Goal: Download file/media: Obtain a digital file from the website

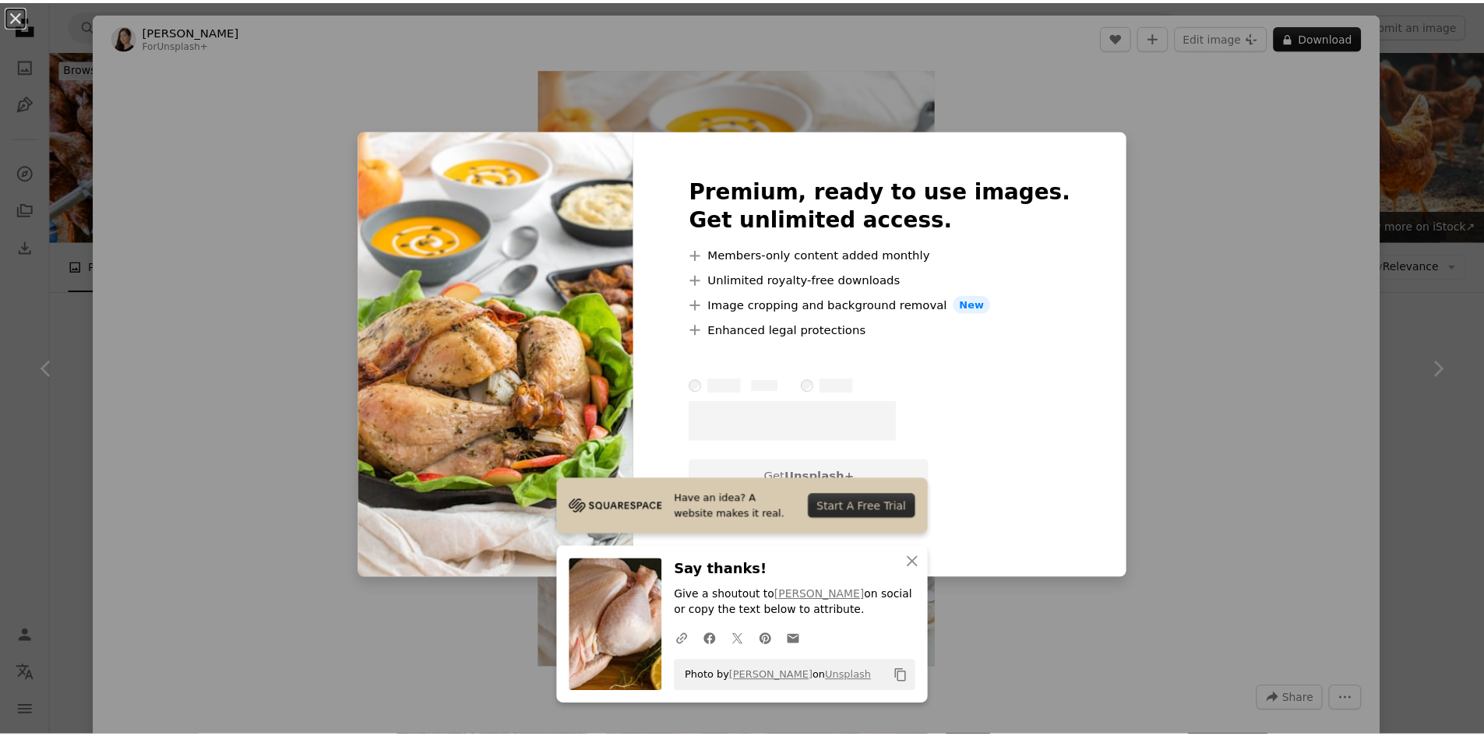
scroll to position [1558, 0]
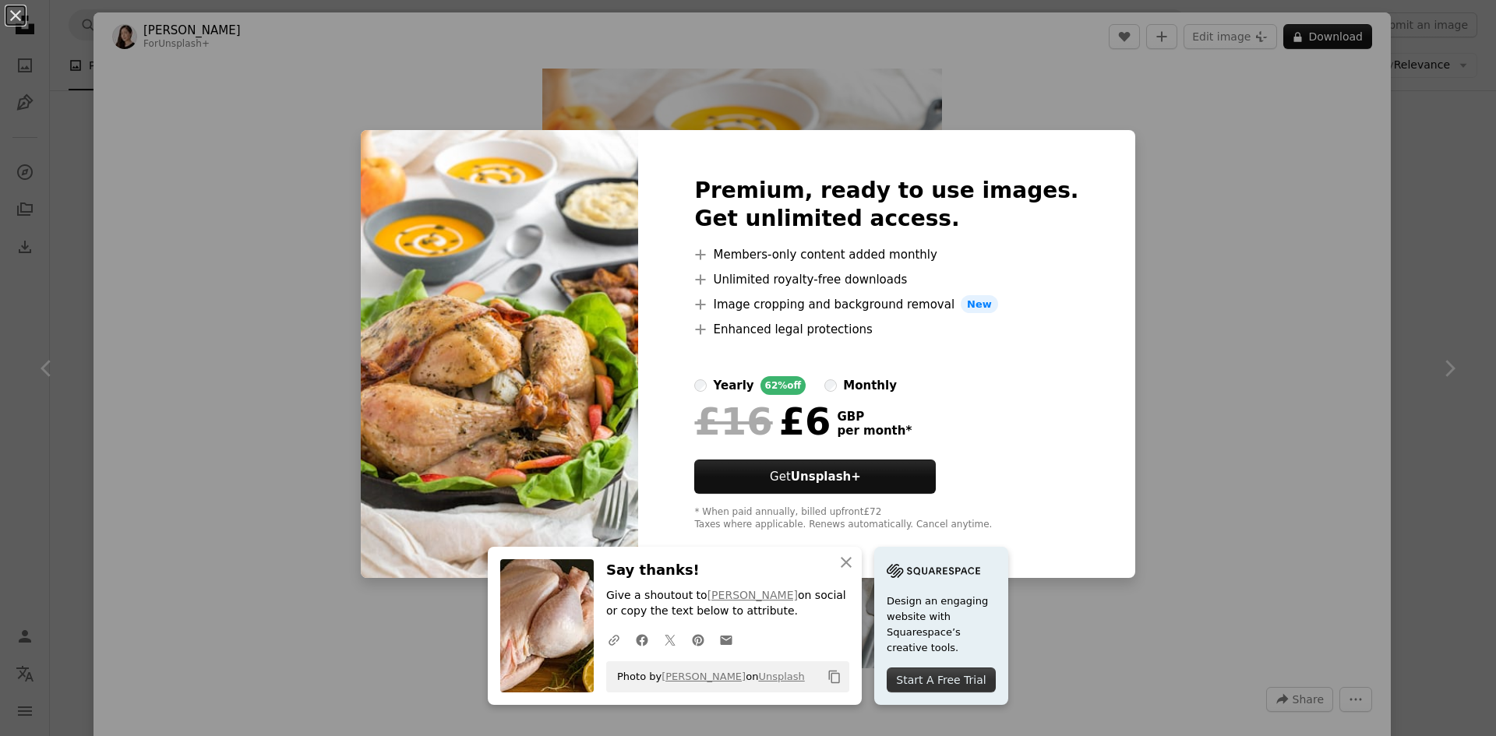
click at [1202, 353] on div "An X shape Premium, ready to use images. Get unlimited access. A plus sign Memb…" at bounding box center [748, 368] width 1496 height 736
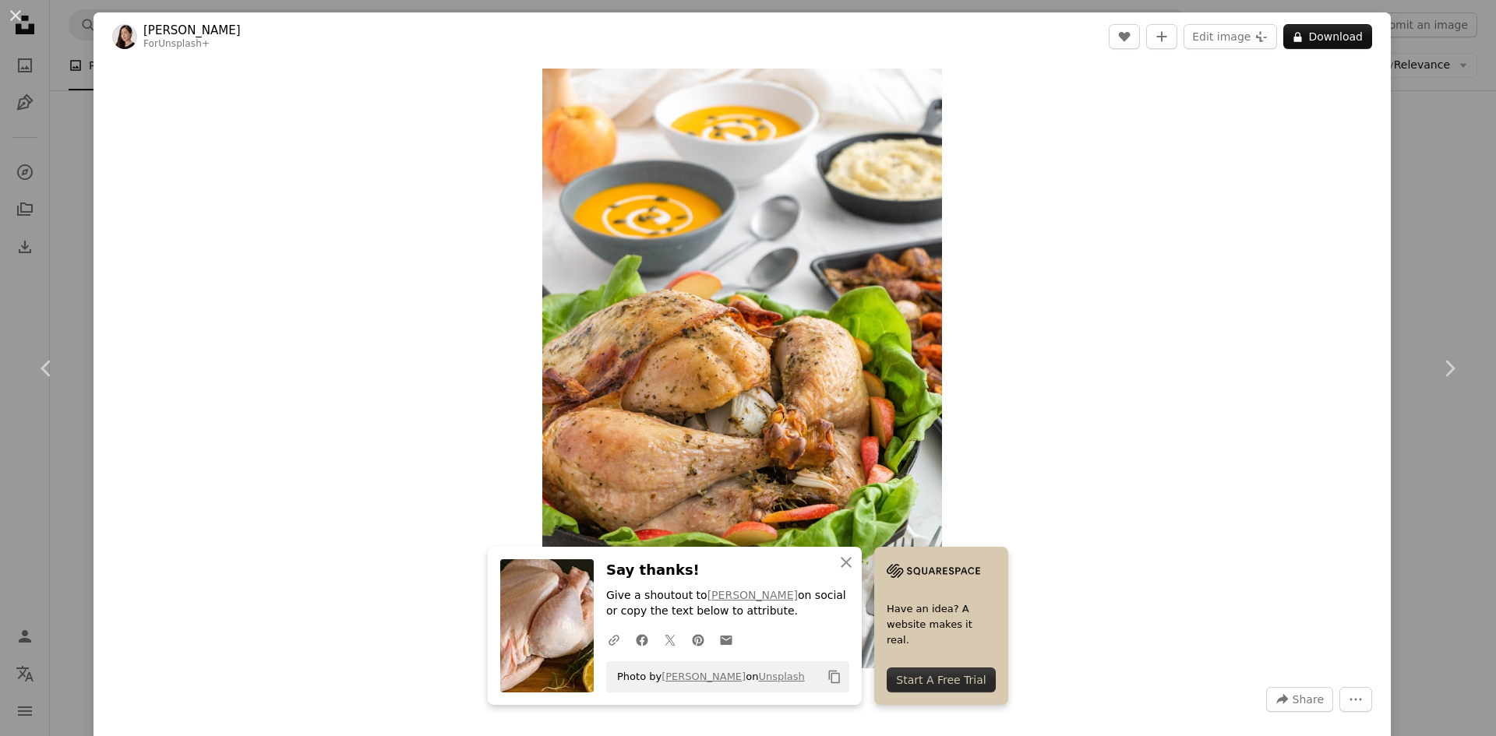
click at [1431, 244] on div "An X shape Chevron left Chevron right [PERSON_NAME] For Unsplash+ A heart A plu…" at bounding box center [748, 368] width 1496 height 736
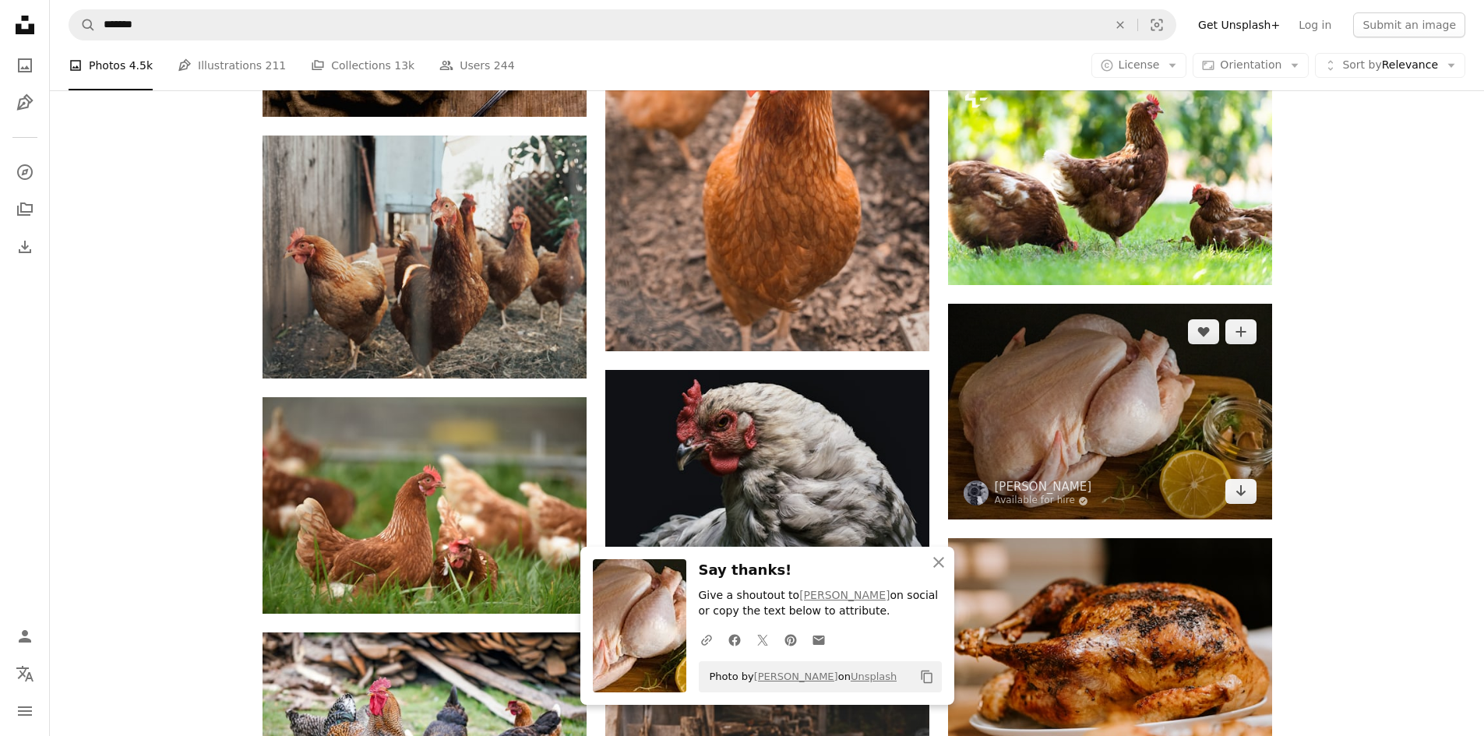
scroll to position [779, 0]
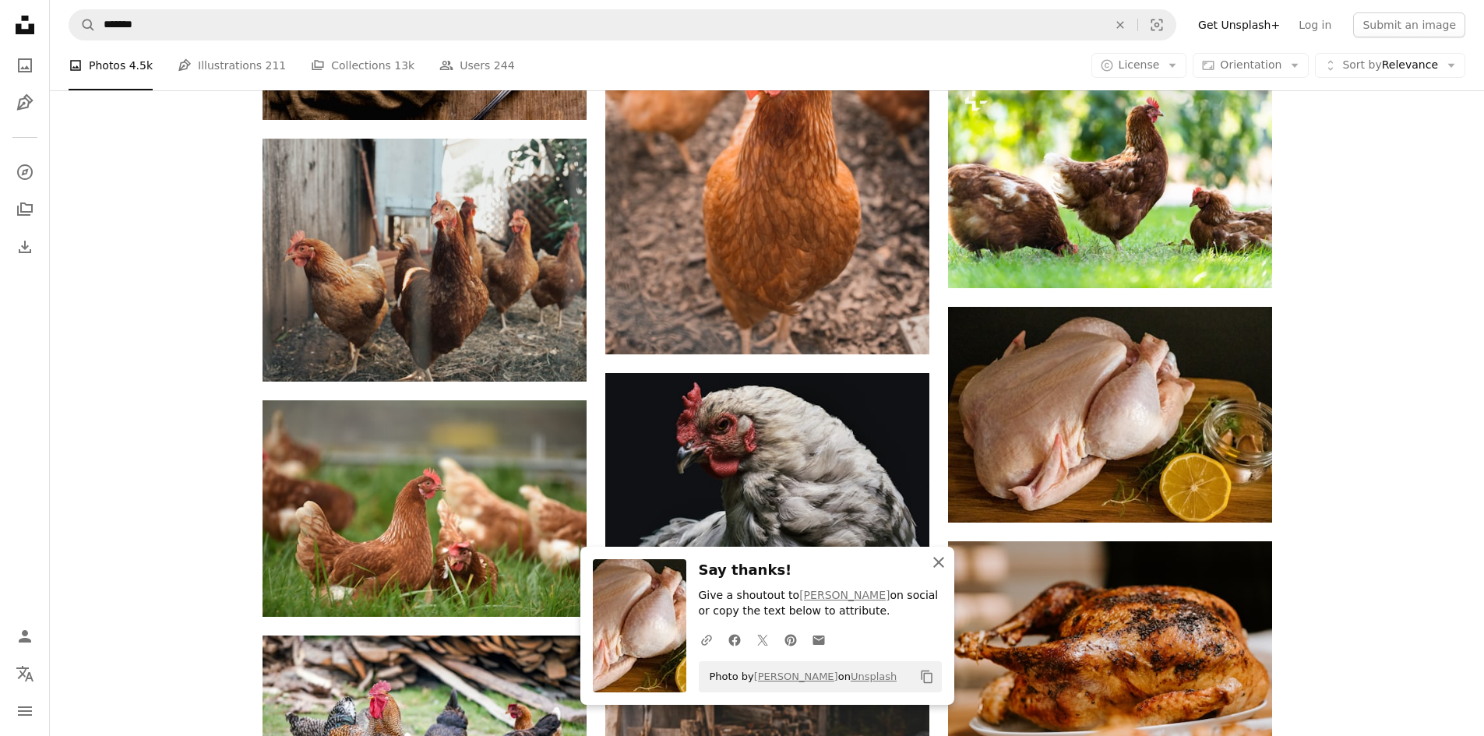
click at [930, 559] on icon "An X shape" at bounding box center [938, 562] width 19 height 19
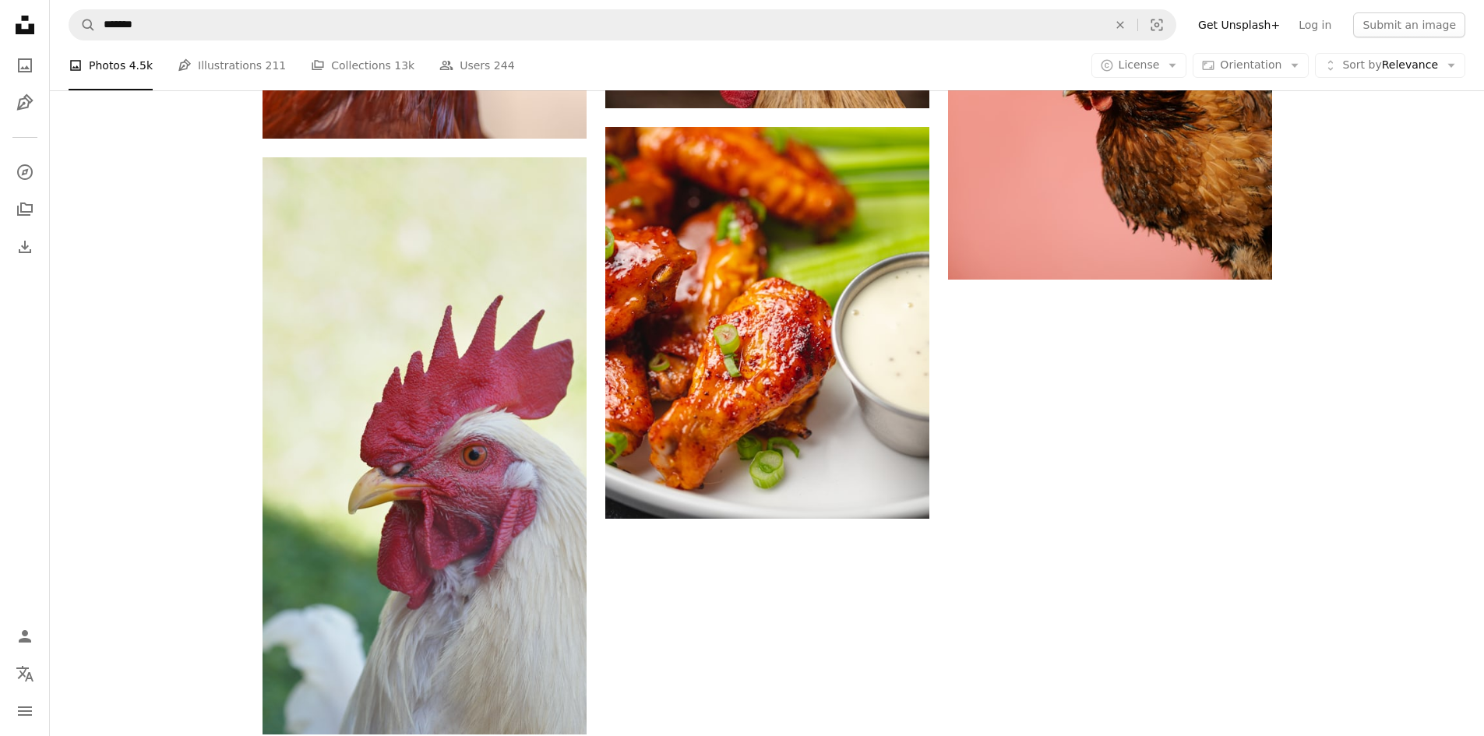
scroll to position [2805, 0]
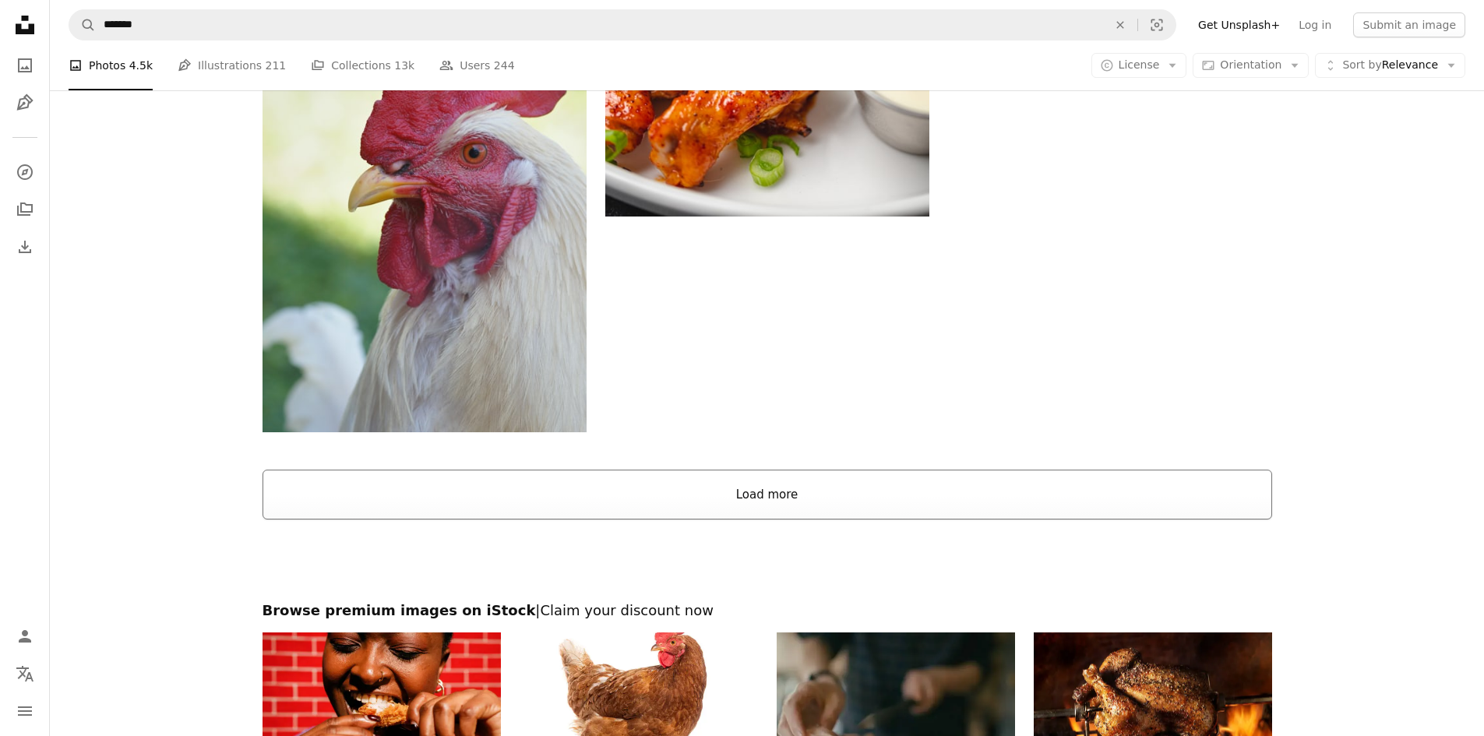
click at [1121, 483] on button "Load more" at bounding box center [768, 495] width 1010 height 50
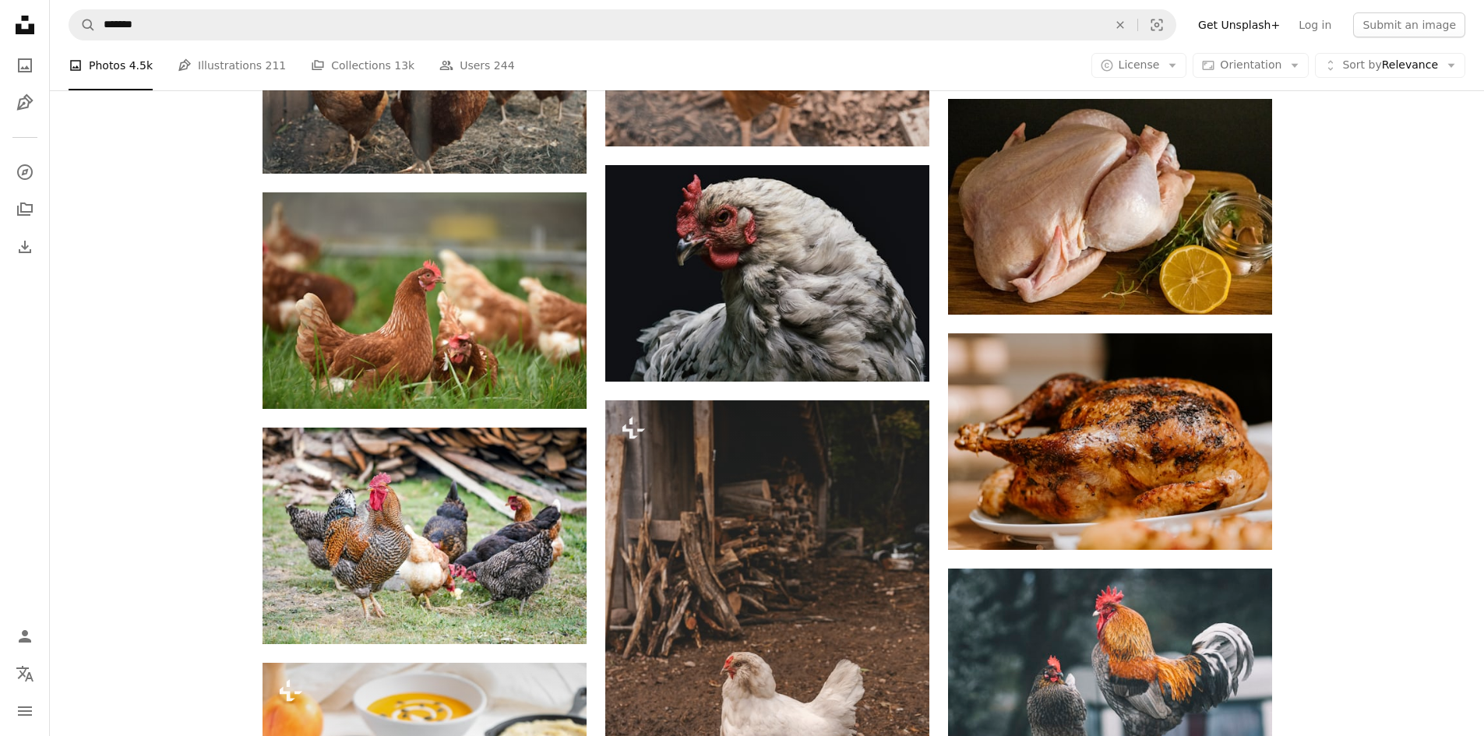
scroll to position [0, 0]
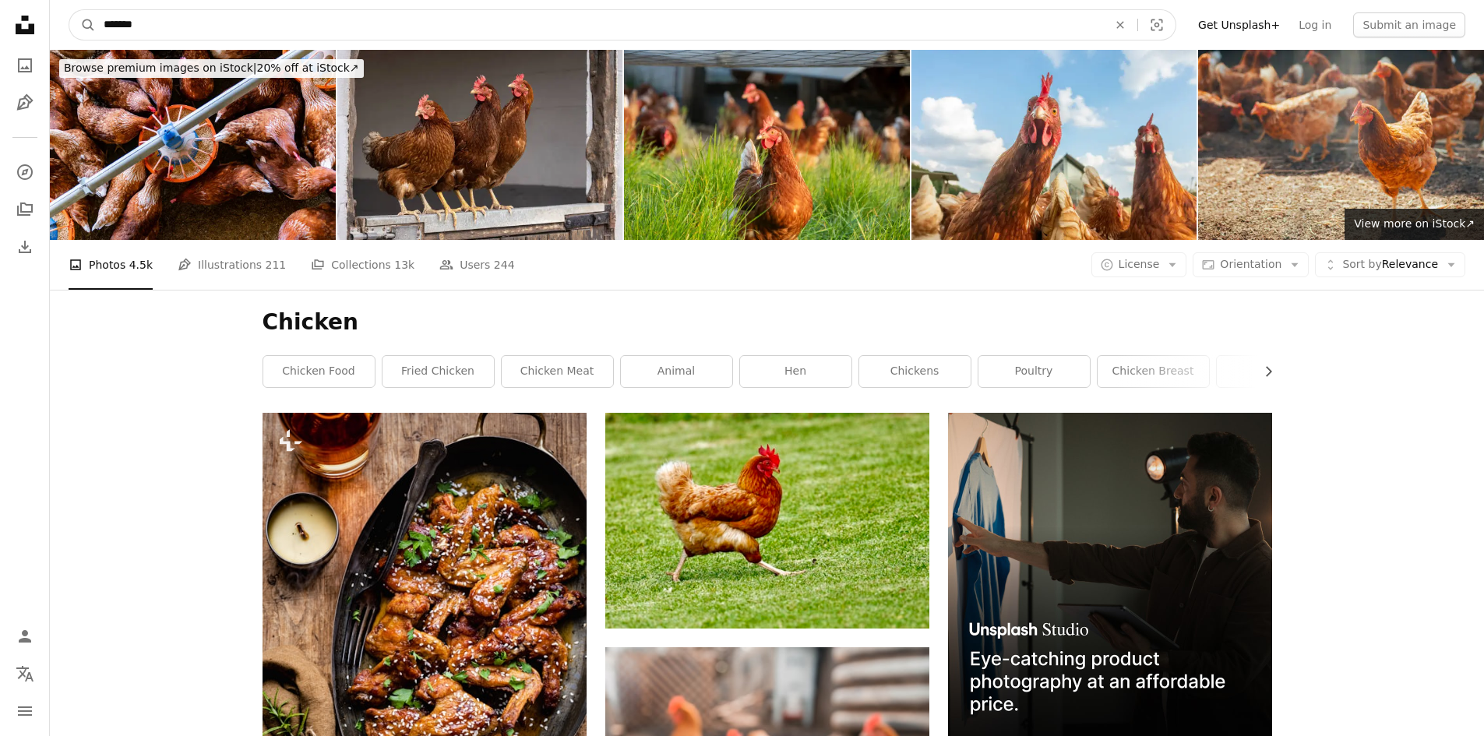
drag, startPoint x: 40, startPoint y: 23, endPoint x: 0, endPoint y: 12, distance: 41.2
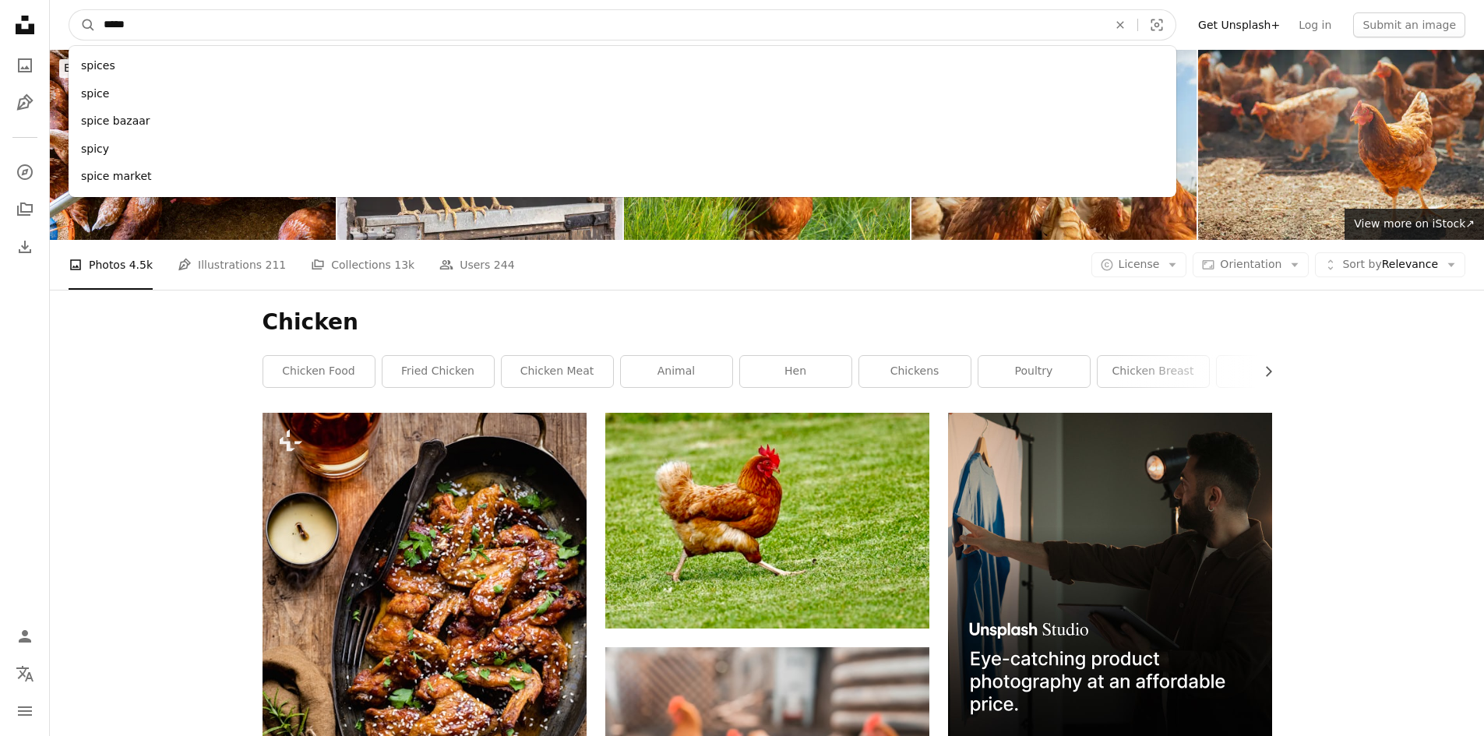
type input "******"
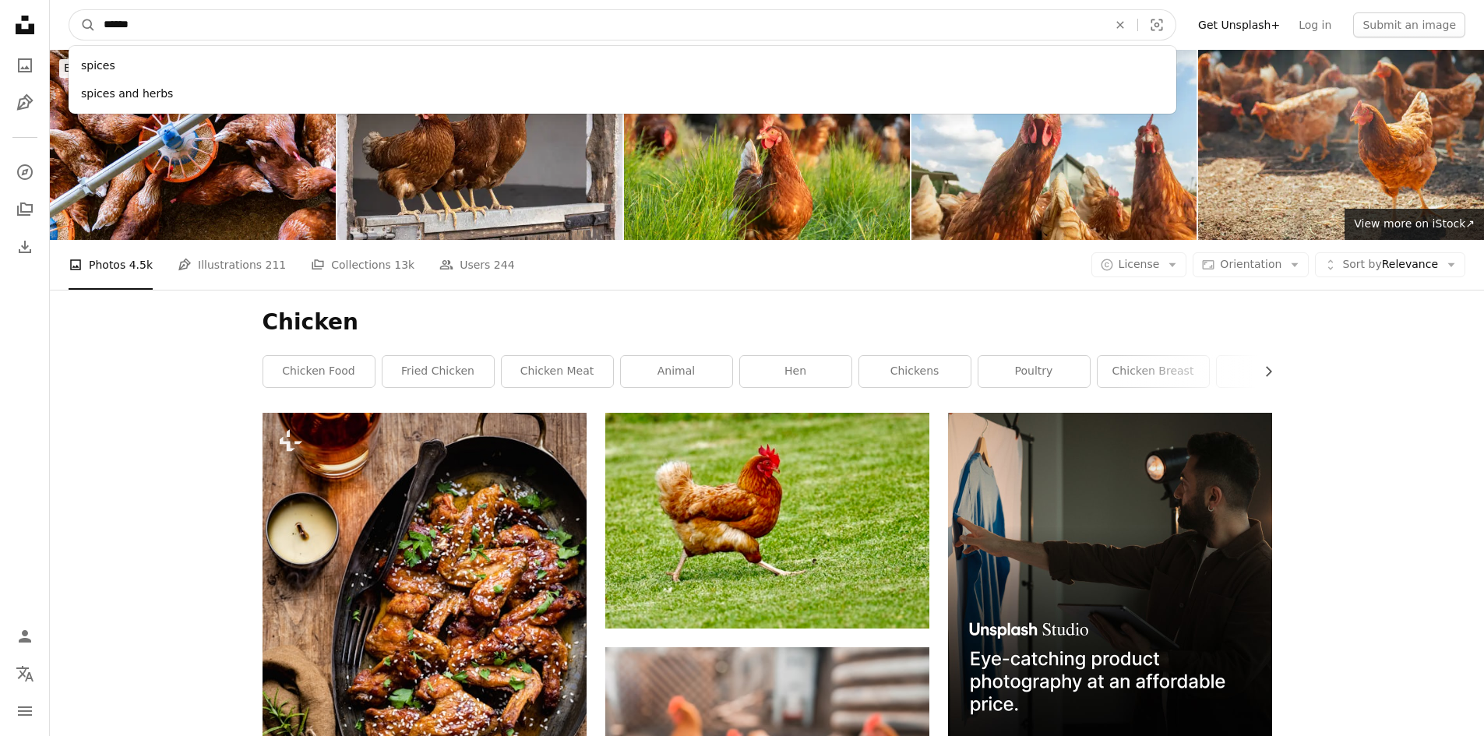
click button "A magnifying glass" at bounding box center [82, 25] width 26 height 30
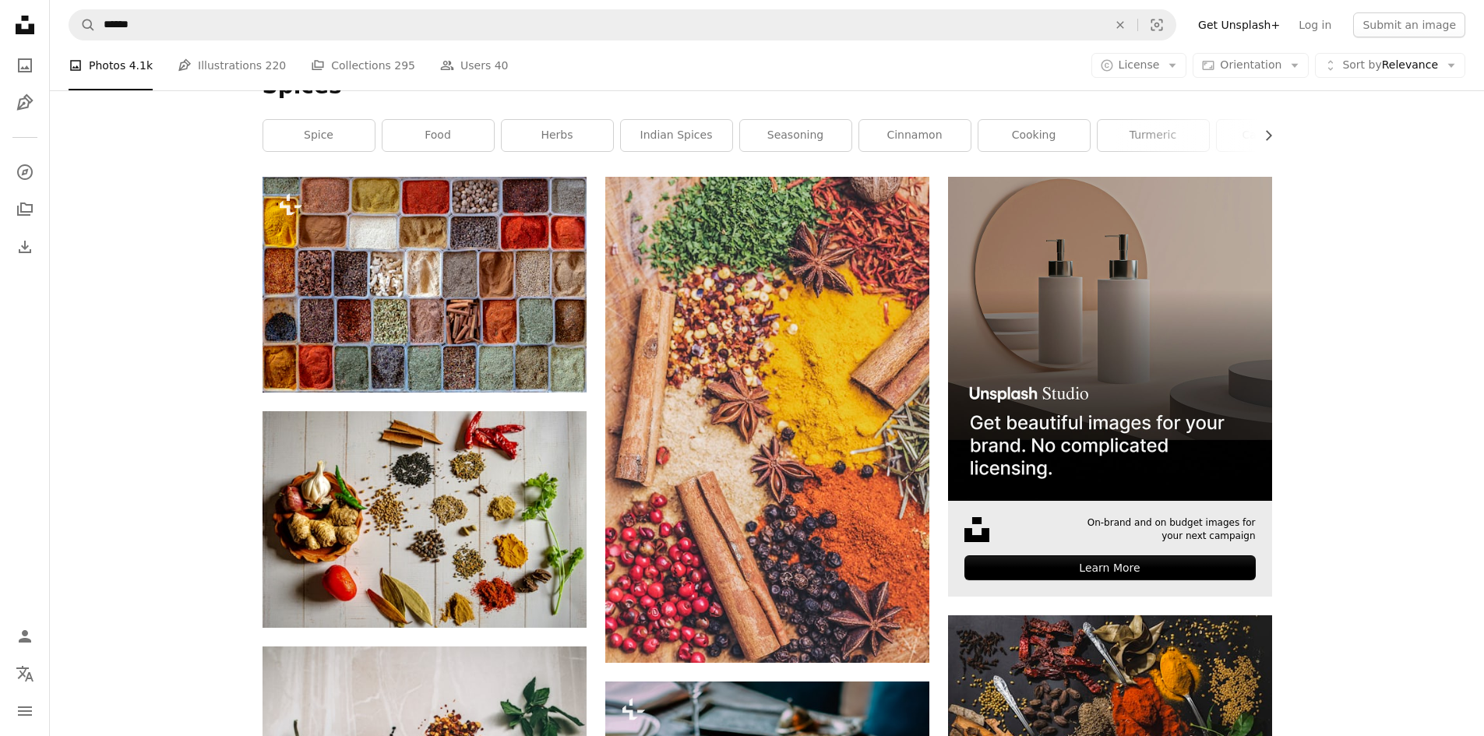
scroll to position [312, 0]
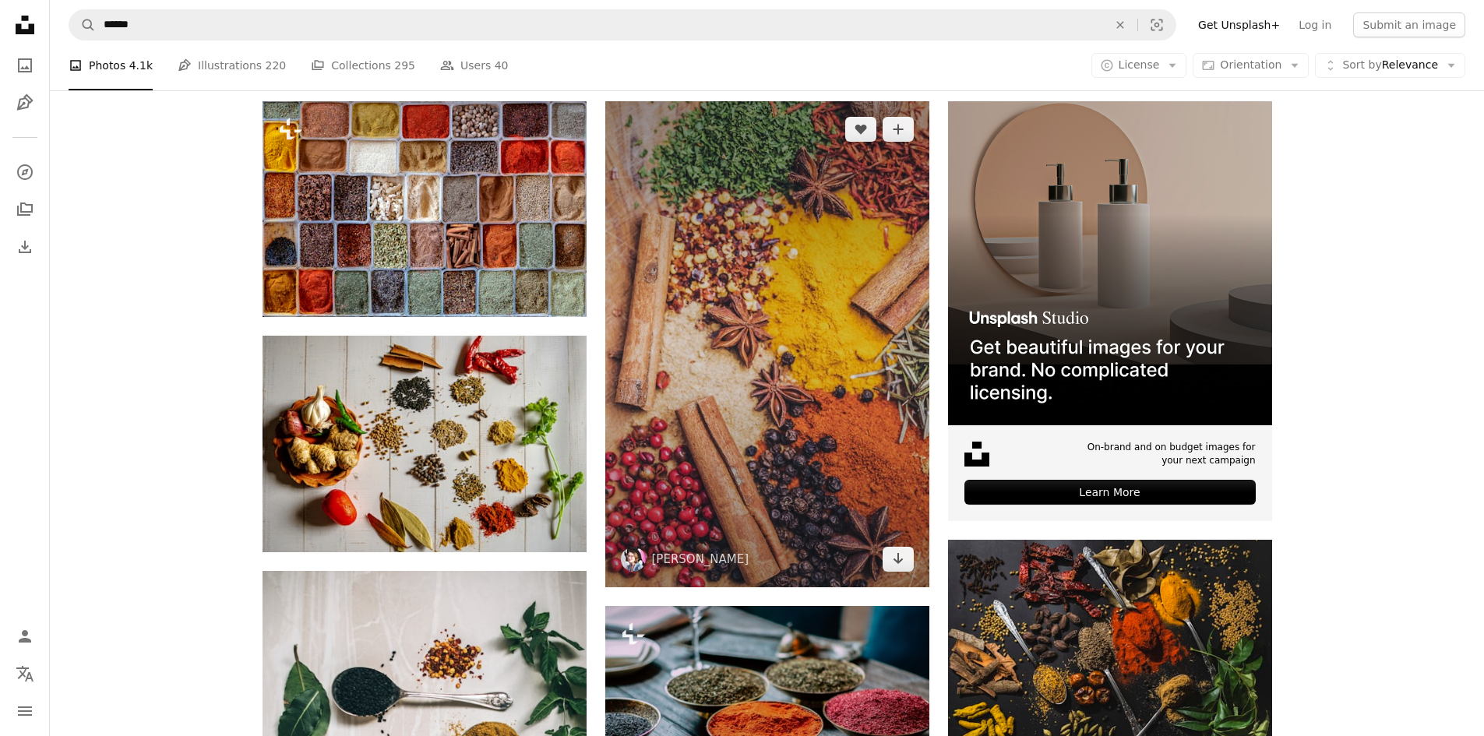
click at [792, 300] on img at bounding box center [767, 343] width 324 height 485
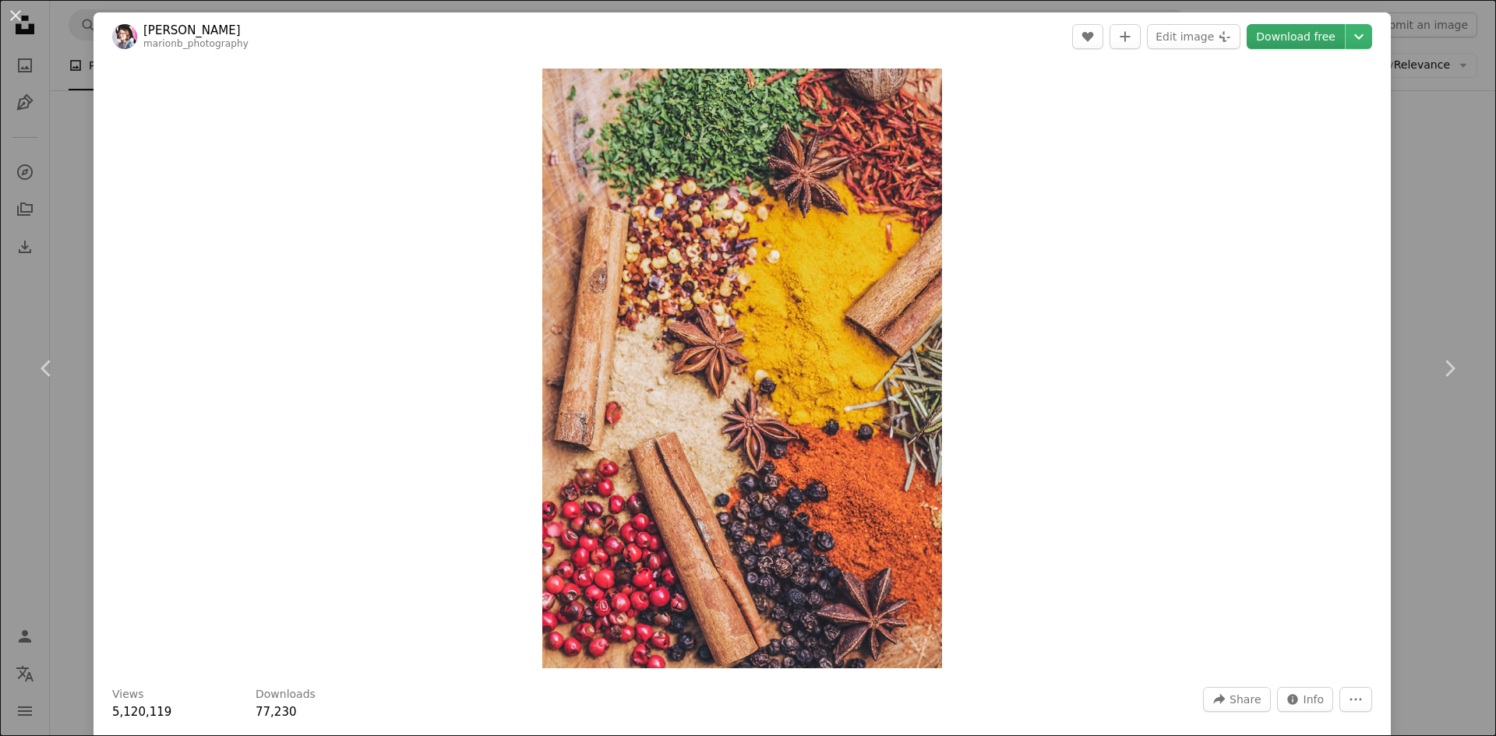
click at [1284, 37] on link "Download free" at bounding box center [1296, 36] width 98 height 25
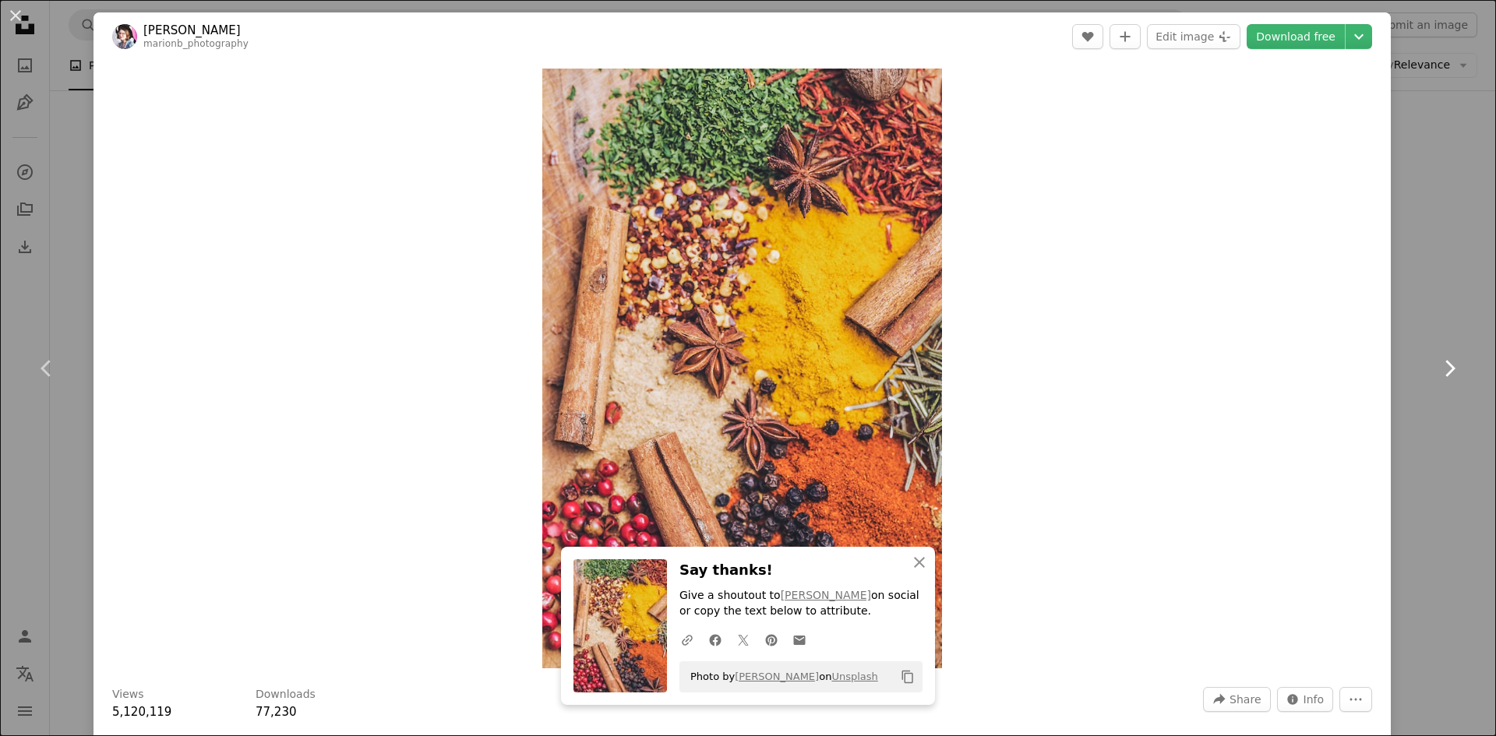
click at [1422, 428] on link "Chevron right" at bounding box center [1448, 369] width 93 height 150
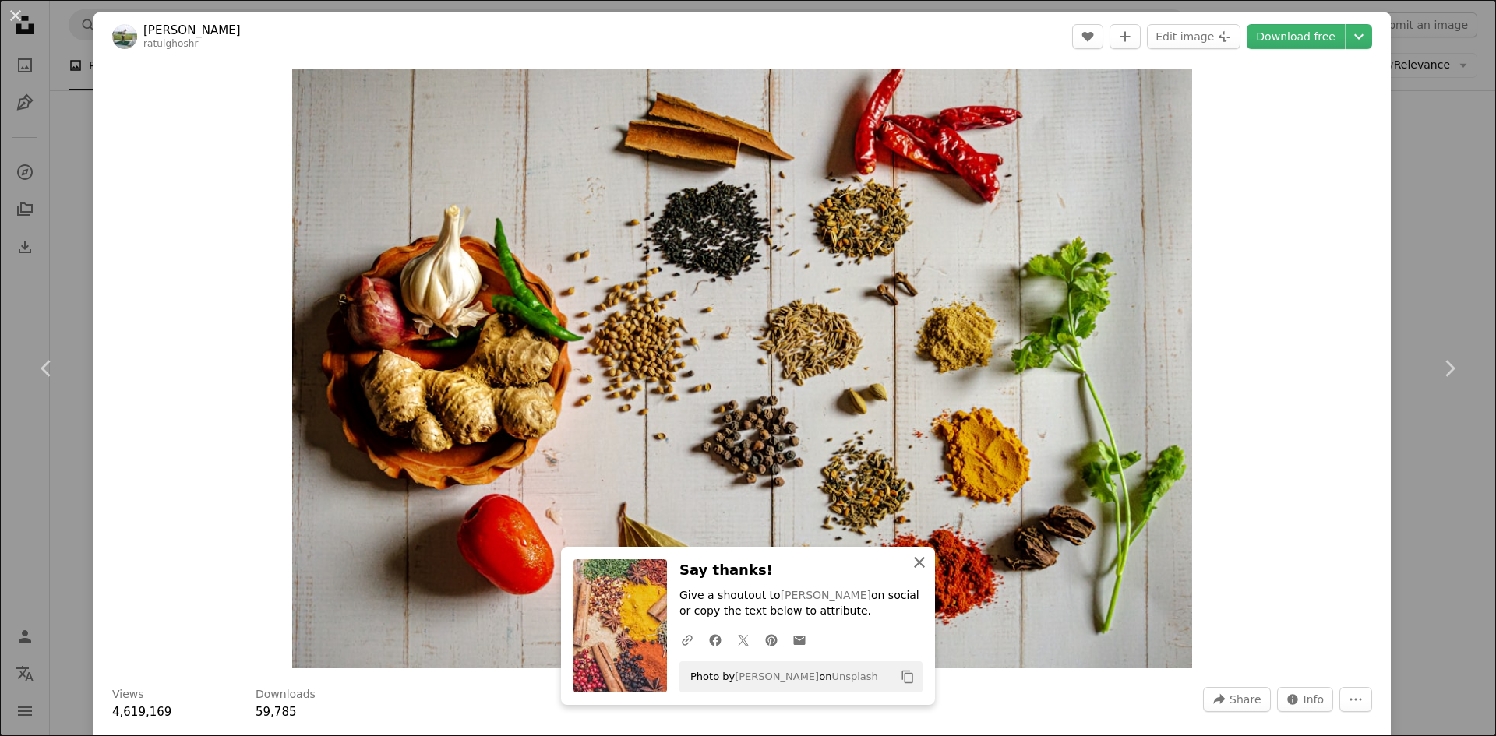
click at [920, 562] on icon "An X shape" at bounding box center [919, 562] width 19 height 19
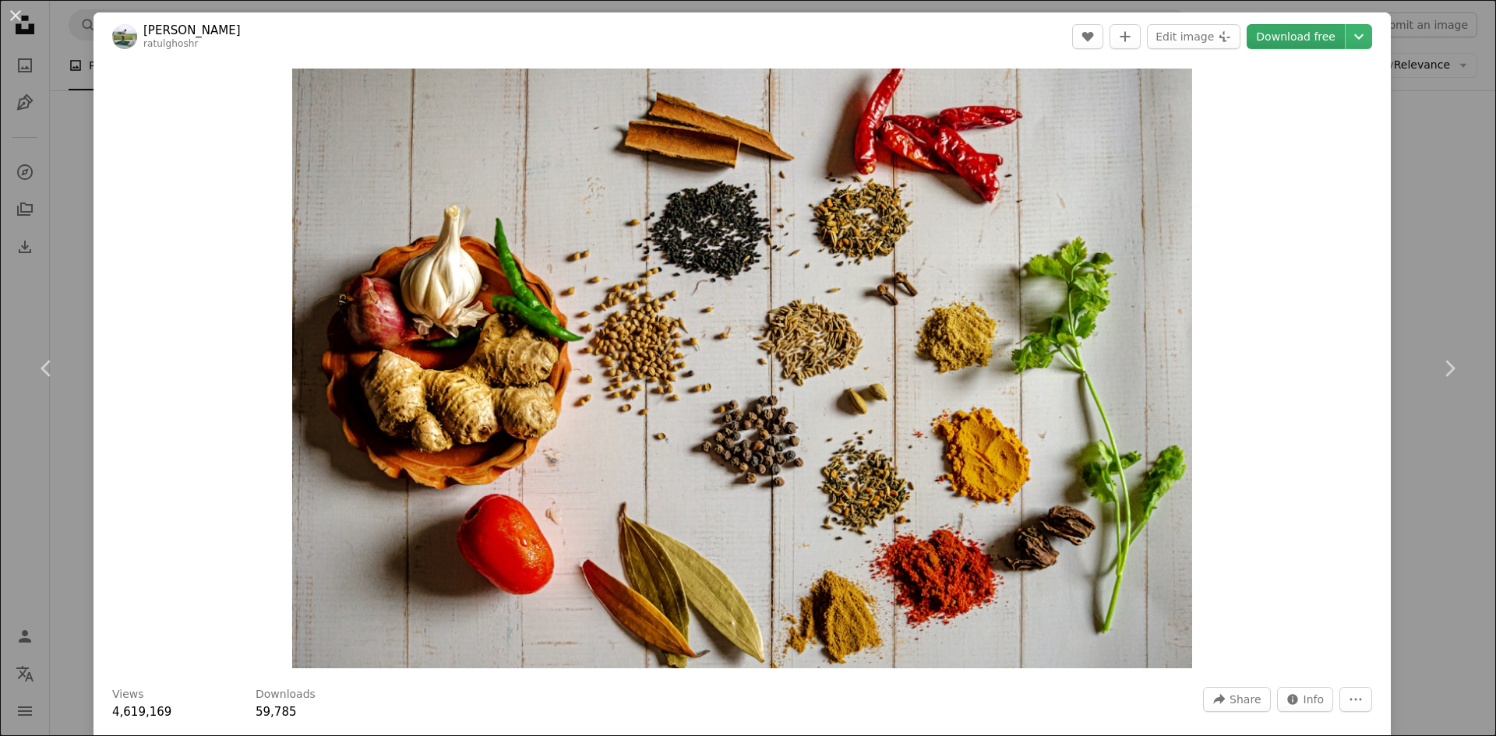
click at [1292, 40] on link "Download free" at bounding box center [1296, 36] width 98 height 25
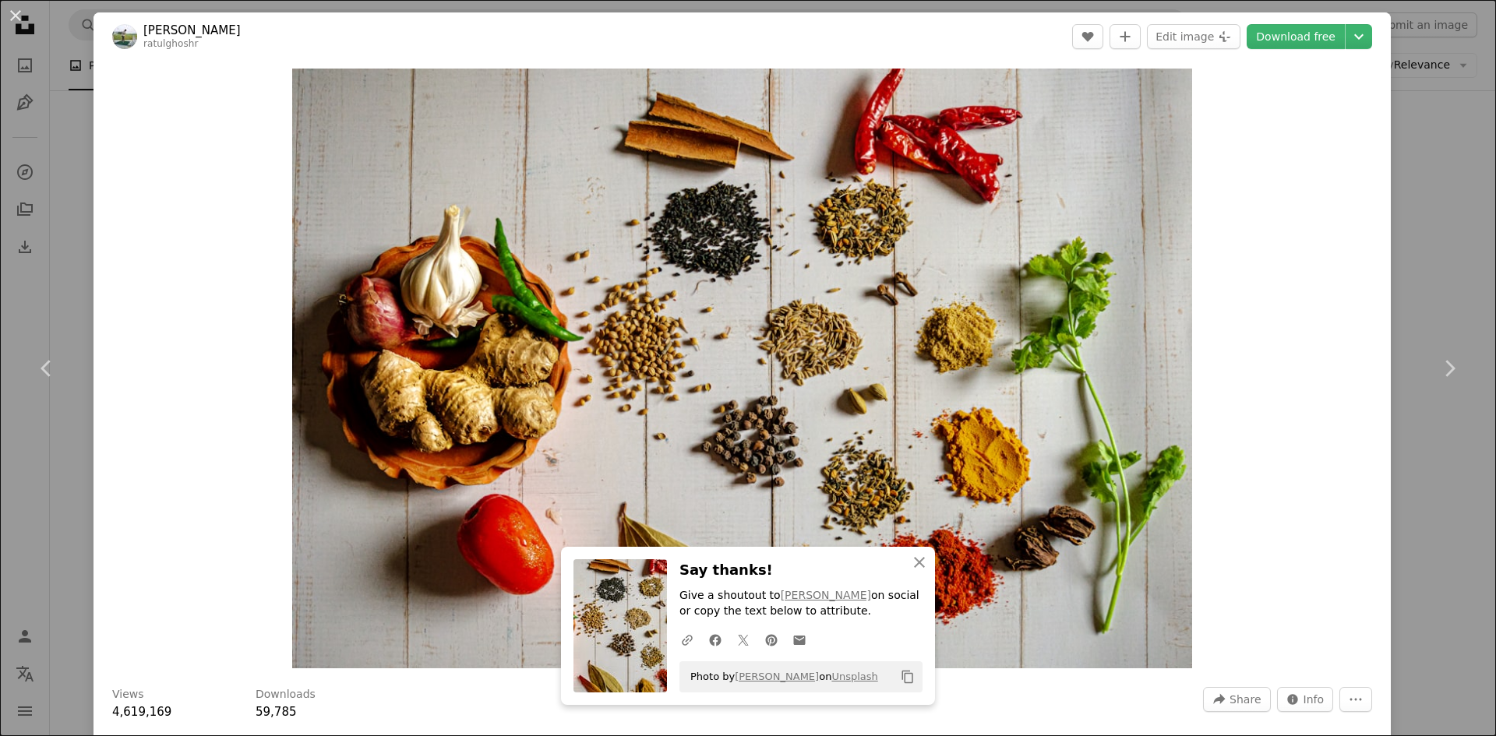
click at [1409, 535] on div "An X shape Chevron left Chevron right [PERSON_NAME] ratulghoshr A heart A plus …" at bounding box center [748, 368] width 1496 height 736
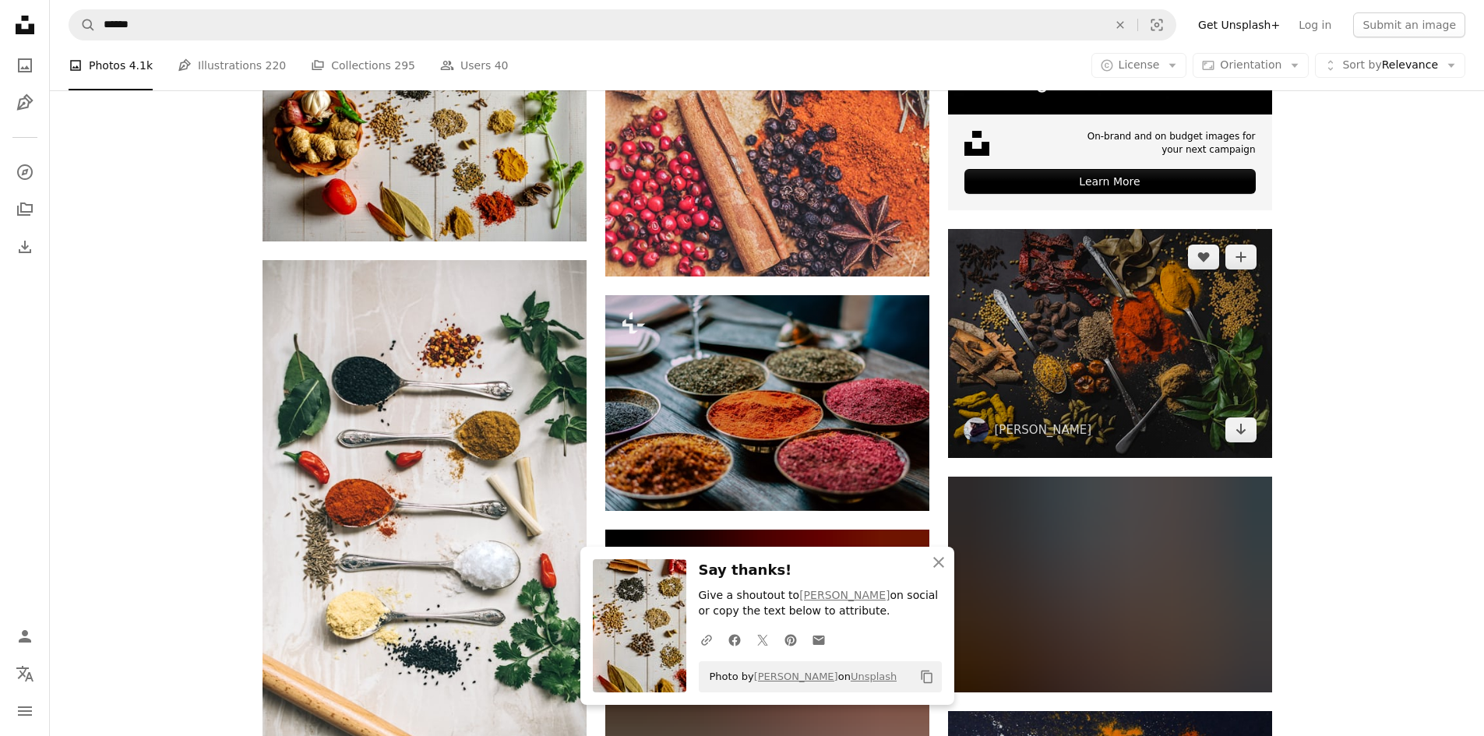
scroll to position [623, 0]
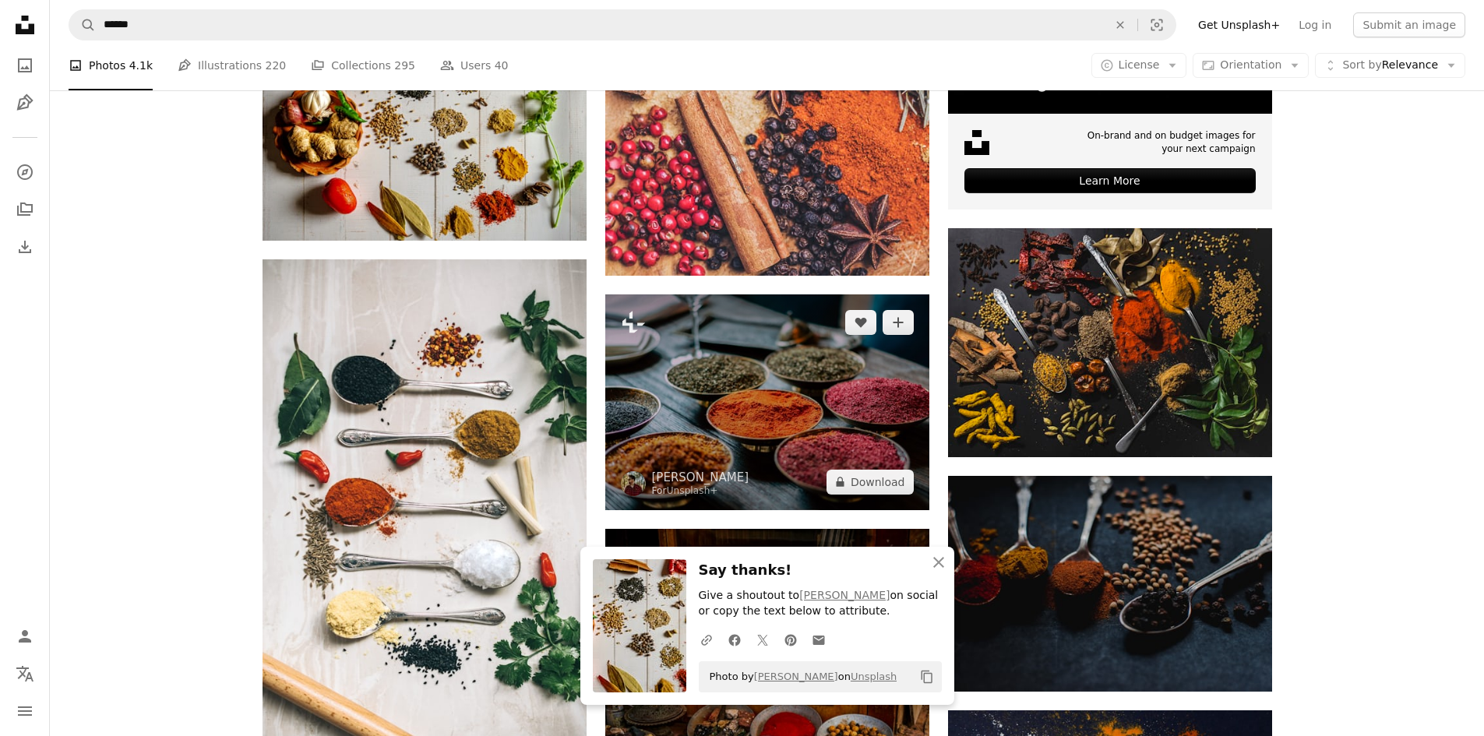
click at [778, 432] on img at bounding box center [767, 402] width 324 height 216
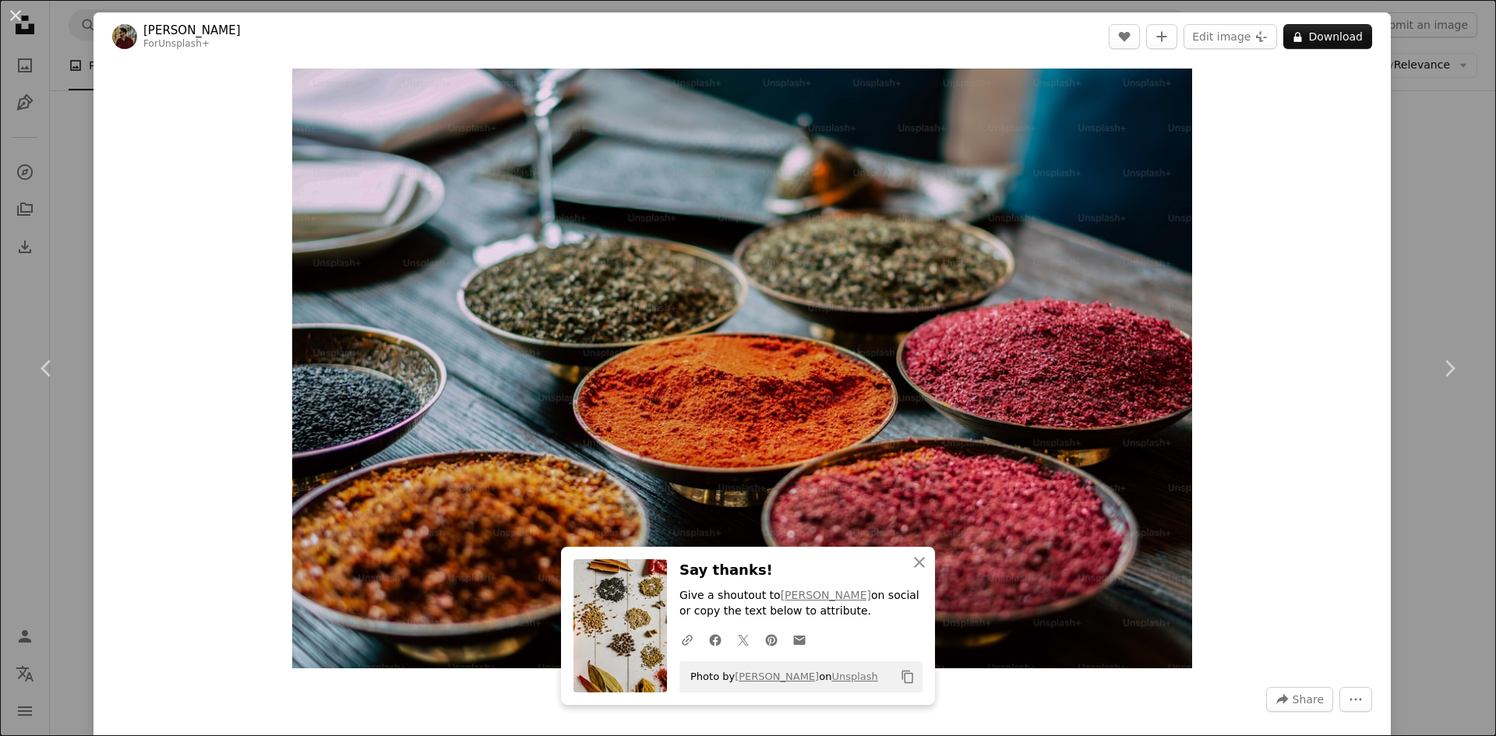
click at [1433, 215] on div "An X shape Chevron left Chevron right [PERSON_NAME] For Unsplash+ A heart A plu…" at bounding box center [748, 368] width 1496 height 736
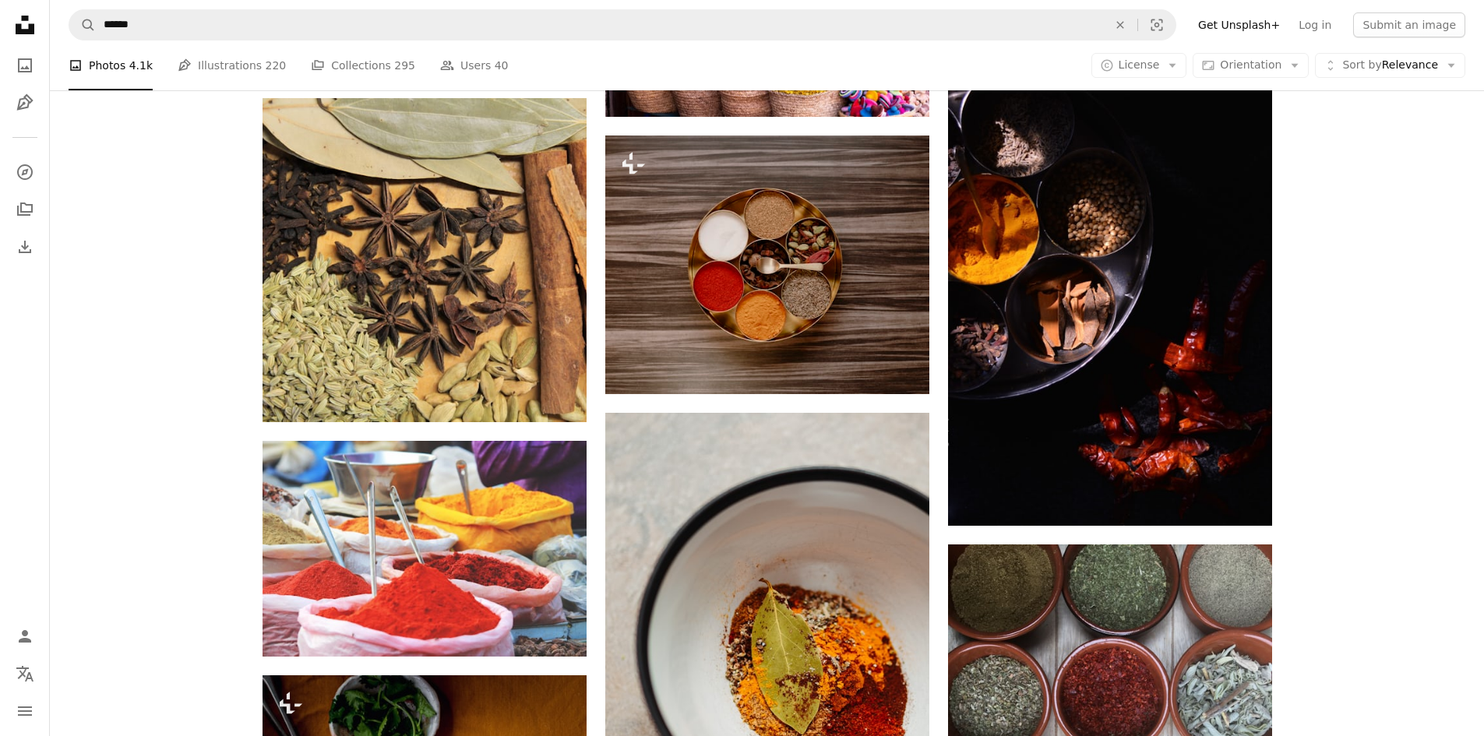
scroll to position [2026, 0]
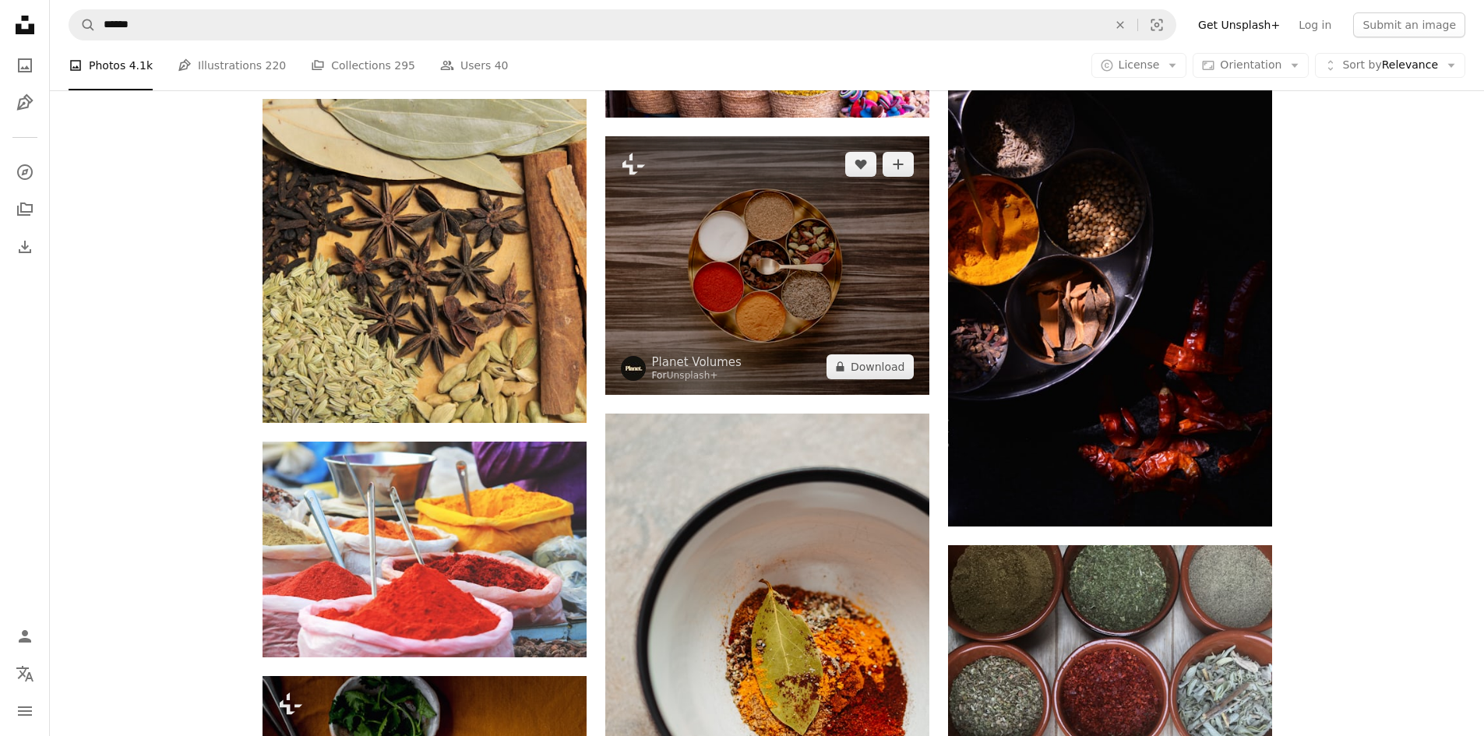
click at [841, 272] on img at bounding box center [767, 265] width 324 height 259
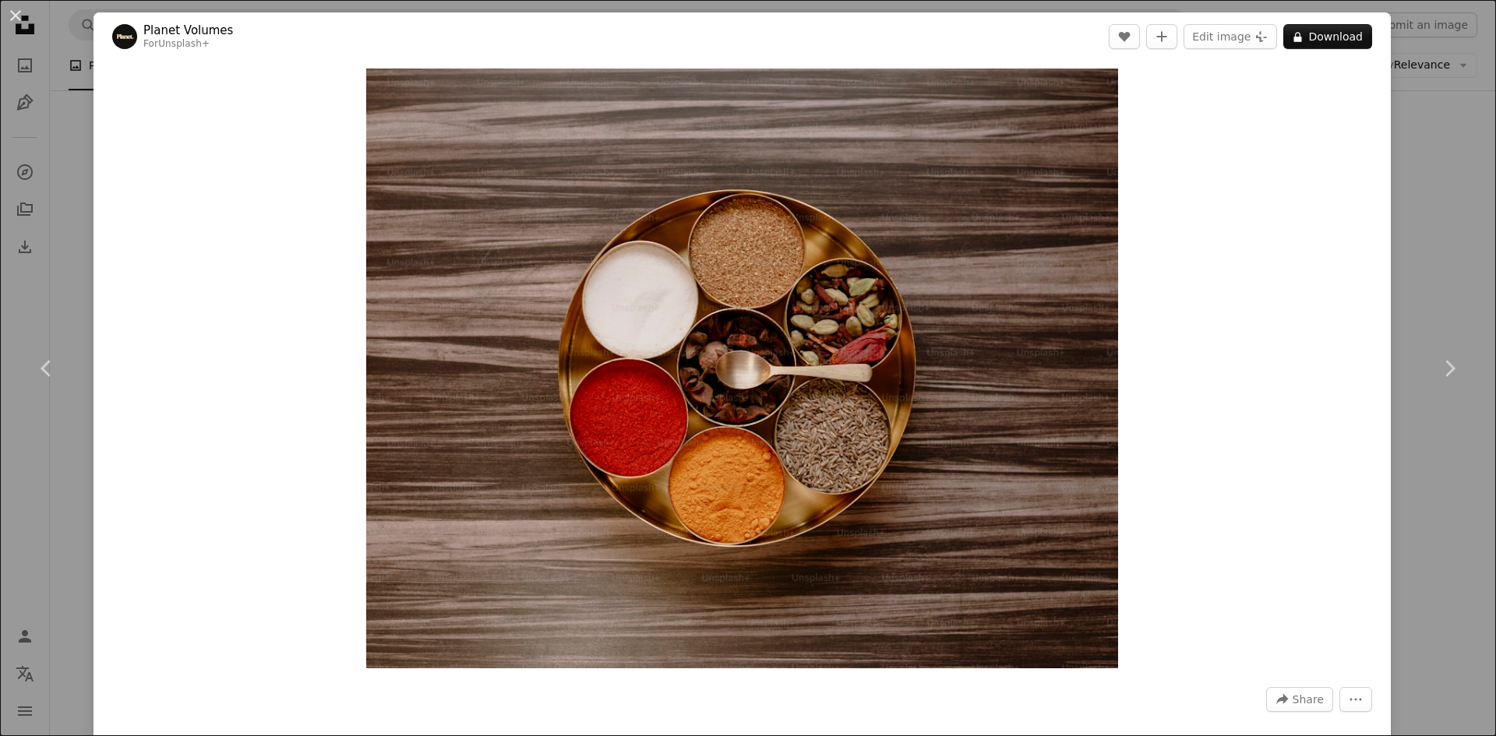
drag, startPoint x: 1437, startPoint y: 246, endPoint x: 1361, endPoint y: 298, distance: 92.5
click at [1437, 247] on div "An X shape Chevron left Chevron right Planet Volumes For Unsplash+ A heart A pl…" at bounding box center [748, 368] width 1496 height 736
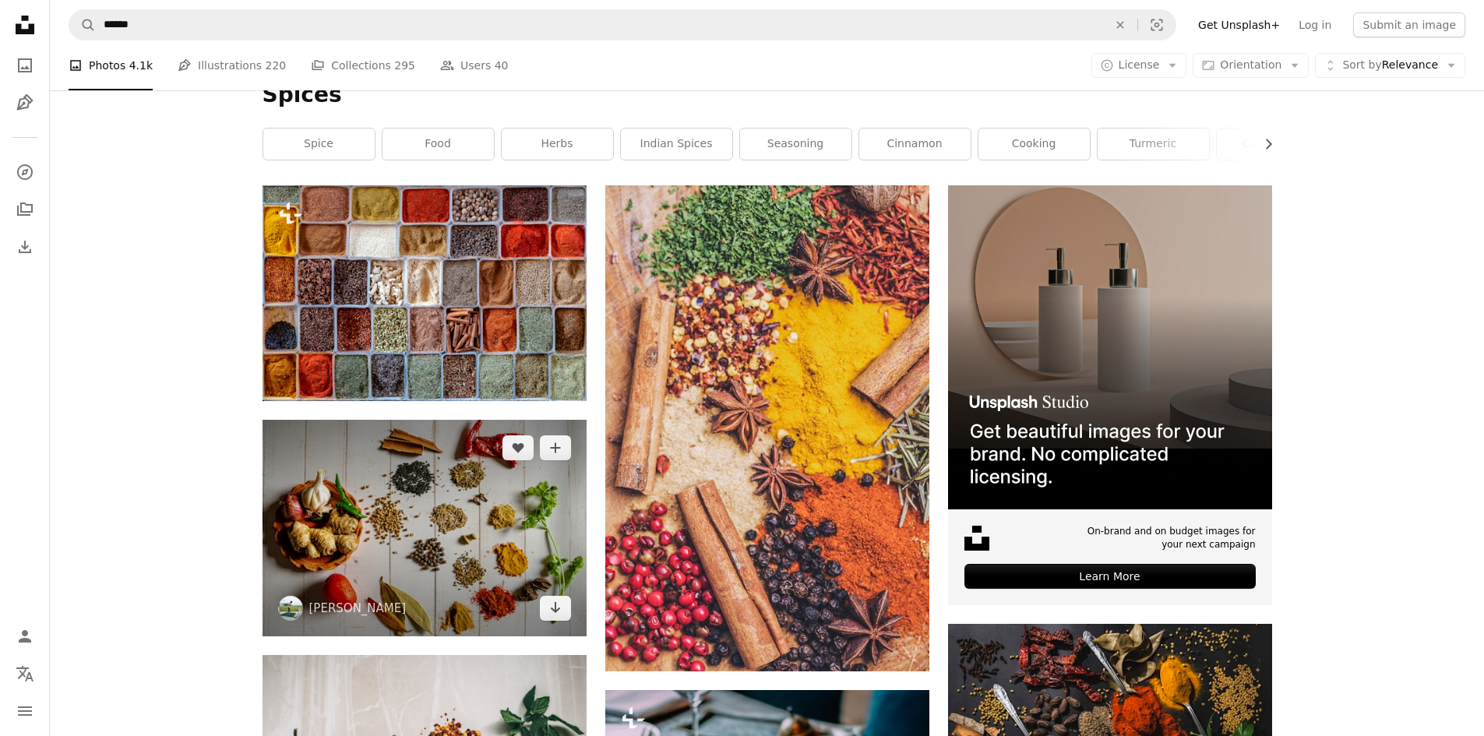
scroll to position [234, 0]
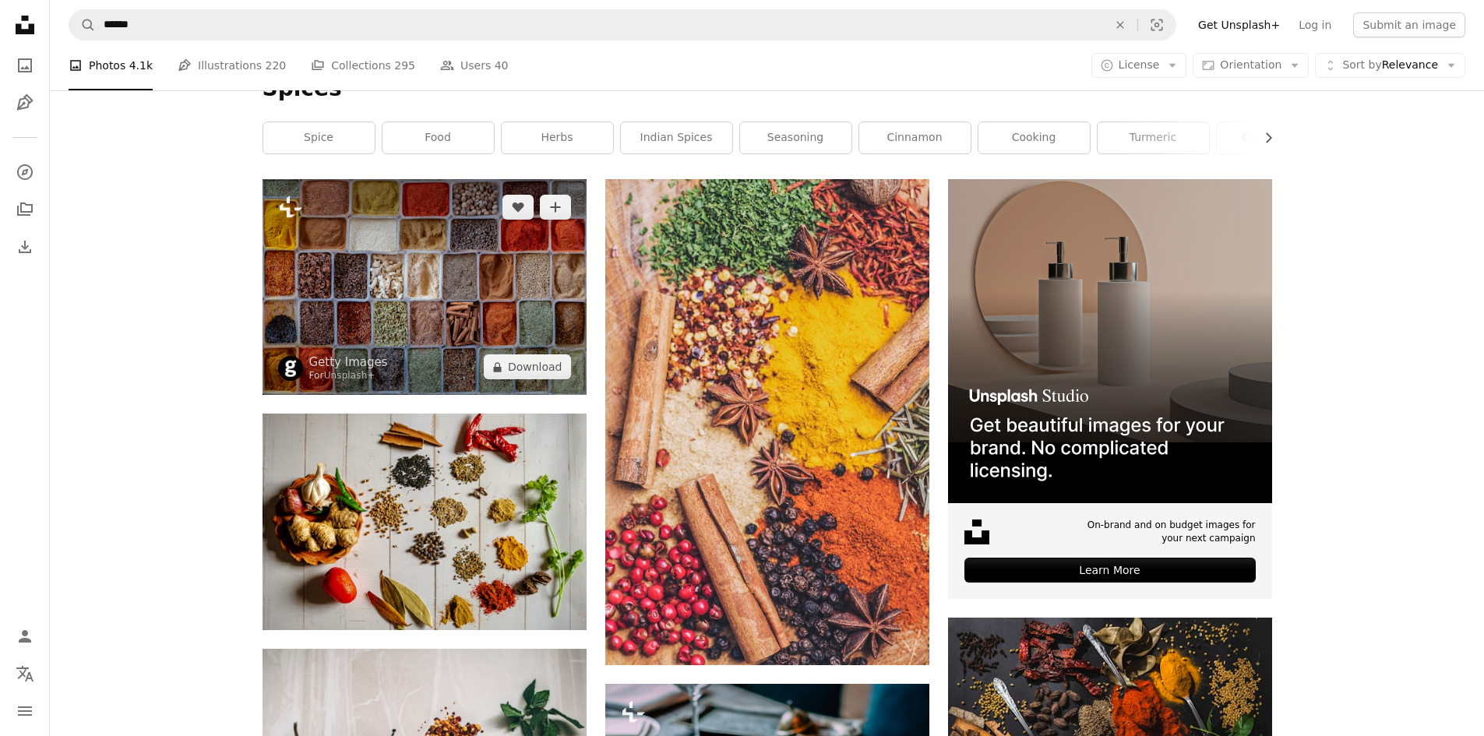
click at [450, 295] on img at bounding box center [425, 287] width 324 height 216
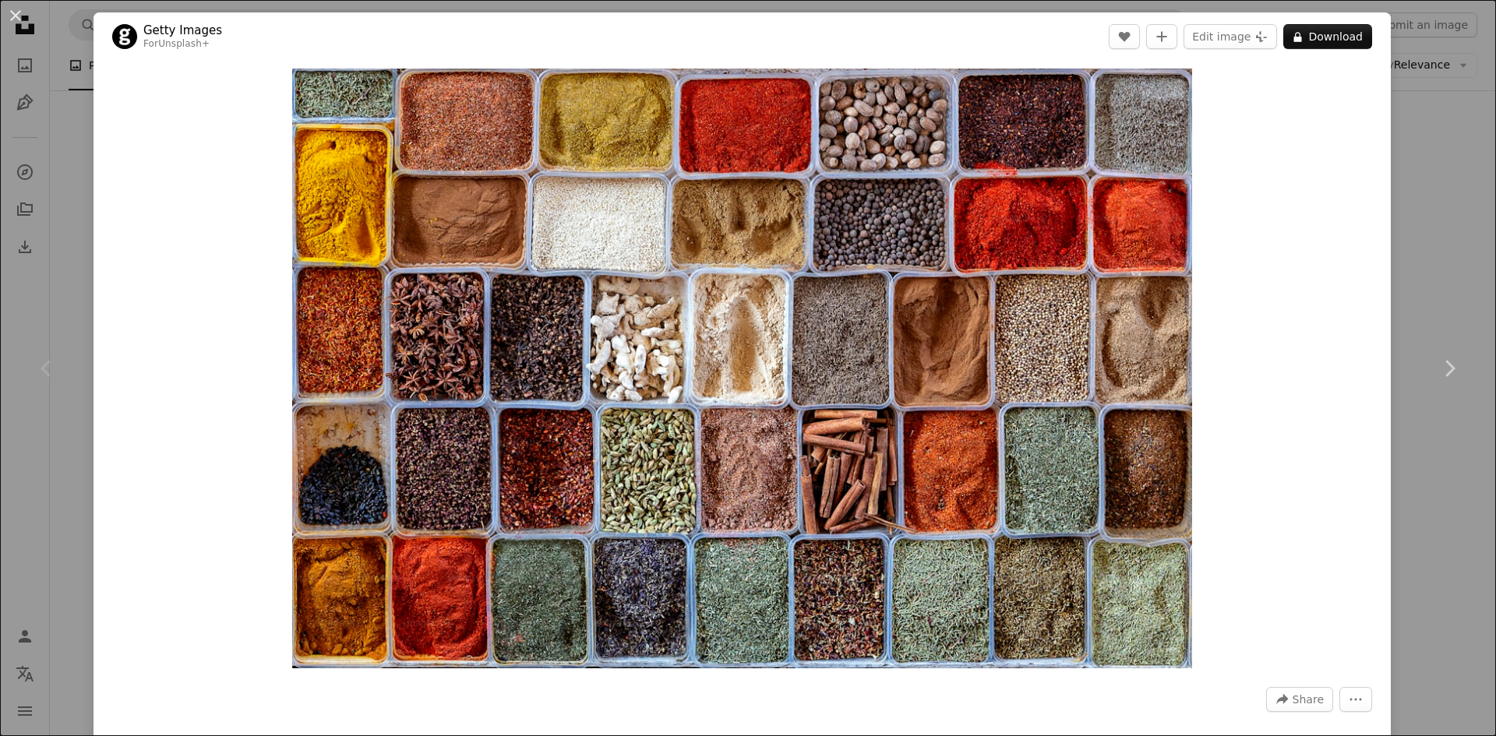
click at [1442, 252] on div "An X shape Chevron left Chevron right Getty Images For Unsplash+ A heart A plus…" at bounding box center [748, 368] width 1496 height 736
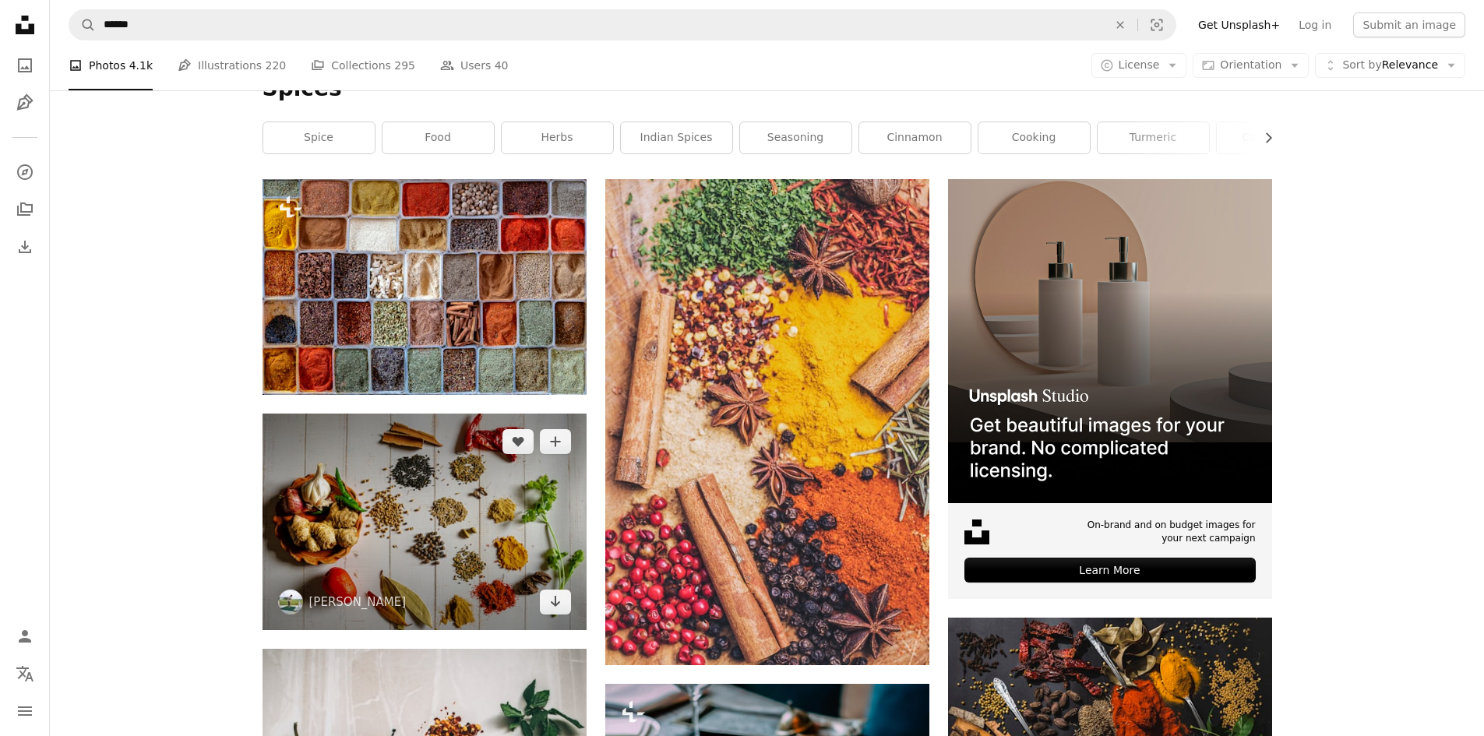
click at [444, 502] on img at bounding box center [425, 522] width 324 height 216
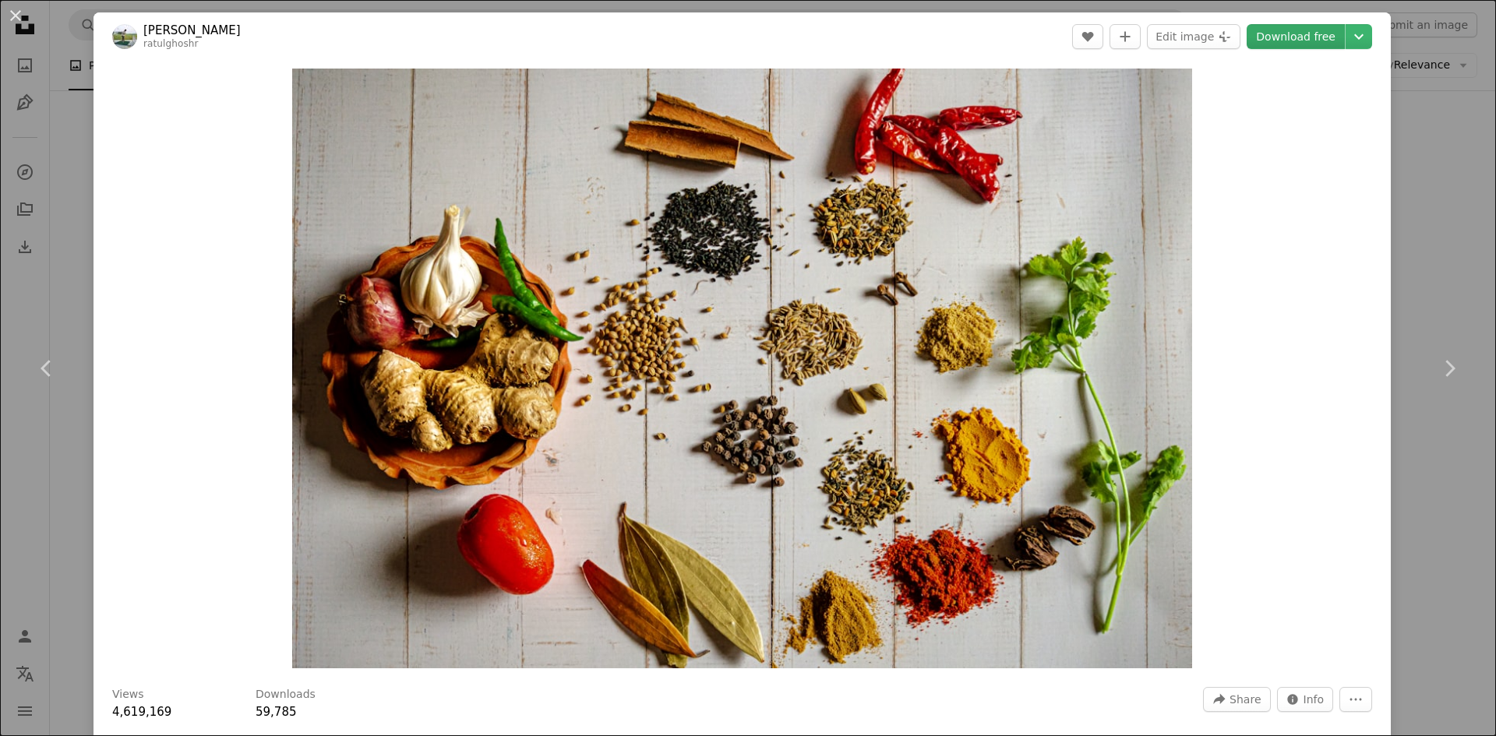
click at [1289, 42] on link "Download free" at bounding box center [1296, 36] width 98 height 25
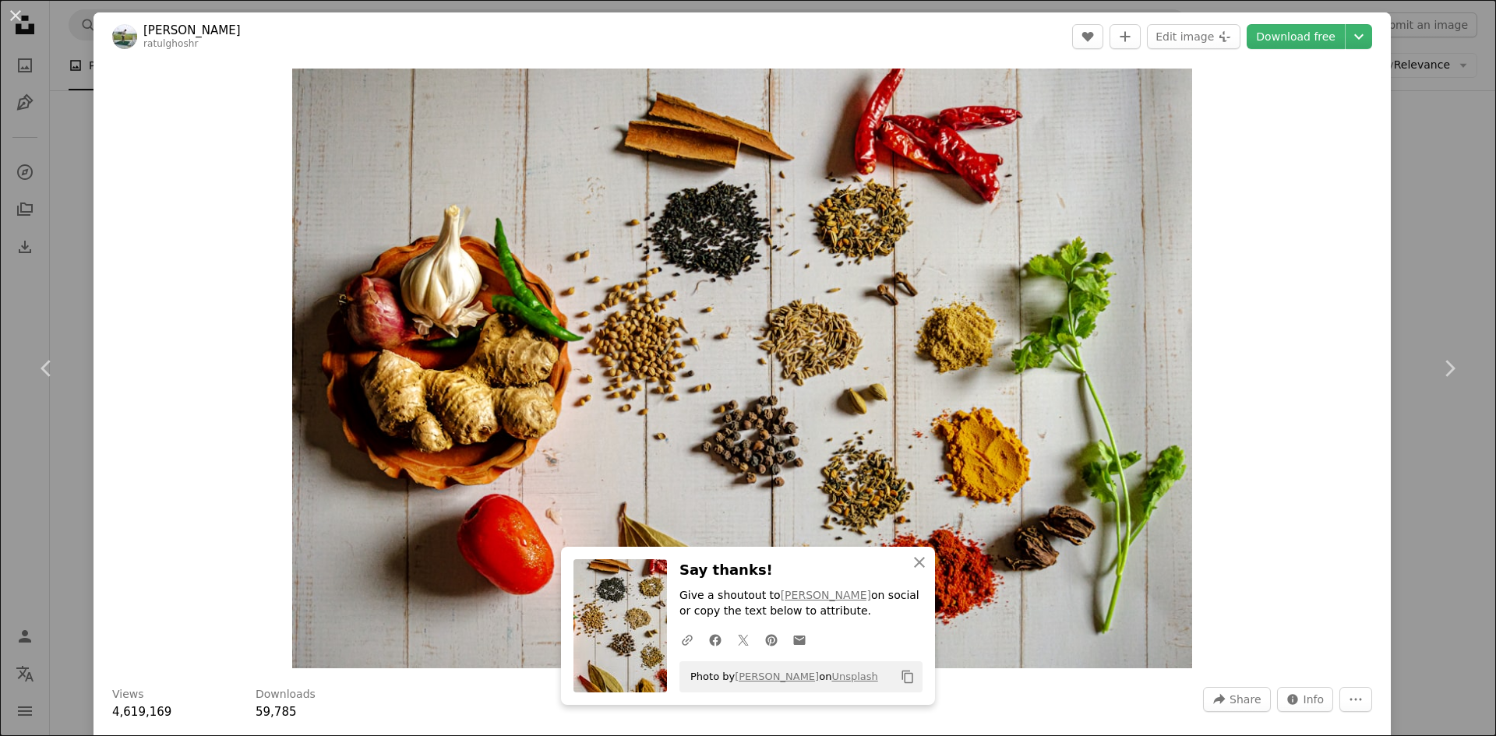
click at [1425, 473] on div "An X shape Chevron left Chevron right [PERSON_NAME] ratulghoshr A heart A plus …" at bounding box center [748, 368] width 1496 height 736
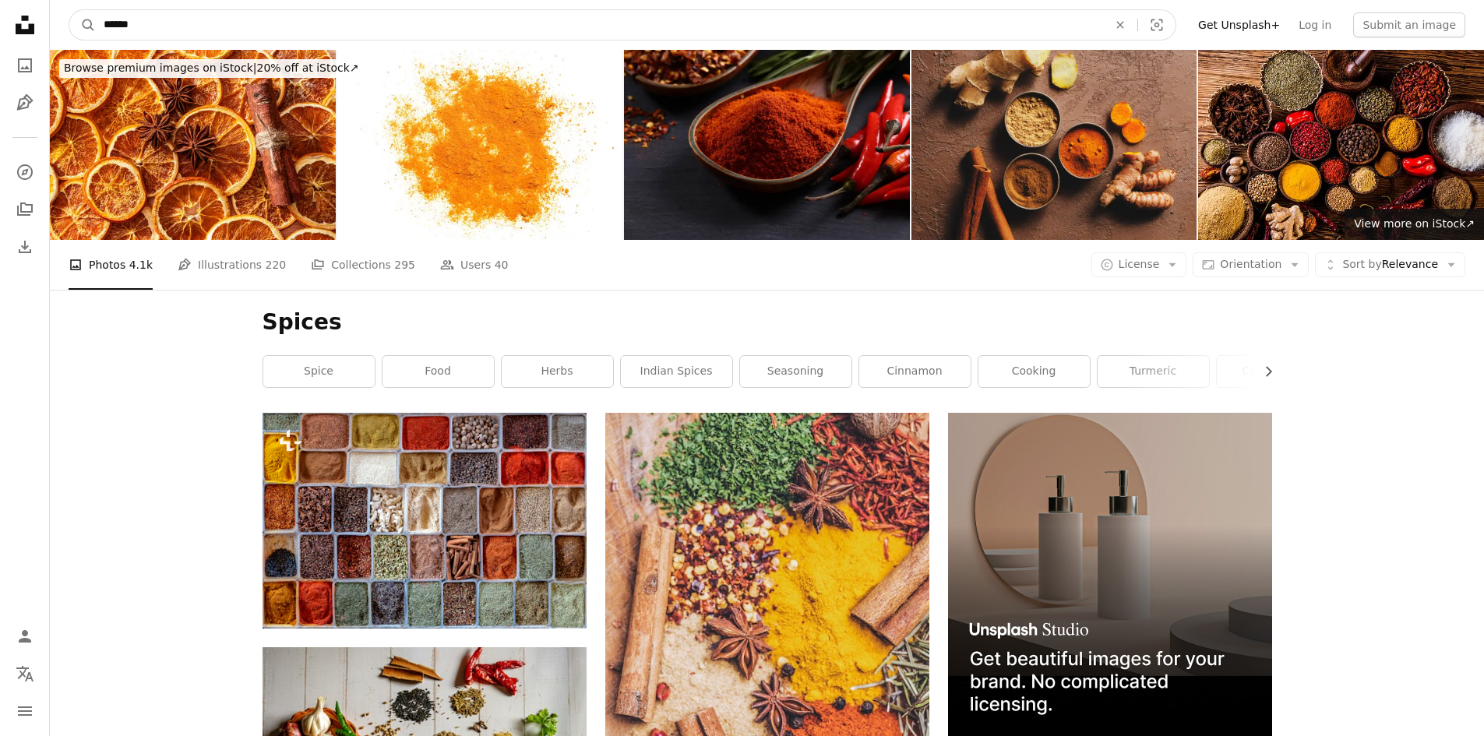
drag, startPoint x: 112, startPoint y: 6, endPoint x: 56, endPoint y: -15, distance: 59.9
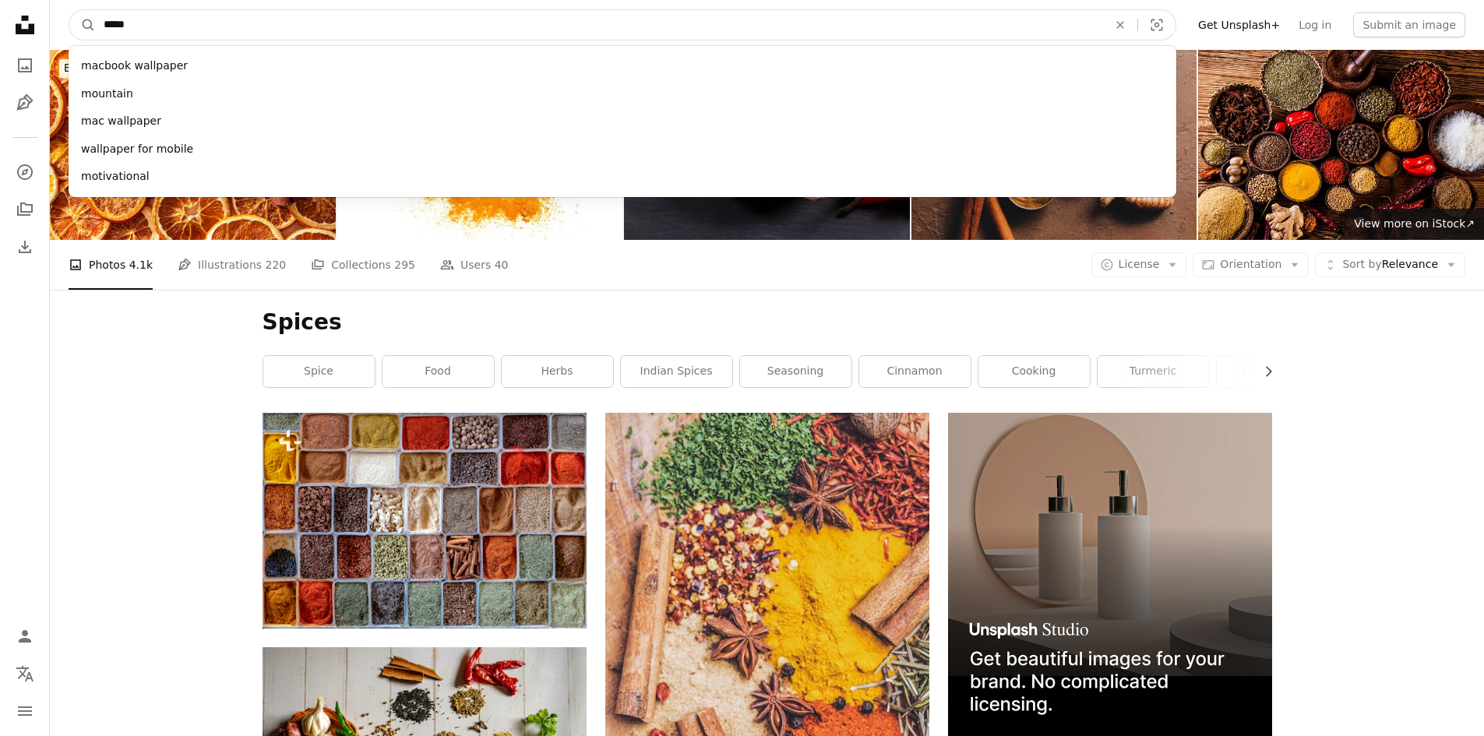
type input "******"
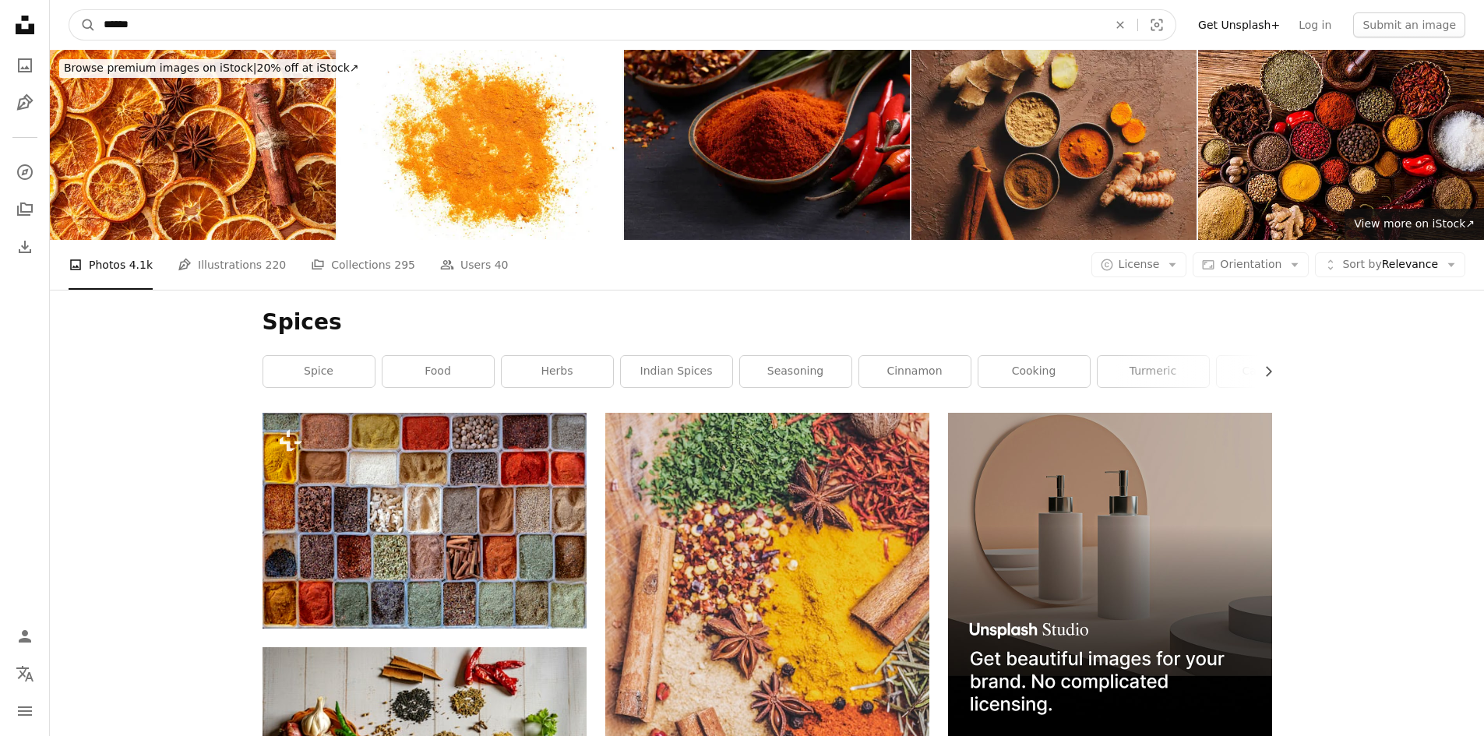
click button "A magnifying glass" at bounding box center [82, 25] width 26 height 30
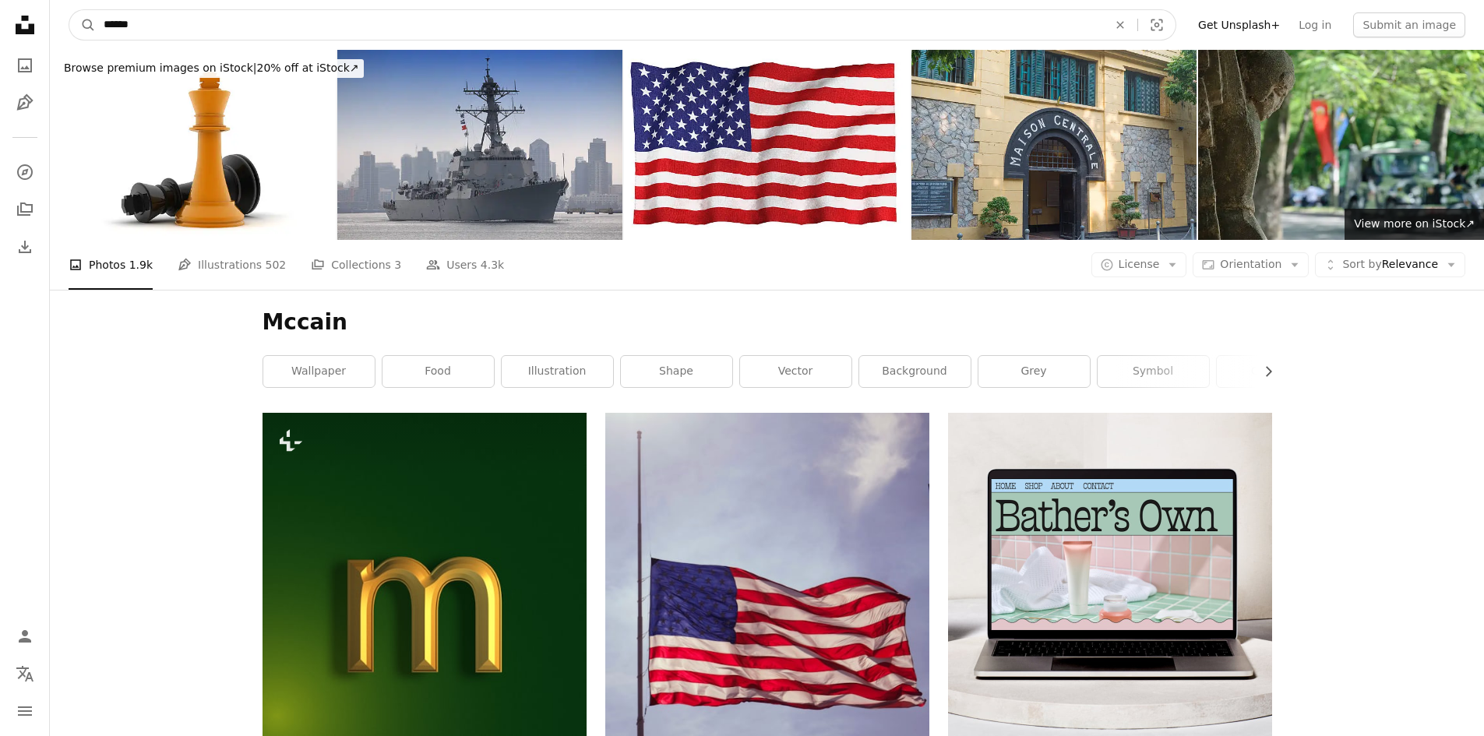
drag, startPoint x: 162, startPoint y: 13, endPoint x: 34, endPoint y: -22, distance: 132.5
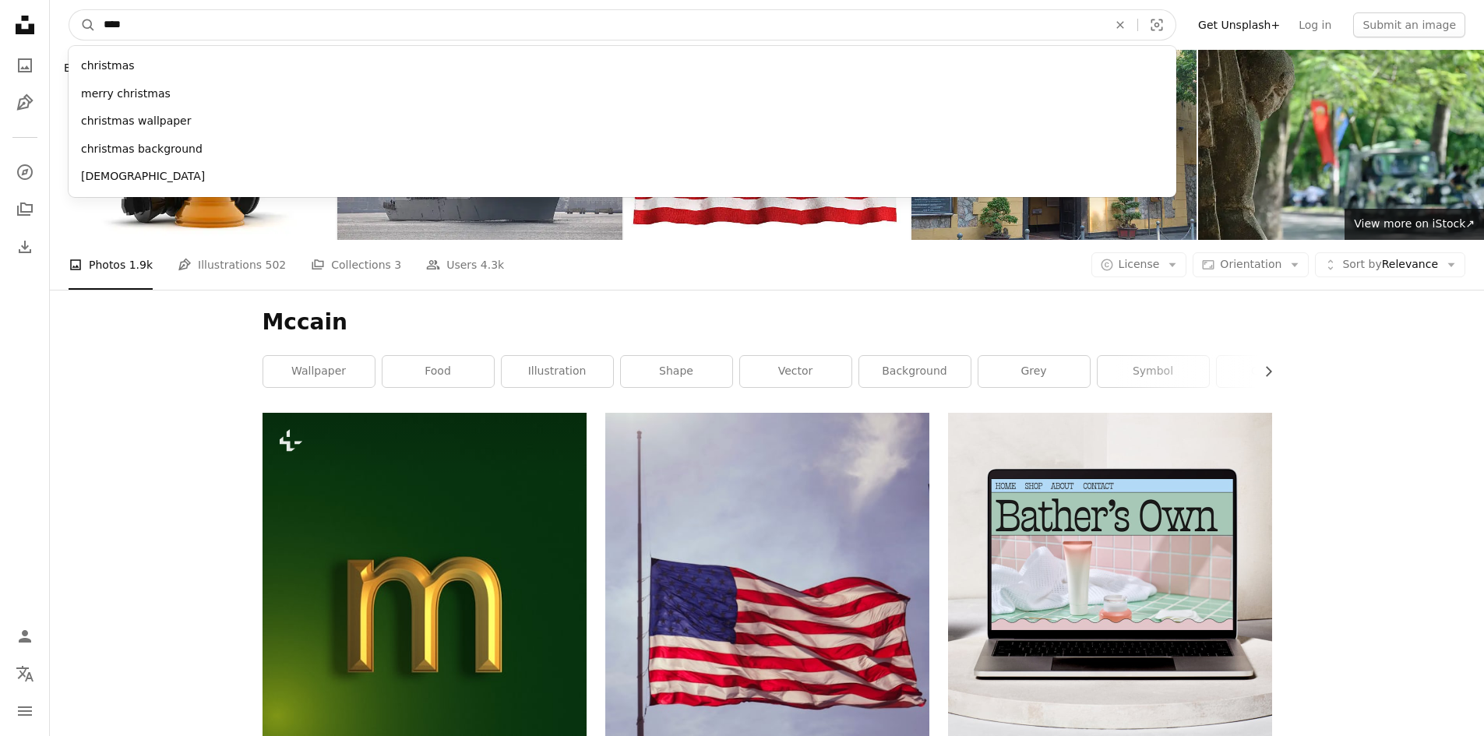
type input "*****"
click button "A magnifying glass" at bounding box center [82, 25] width 26 height 30
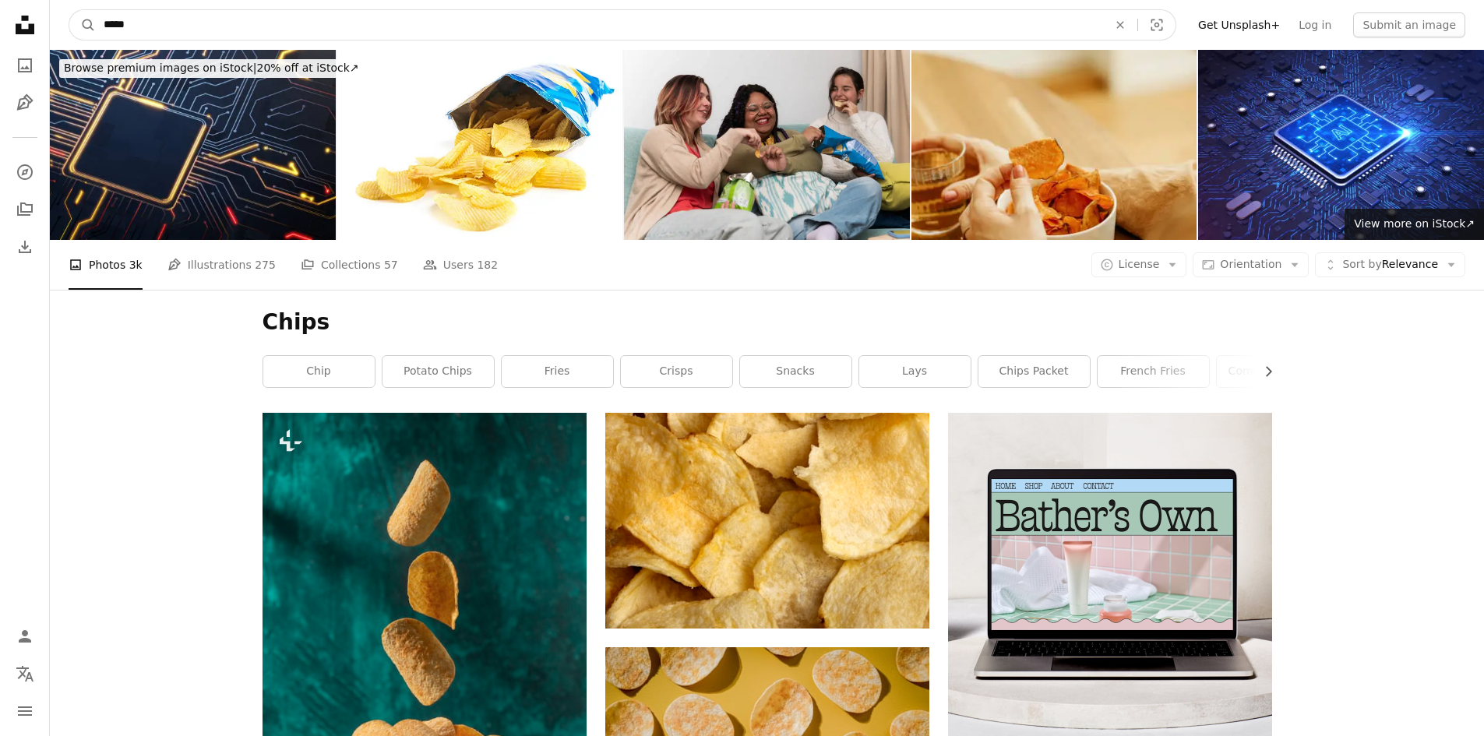
drag, startPoint x: 219, startPoint y: 10, endPoint x: 87, endPoint y: -29, distance: 137.3
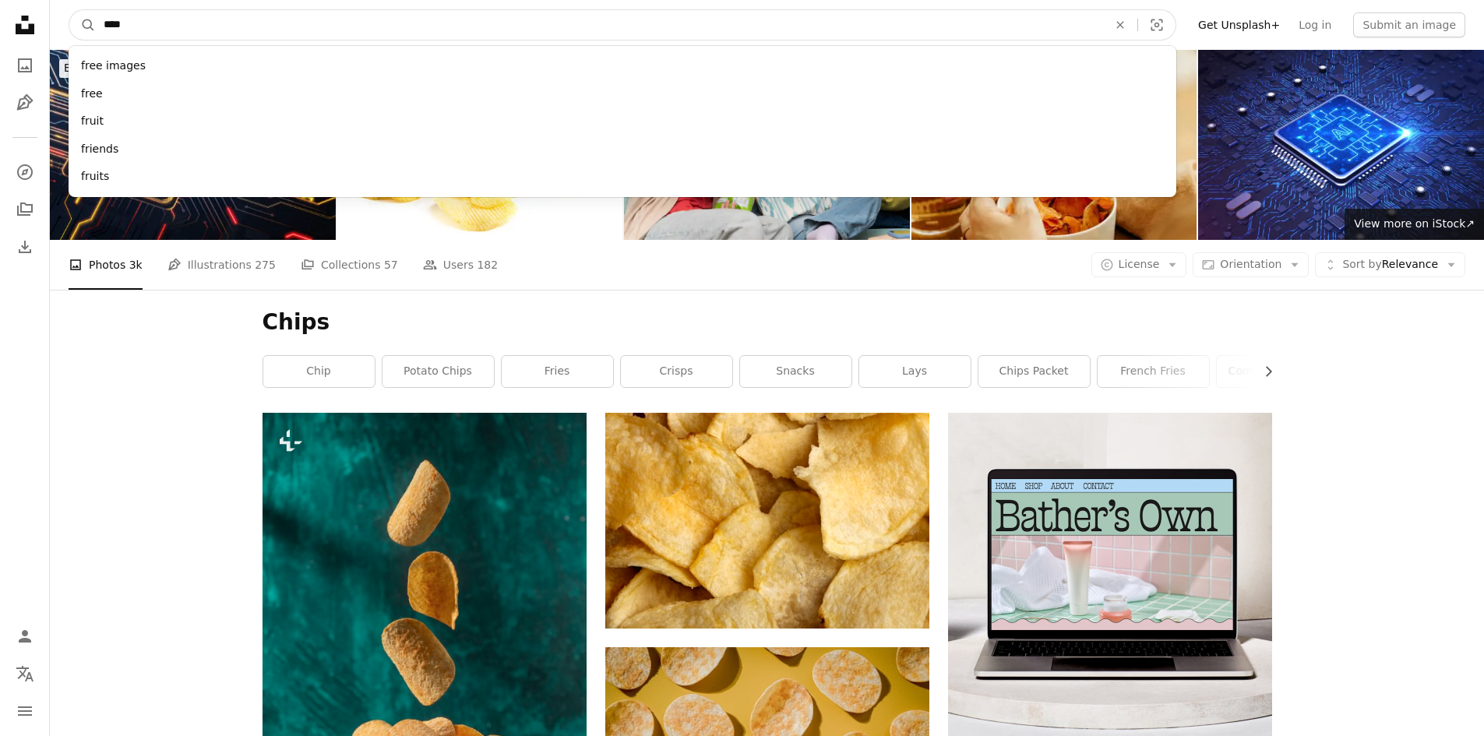
type input "*****"
click button "A magnifying glass" at bounding box center [82, 25] width 26 height 30
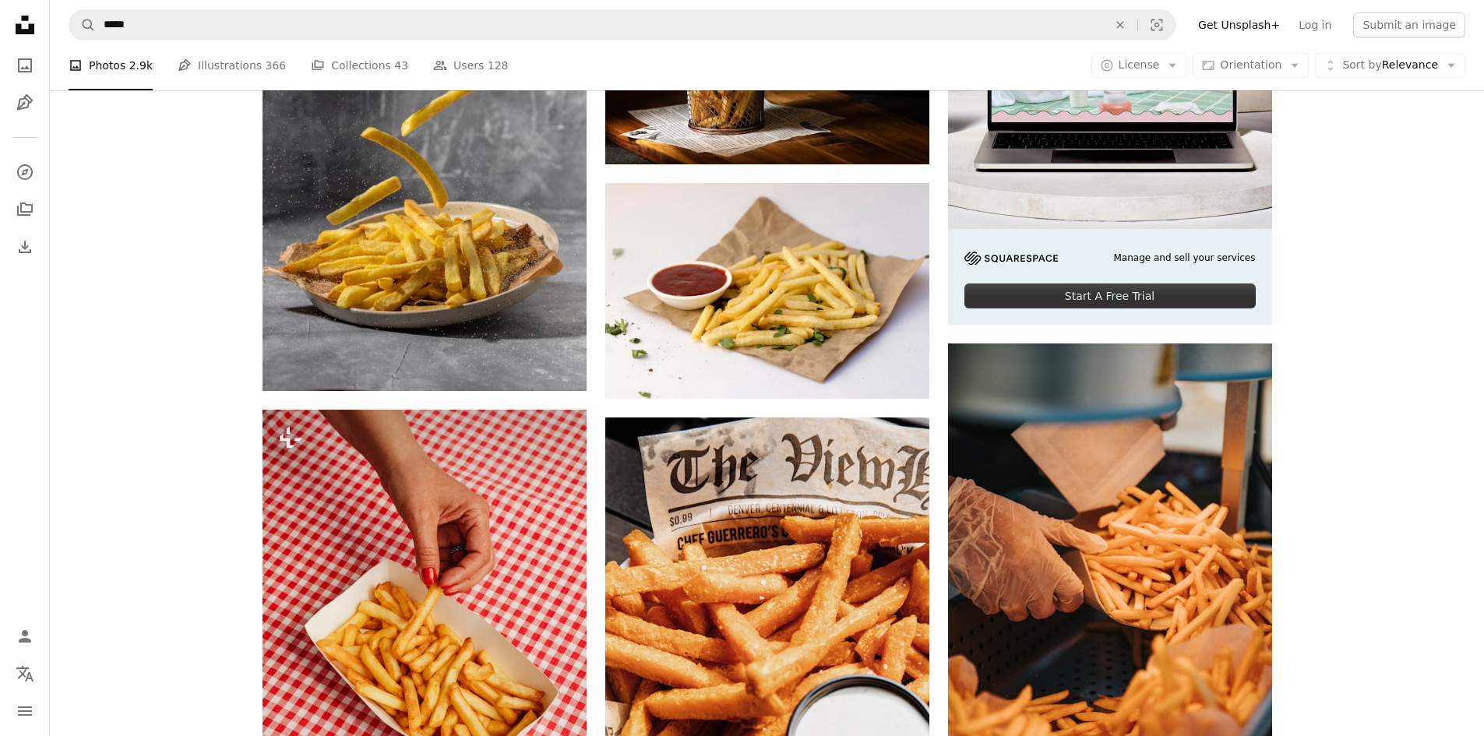
scroll to position [312, 0]
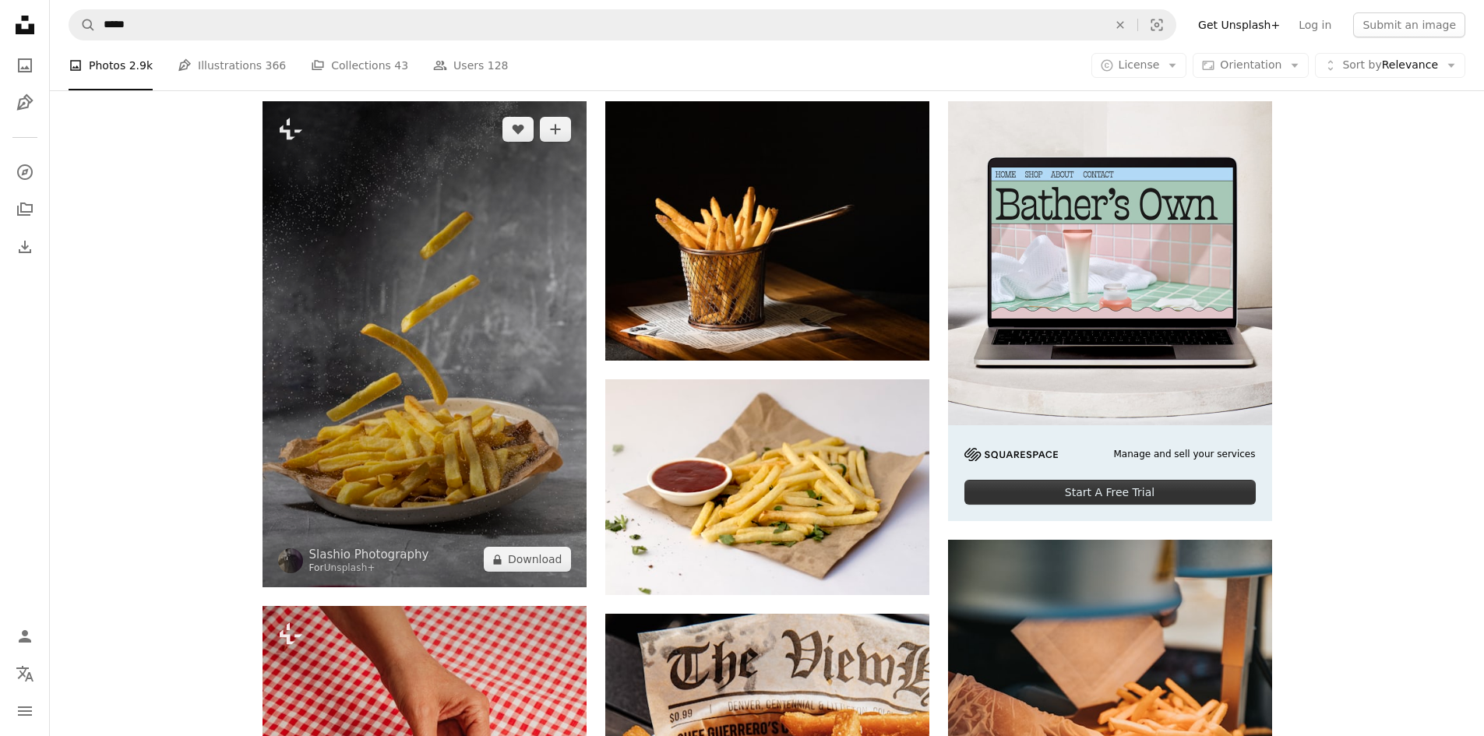
click at [428, 450] on img at bounding box center [425, 344] width 324 height 486
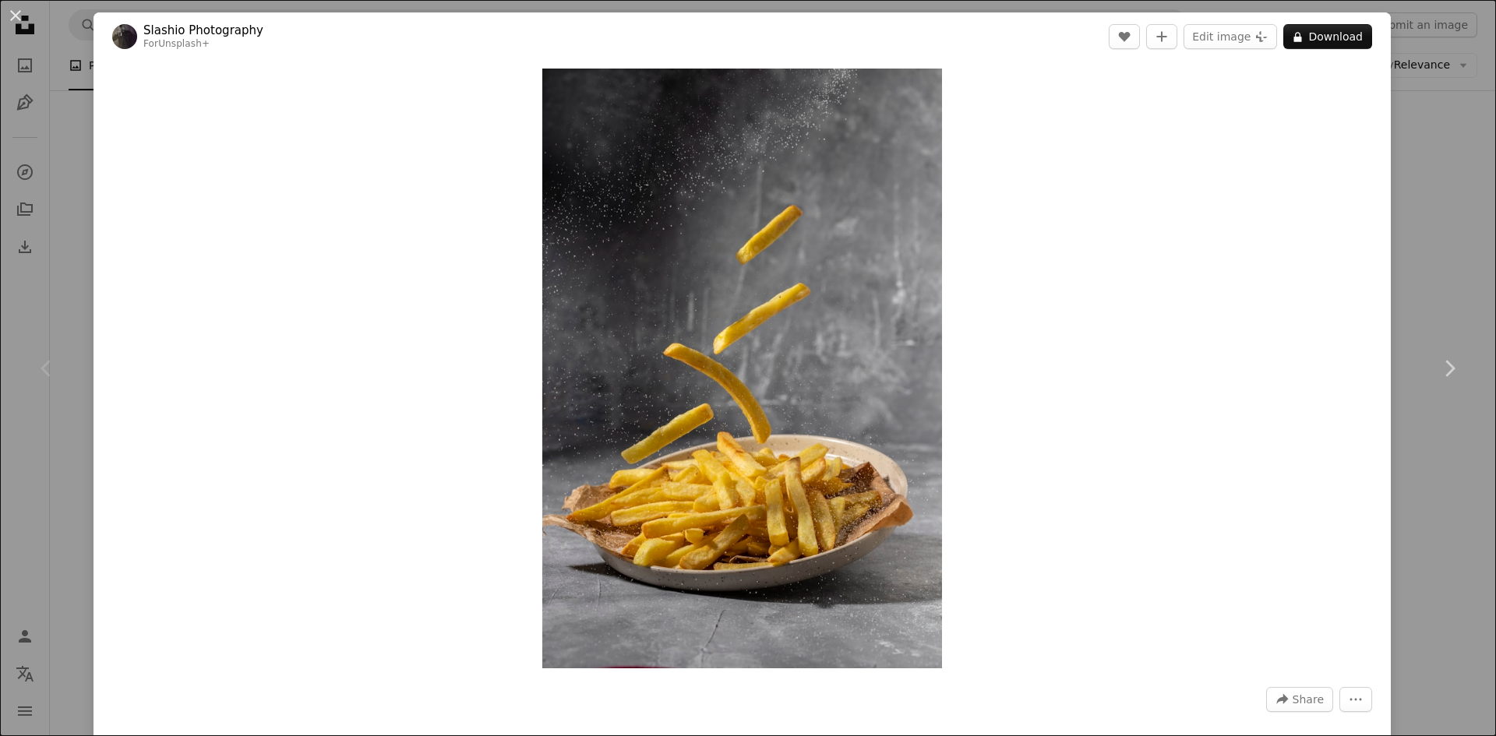
click at [1429, 271] on div "An X shape Chevron left Chevron right Slashio Photography For Unsplash+ A heart…" at bounding box center [748, 368] width 1496 height 736
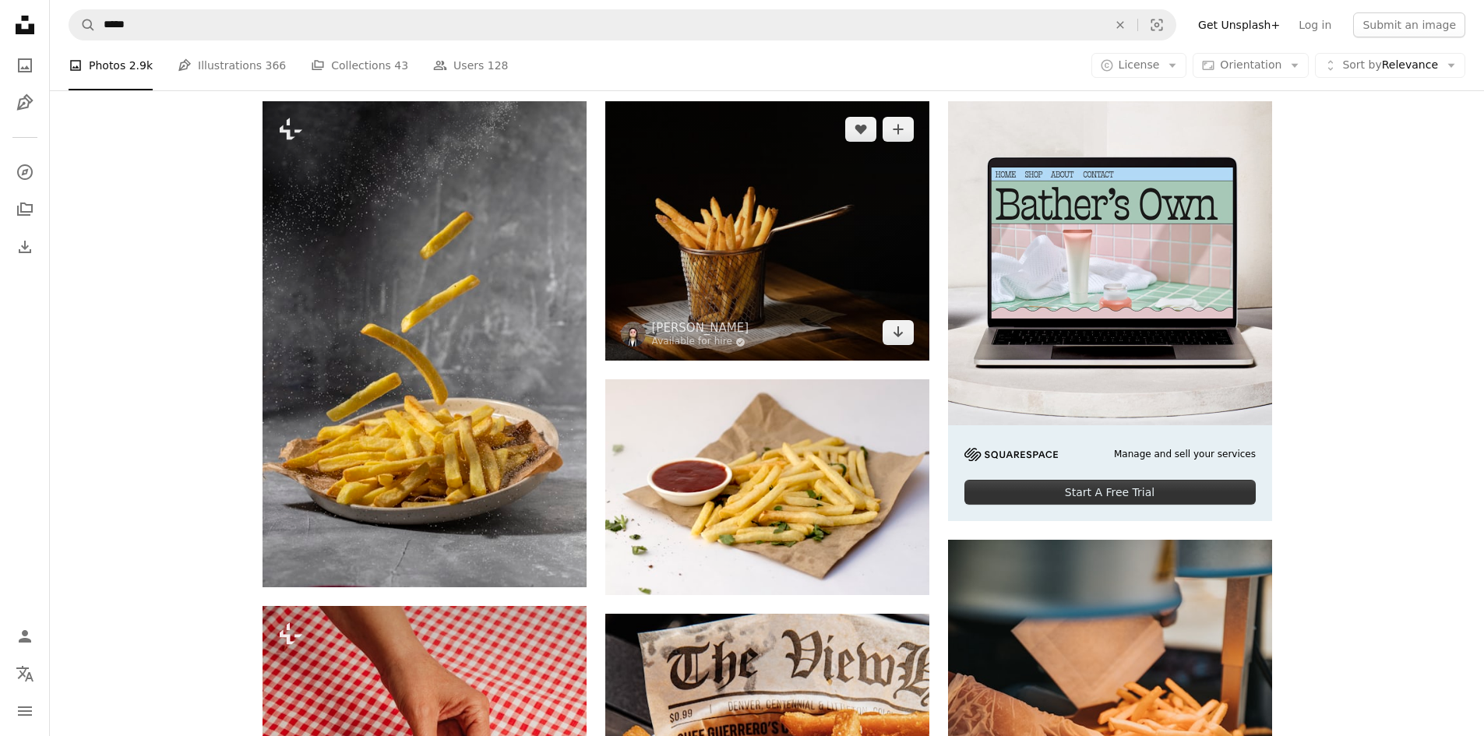
click at [728, 273] on img at bounding box center [767, 230] width 324 height 259
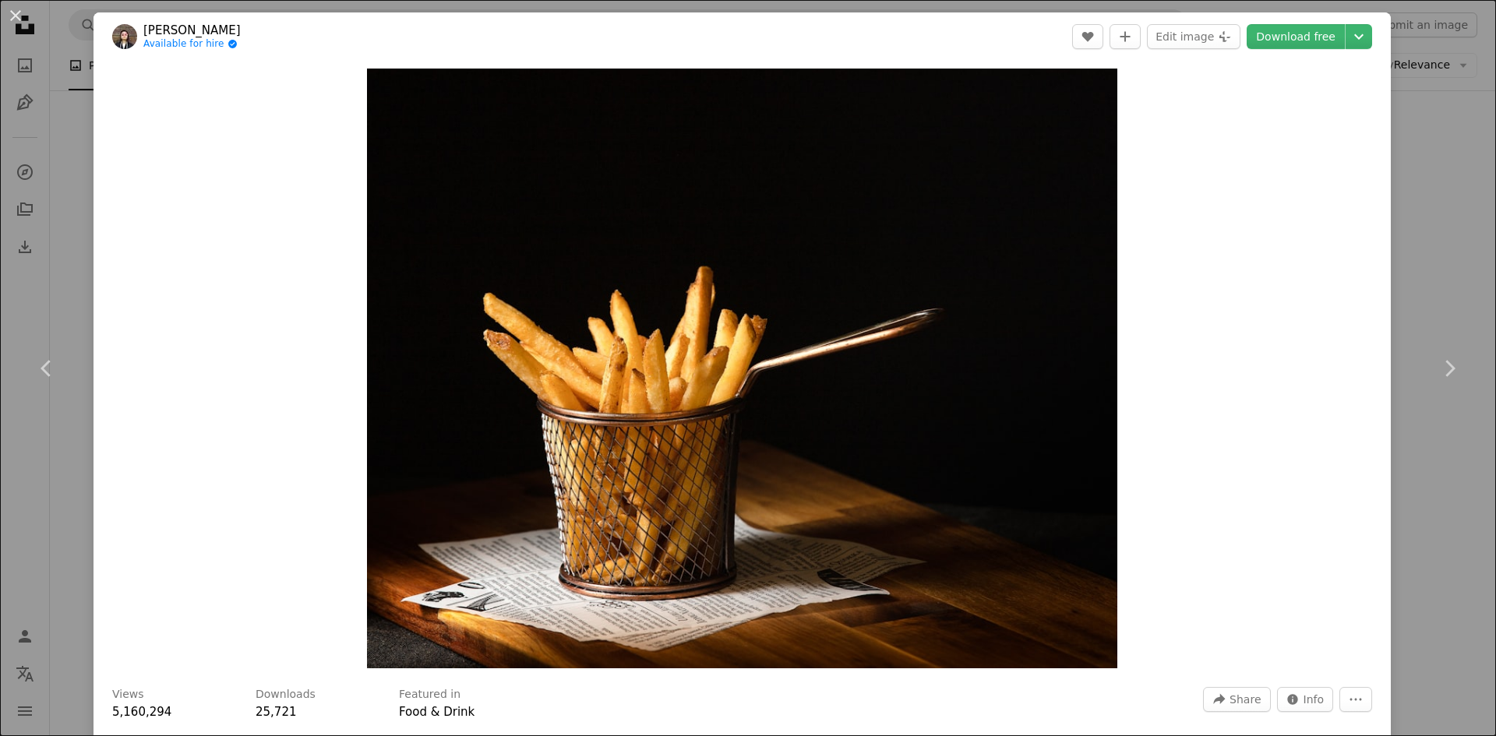
click at [1397, 256] on div "An X shape Chevron left Chevron right [PERSON_NAME] Available for hire A checkm…" at bounding box center [748, 368] width 1496 height 736
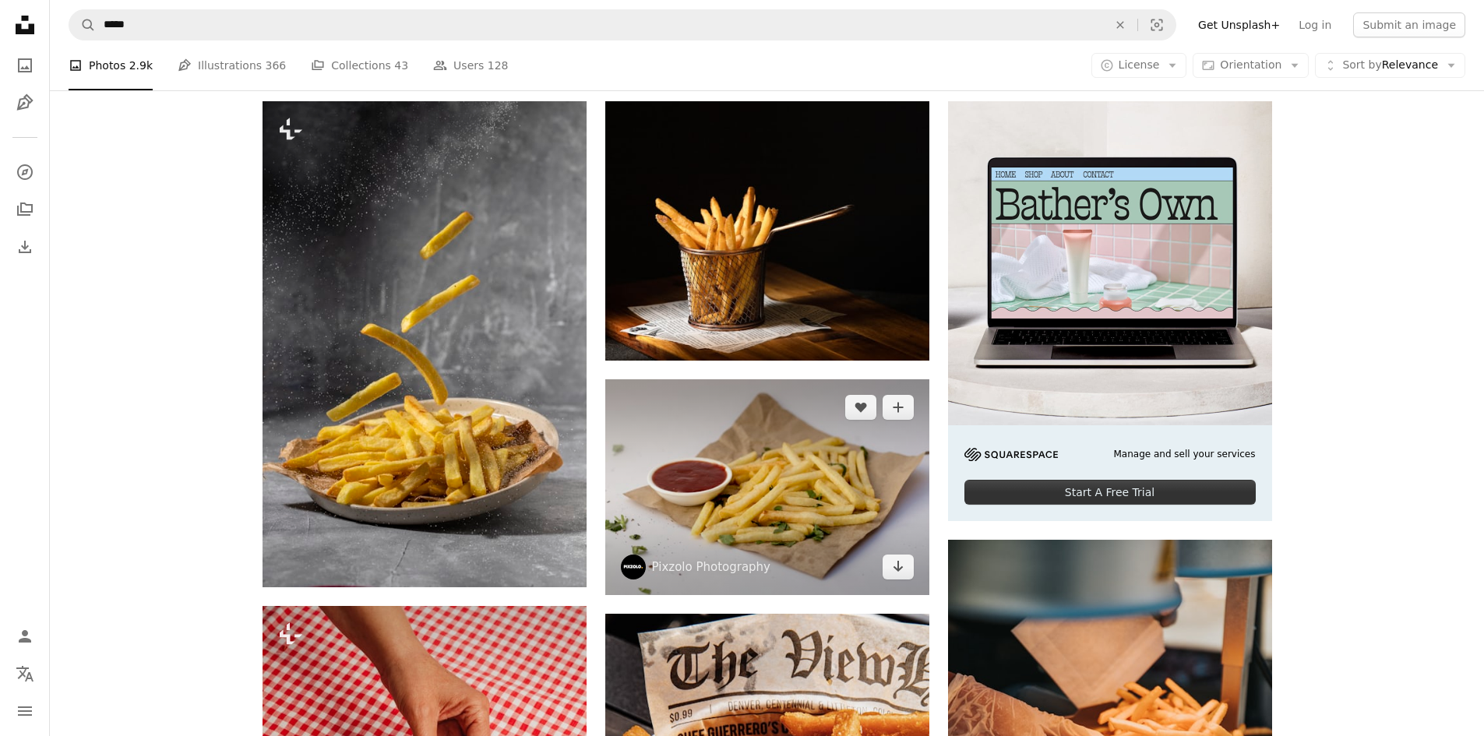
click at [821, 440] on img at bounding box center [767, 487] width 324 height 216
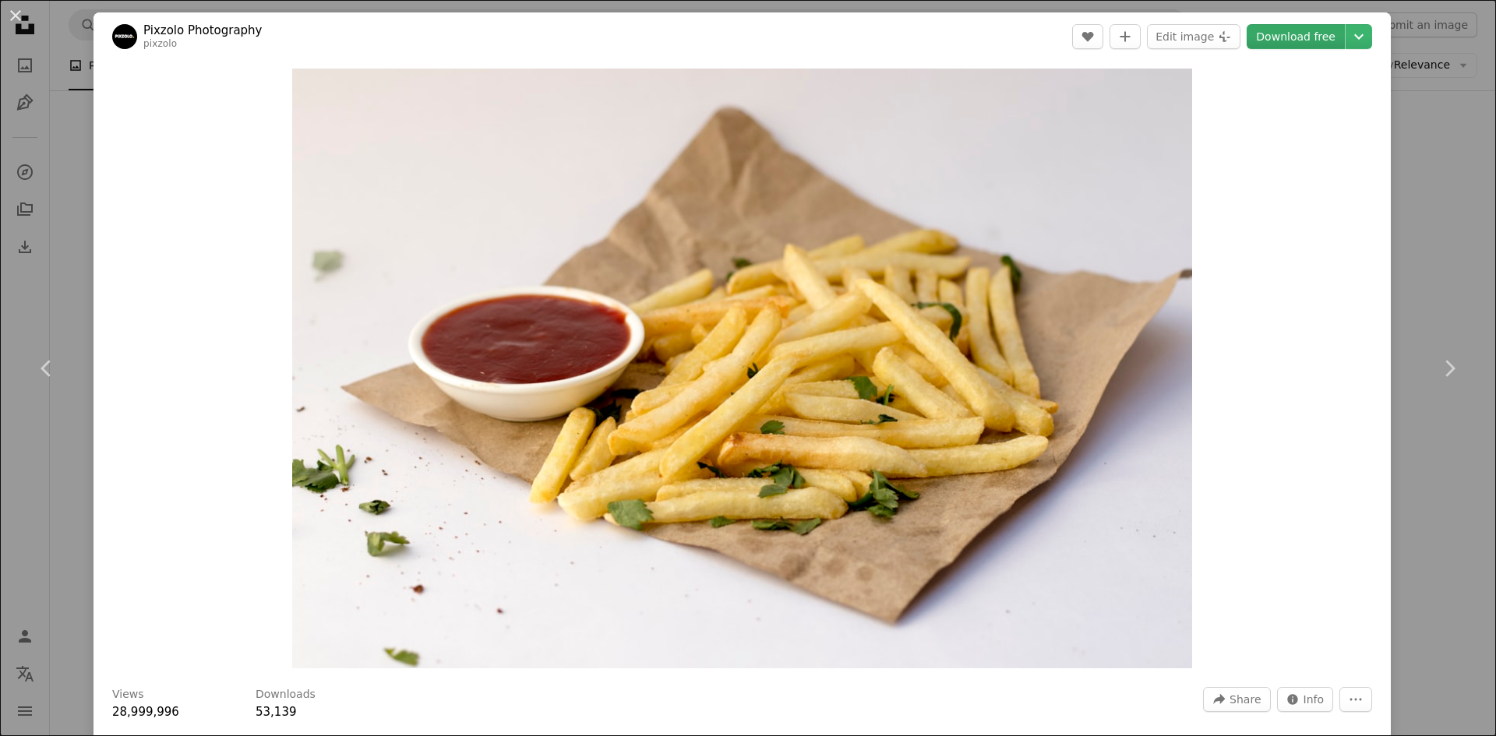
click at [1310, 31] on link "Download free" at bounding box center [1296, 36] width 98 height 25
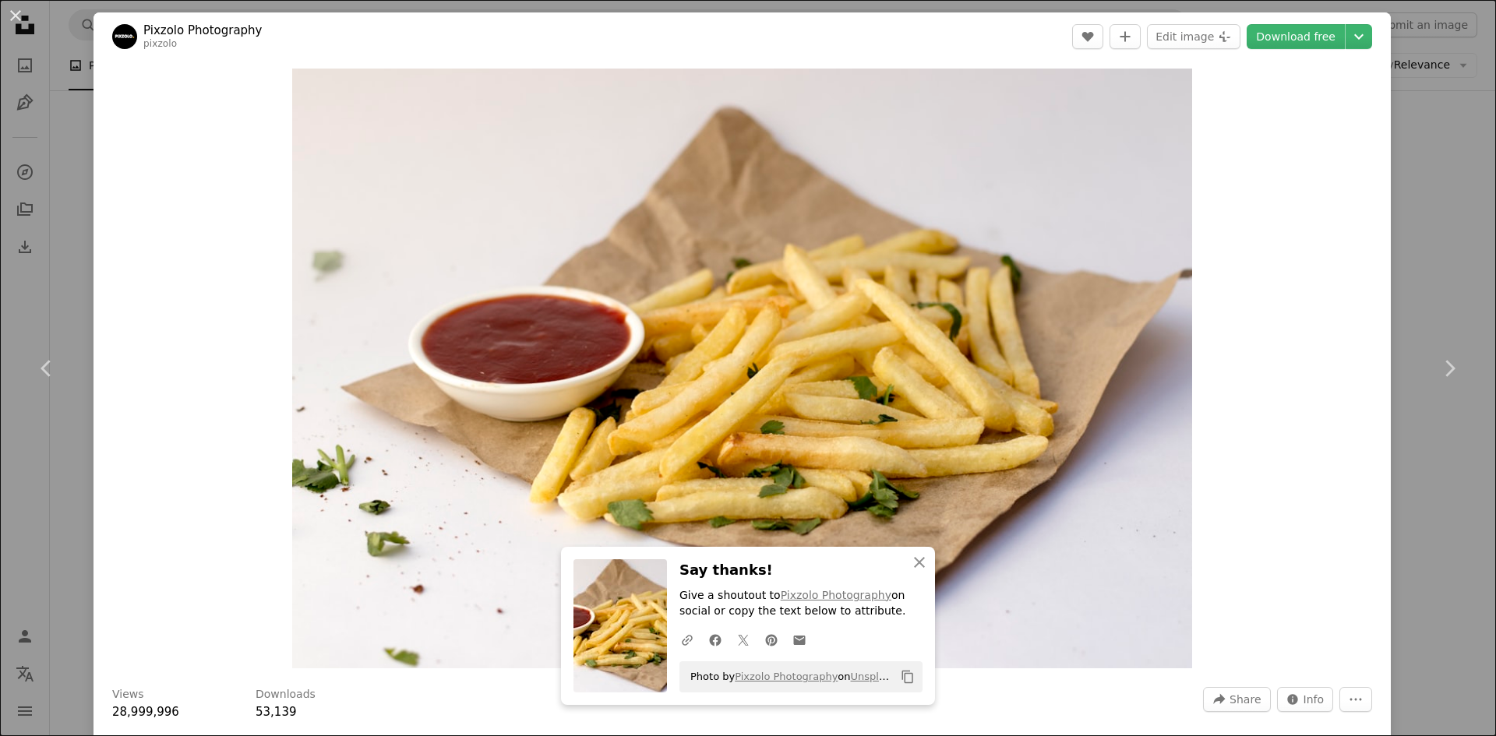
click at [1404, 460] on div "An X shape Chevron left Chevron right Pixzolo Photography pixzolo A heart A plu…" at bounding box center [748, 368] width 1496 height 736
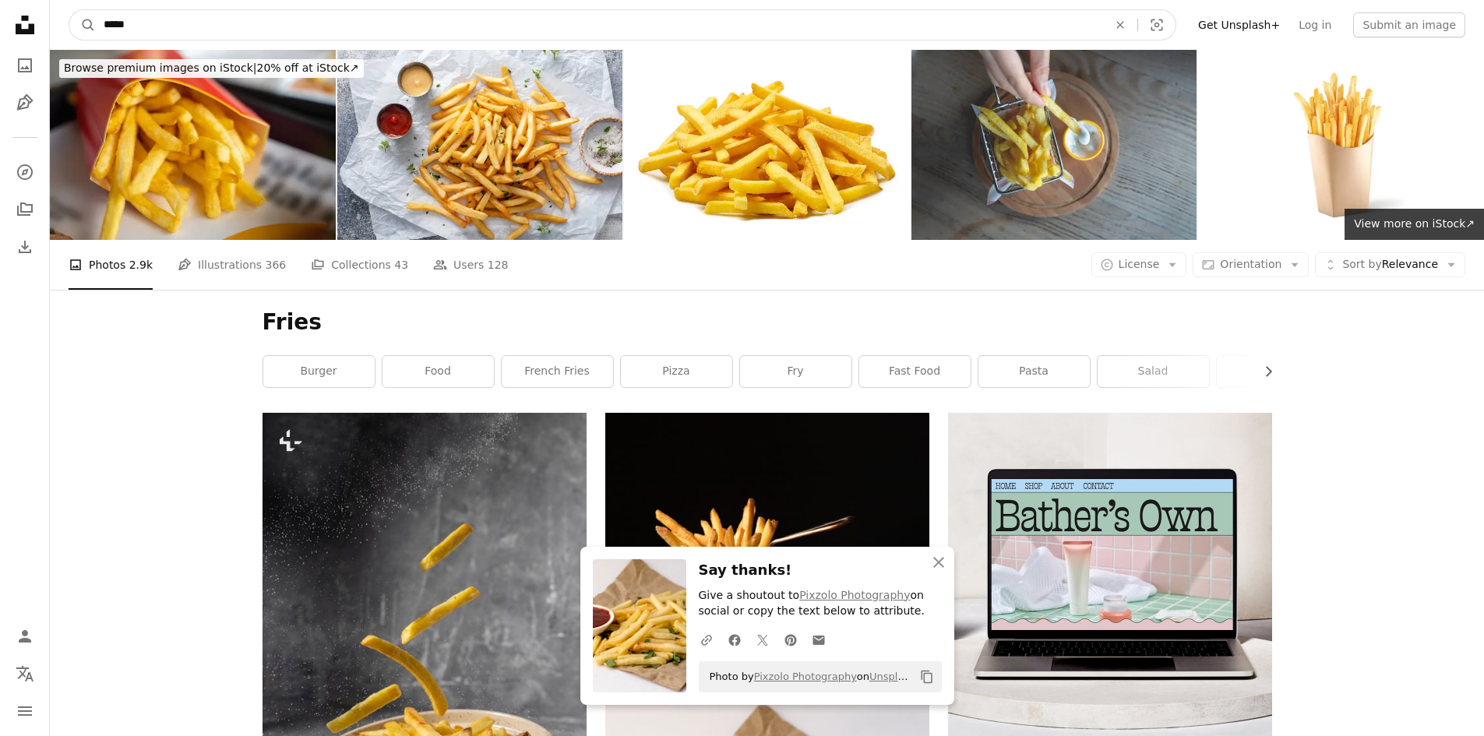
drag, startPoint x: 182, startPoint y: 16, endPoint x: 55, endPoint y: -24, distance: 132.6
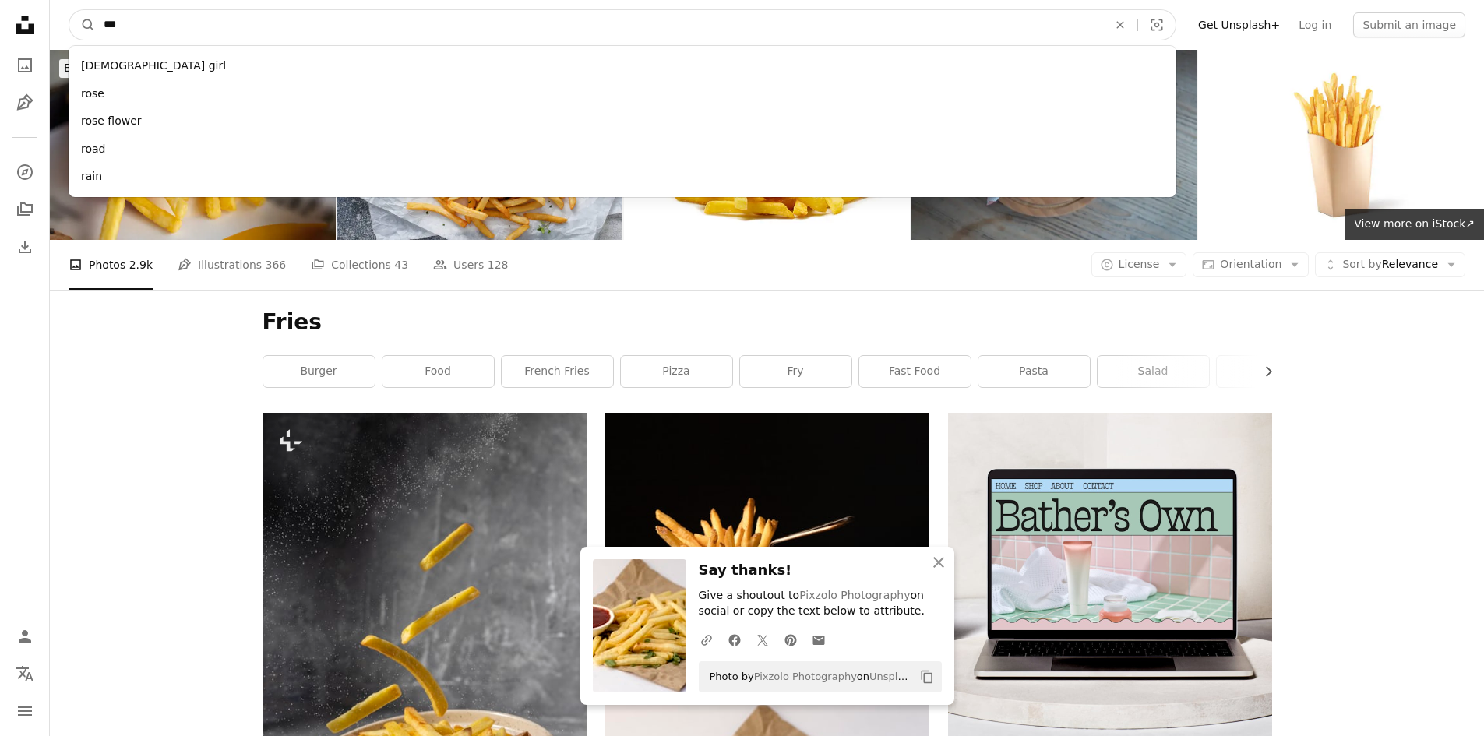
type input "****"
click button "A magnifying glass" at bounding box center [82, 25] width 26 height 30
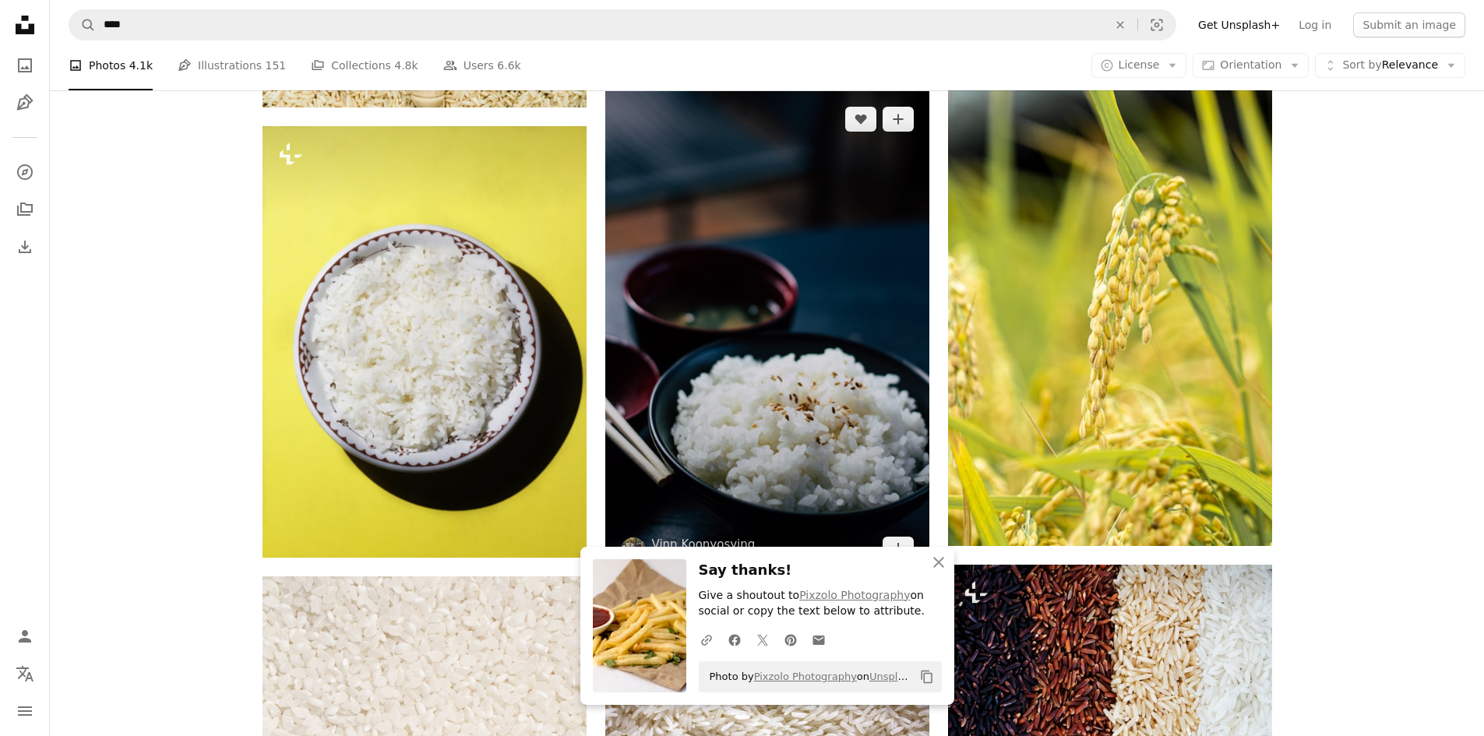
scroll to position [779, 0]
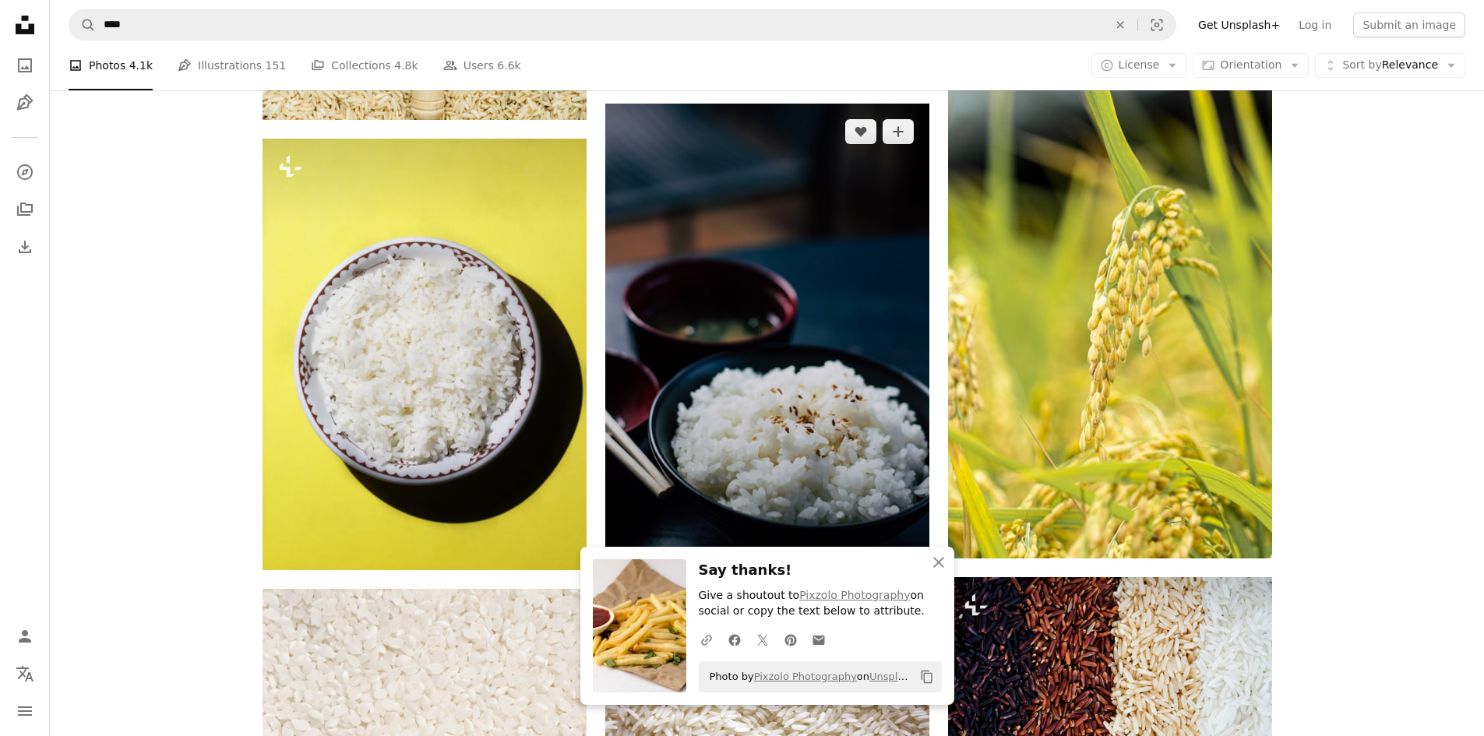
click at [866, 330] on img at bounding box center [767, 347] width 324 height 486
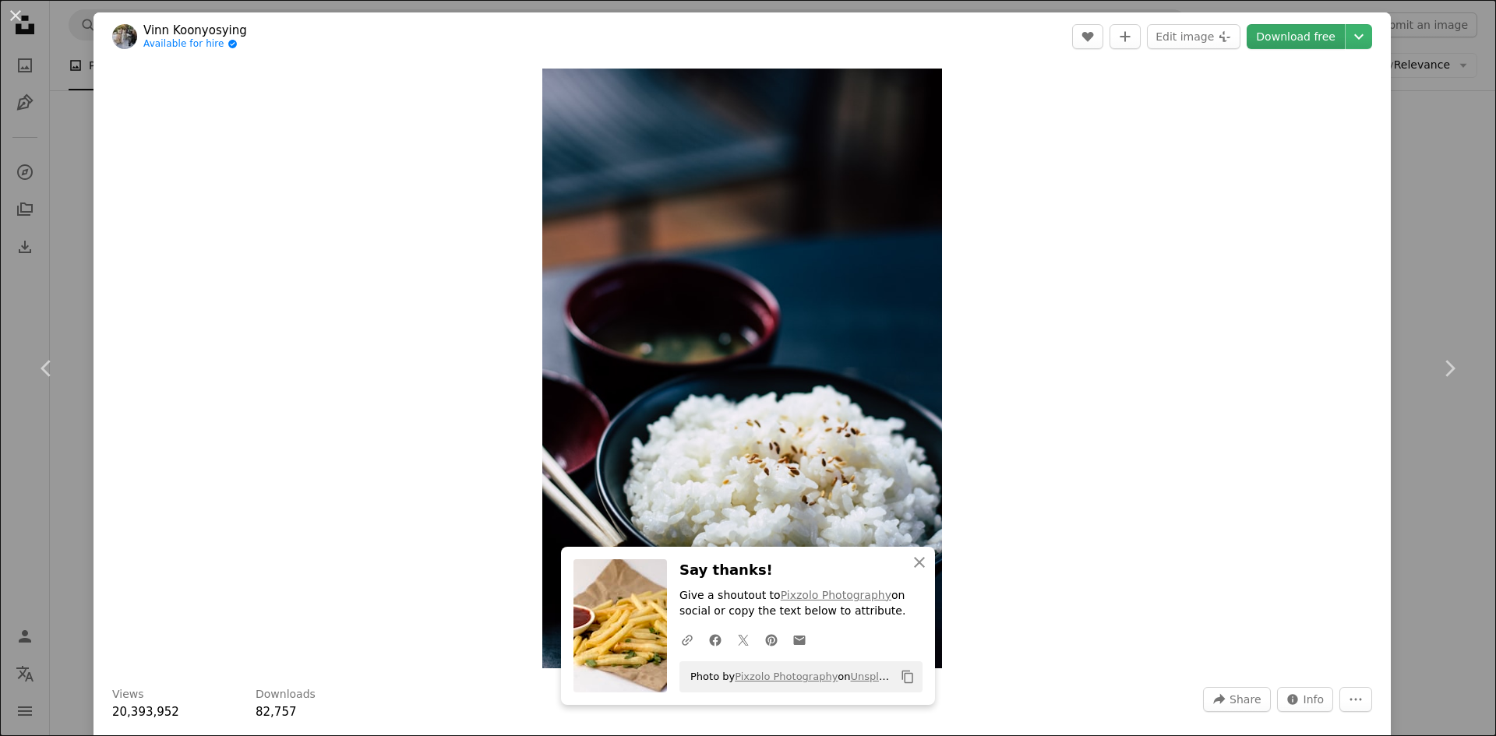
click at [1285, 38] on link "Download free" at bounding box center [1296, 36] width 98 height 25
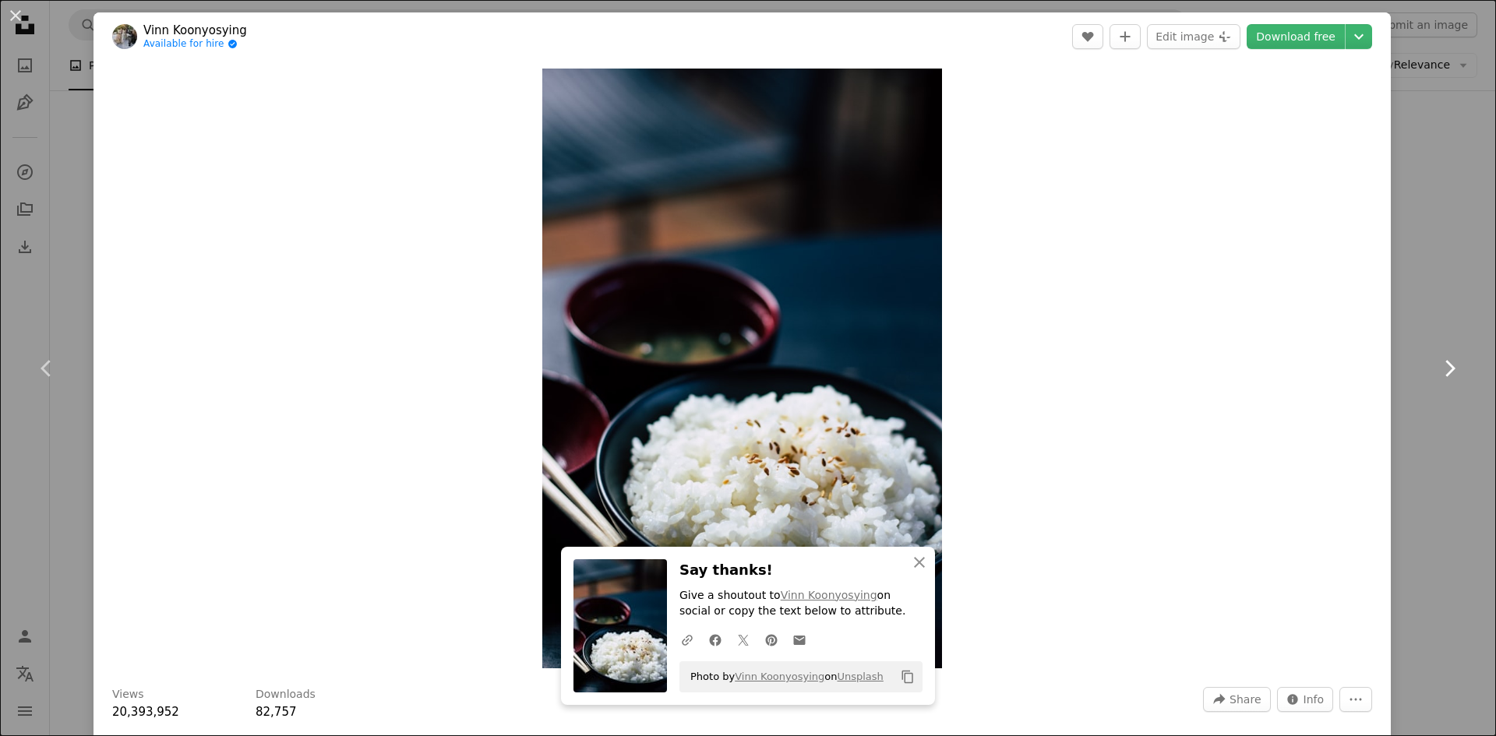
click at [1418, 314] on link "Chevron right" at bounding box center [1448, 369] width 93 height 150
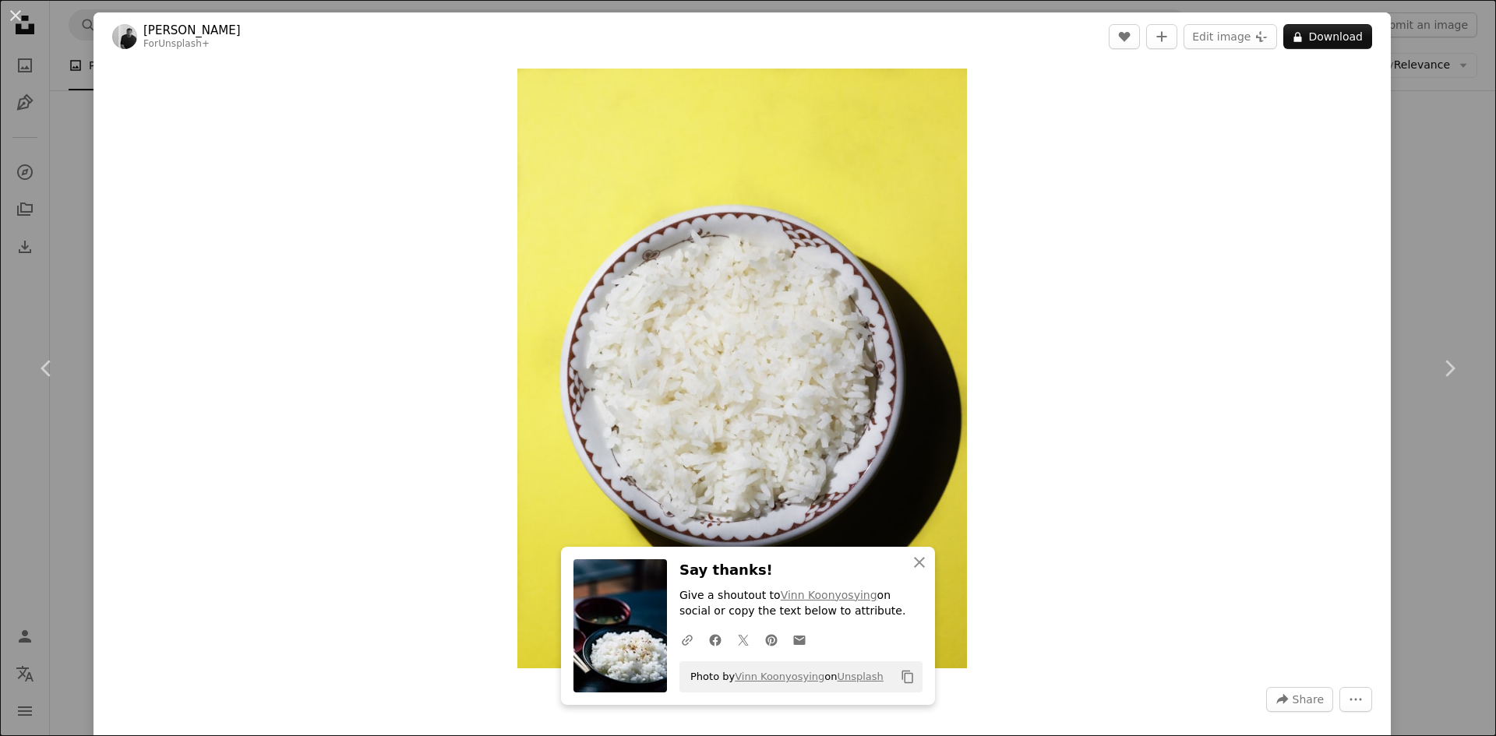
click at [1447, 245] on div "An X shape Chevron left Chevron right [PERSON_NAME] For Unsplash+ A heart A plu…" at bounding box center [748, 368] width 1496 height 736
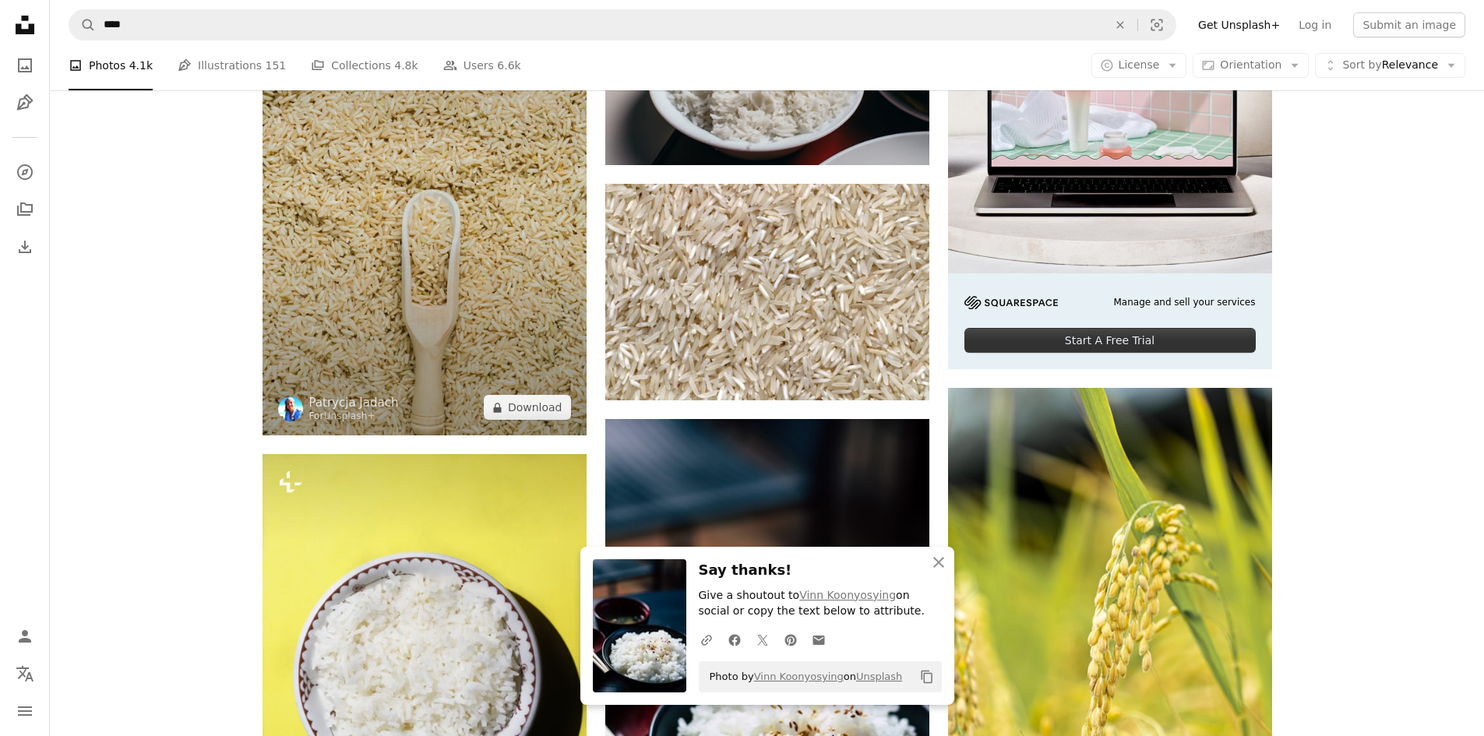
scroll to position [467, 0]
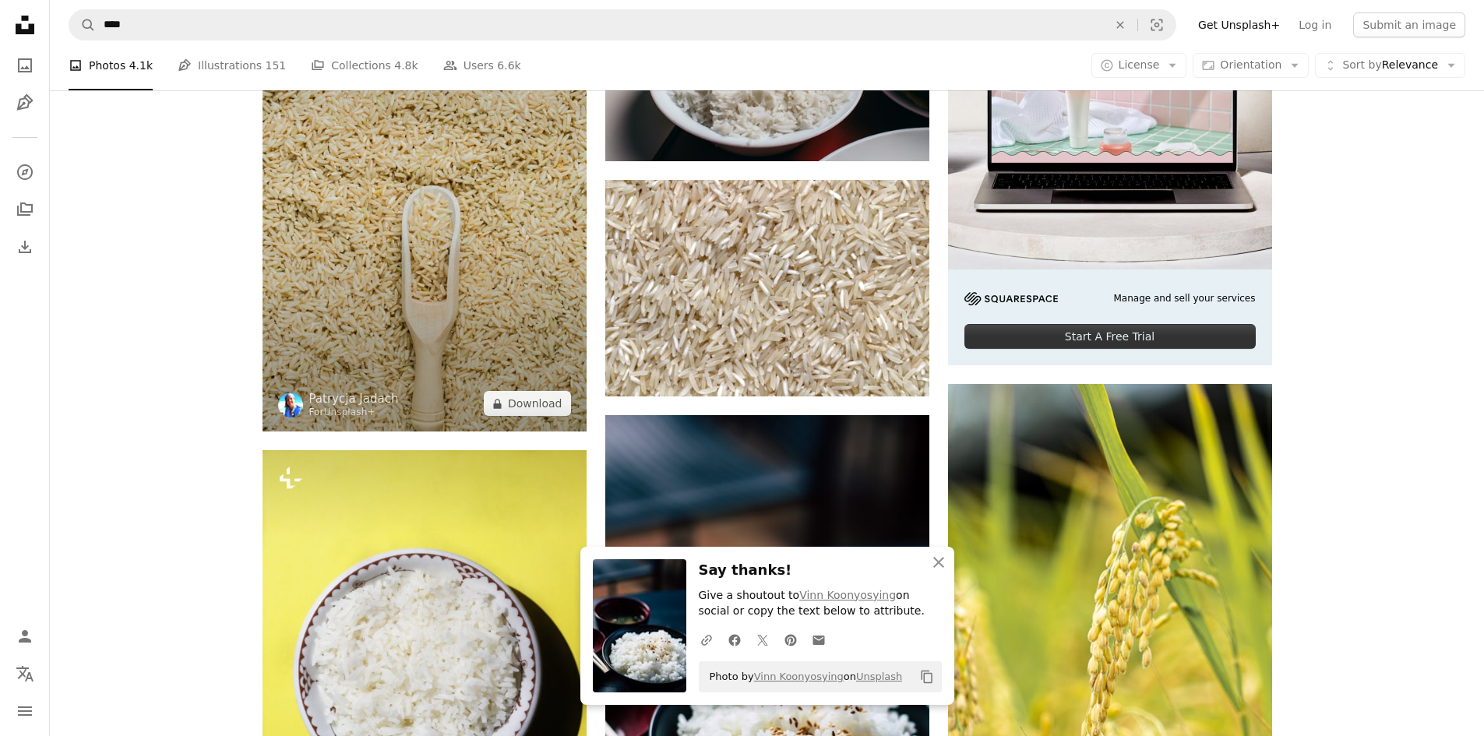
click at [491, 222] on img at bounding box center [425, 188] width 324 height 486
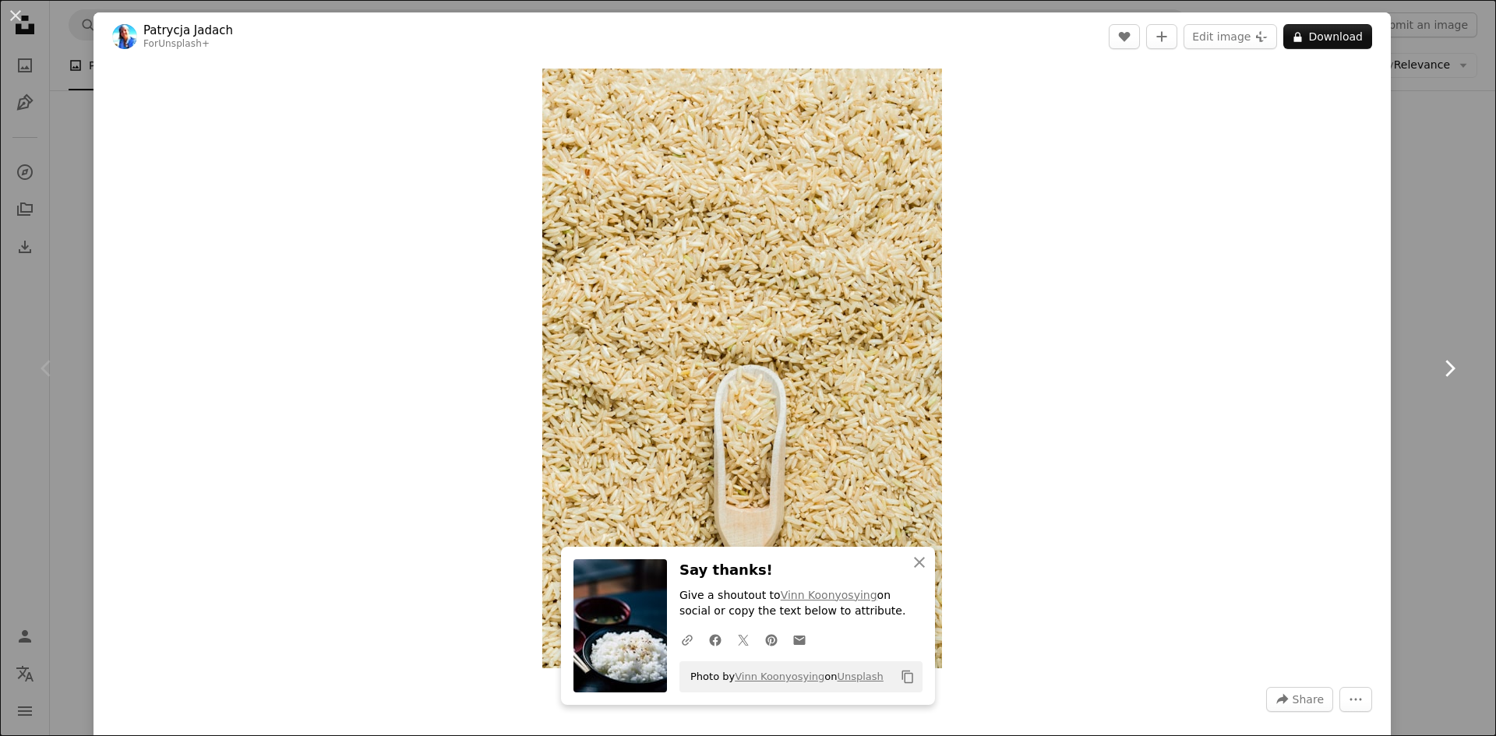
click at [1403, 381] on link "Chevron right" at bounding box center [1448, 369] width 93 height 150
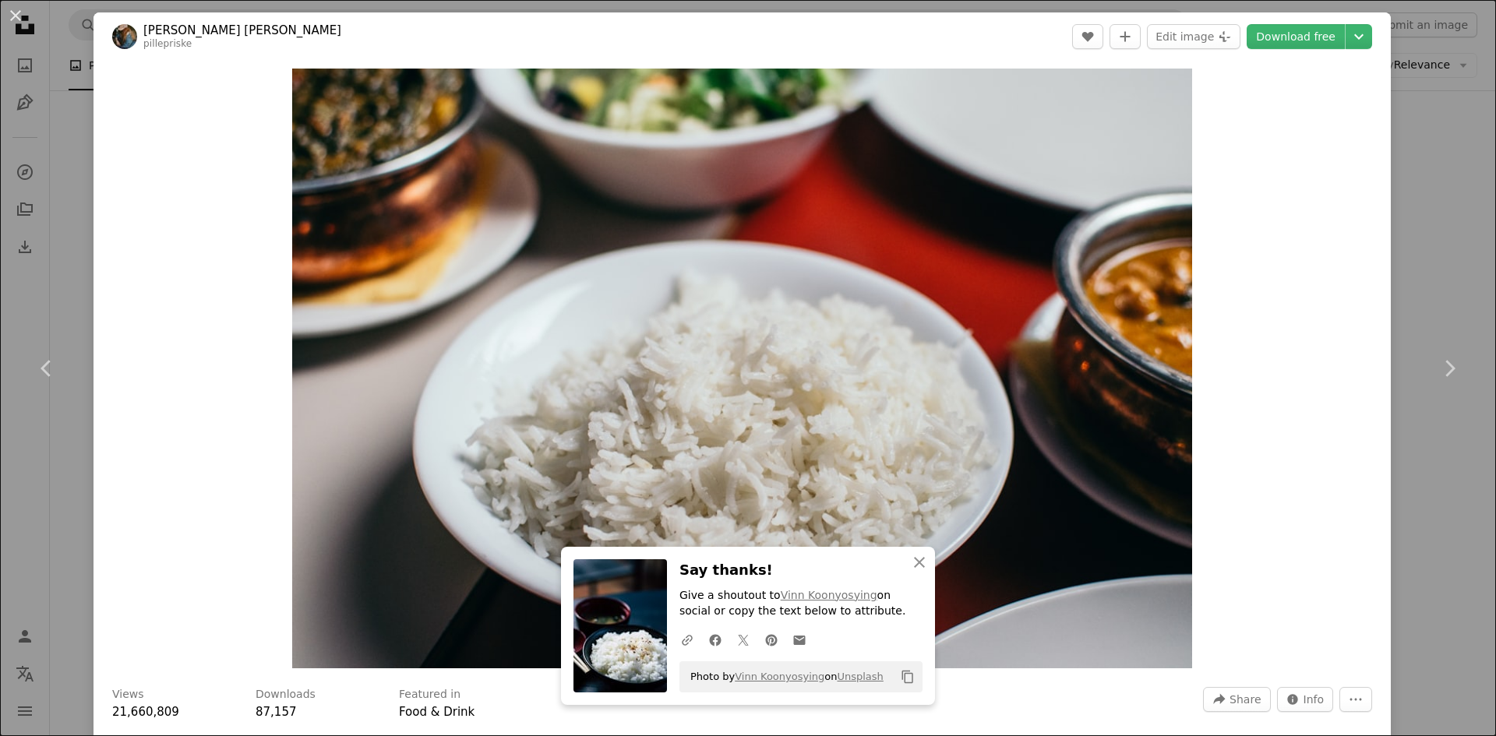
click at [1441, 252] on div "An X shape Chevron left Chevron right Pille [PERSON_NAME] pillepriske A heart A…" at bounding box center [748, 368] width 1496 height 736
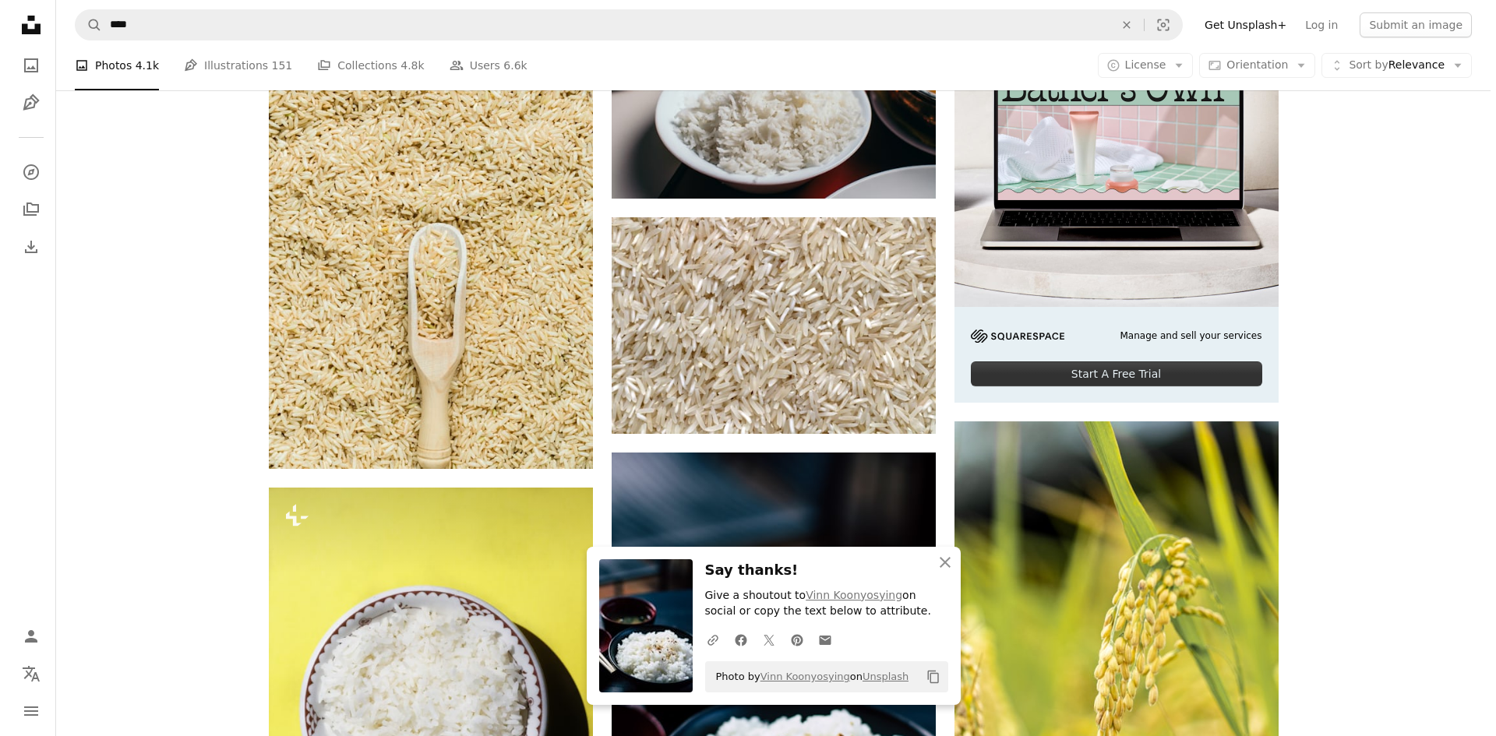
scroll to position [234, 0]
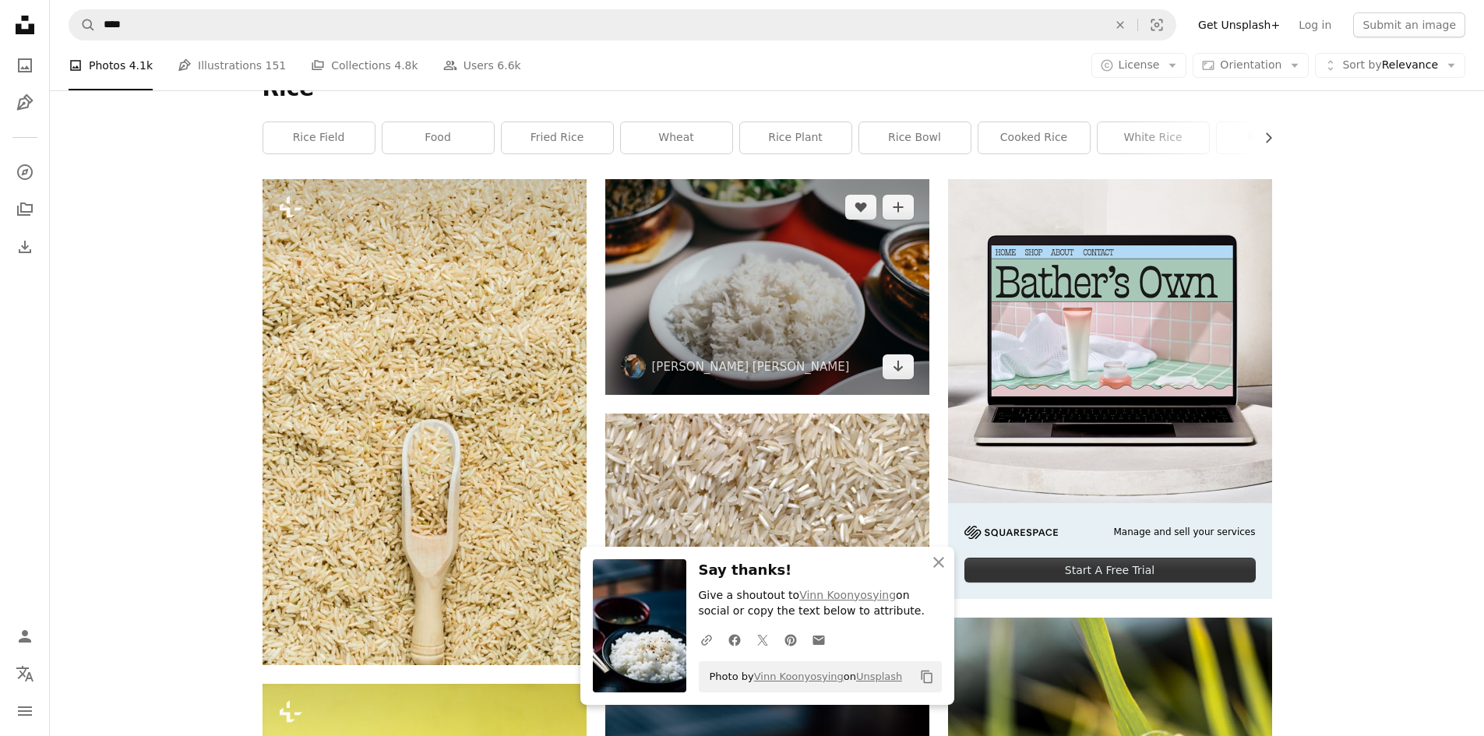
click at [873, 270] on img at bounding box center [767, 287] width 324 height 216
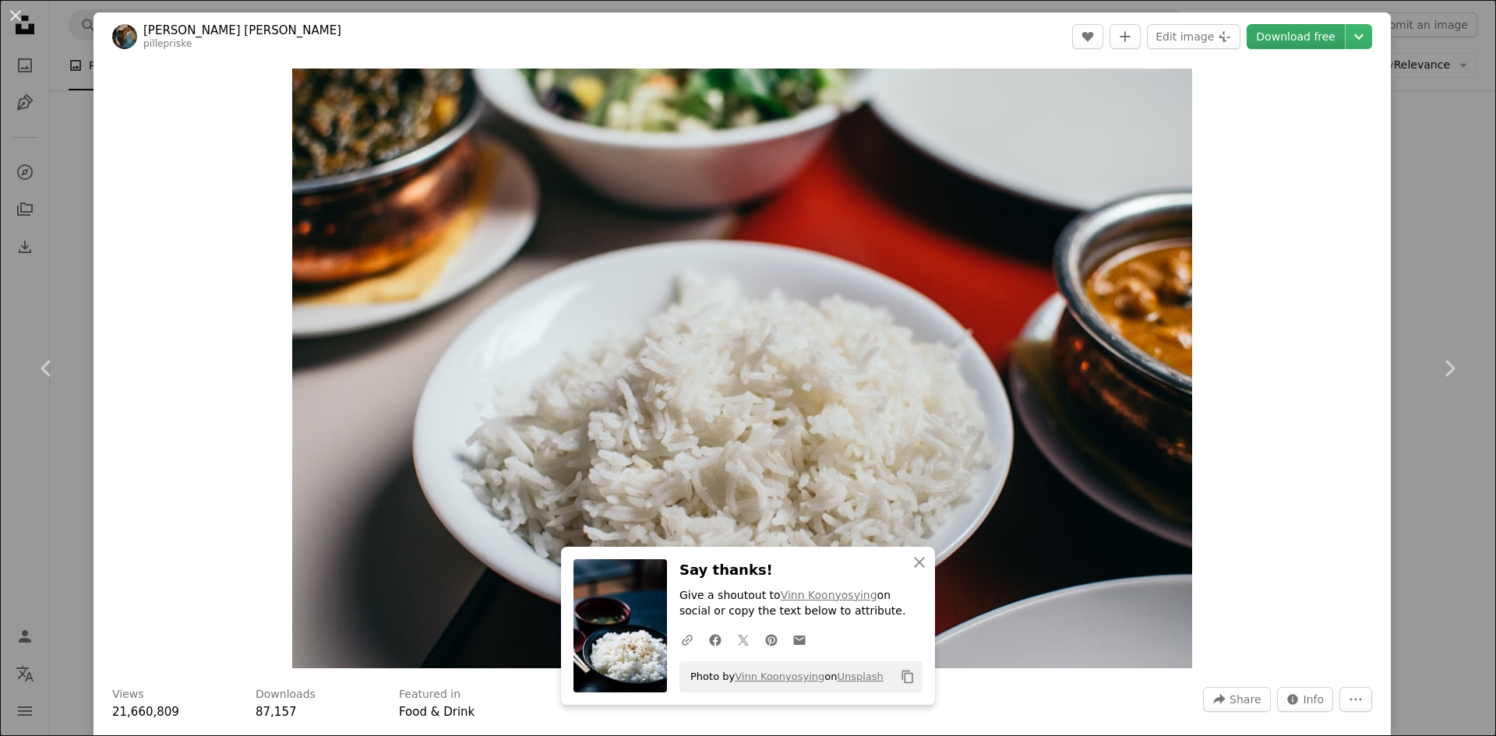
click at [1280, 39] on link "Download free" at bounding box center [1296, 36] width 98 height 25
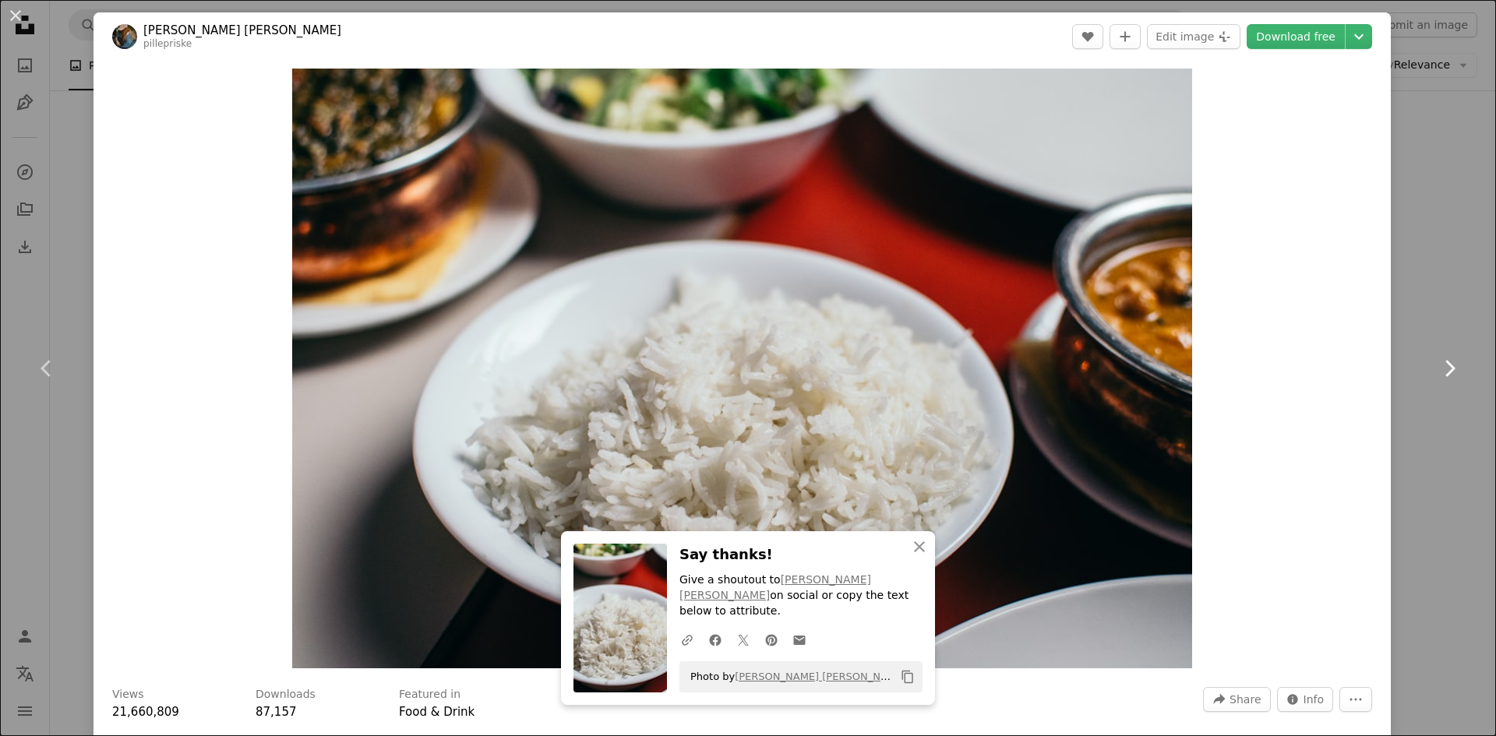
click at [1440, 399] on link "Chevron right" at bounding box center [1448, 369] width 93 height 150
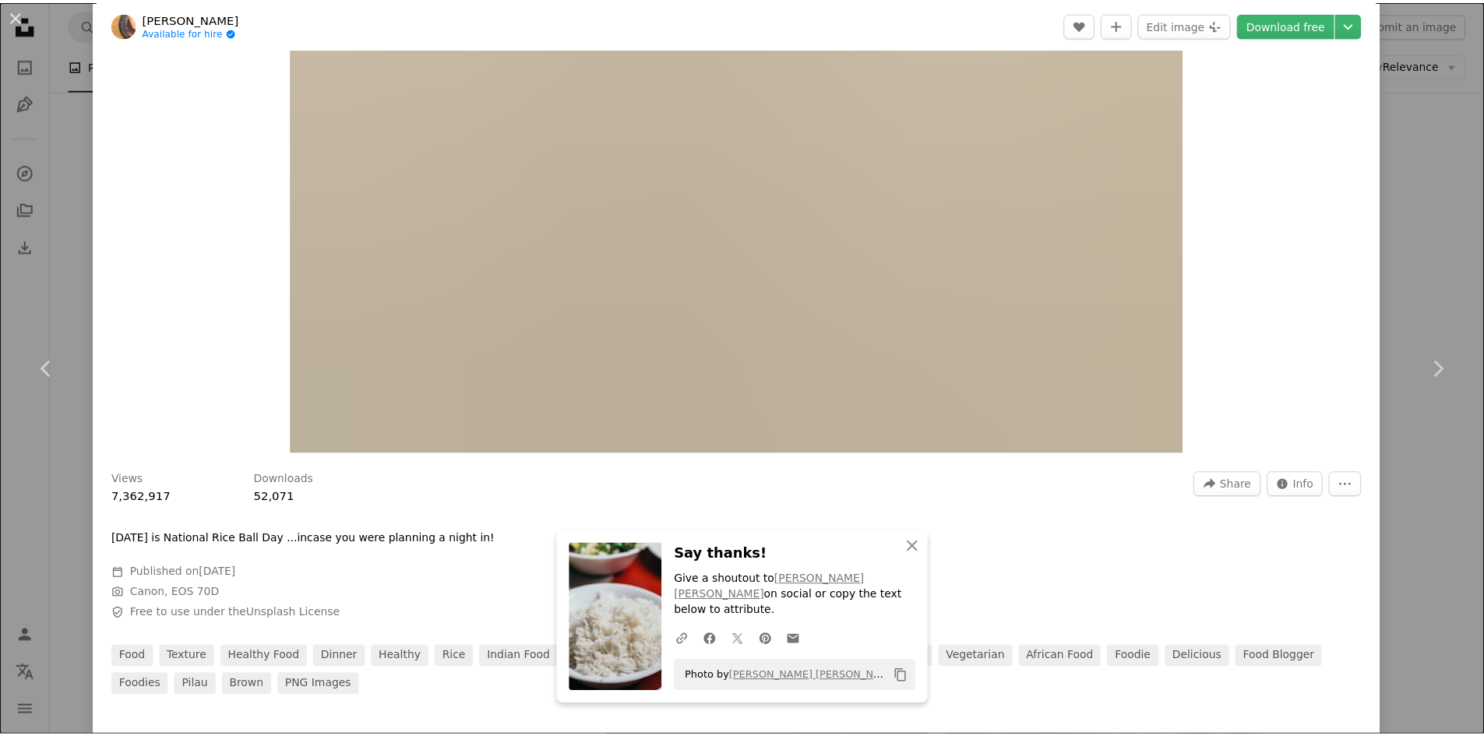
scroll to position [545, 0]
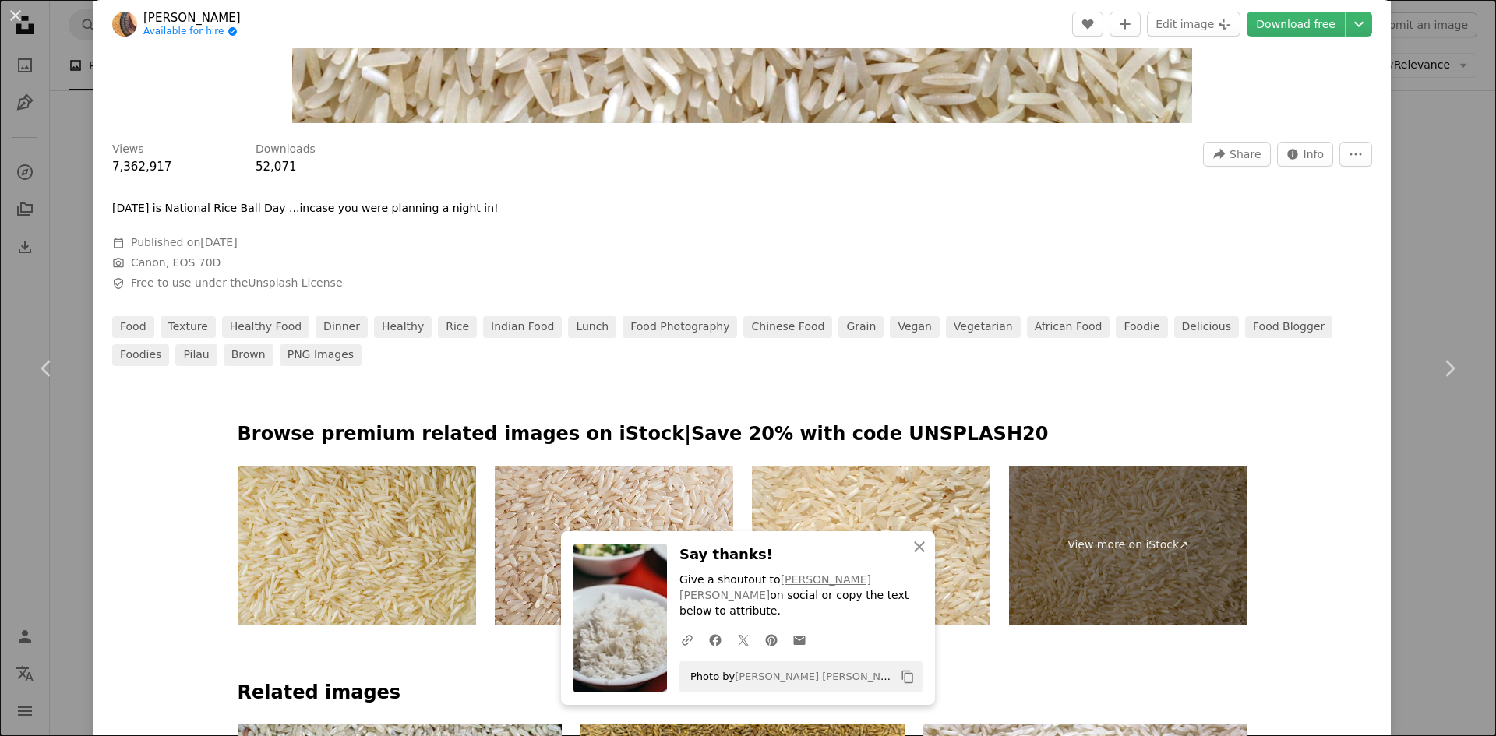
click at [1434, 448] on div "An X shape Chevron left Chevron right [PERSON_NAME] Available for hire A checkm…" at bounding box center [748, 368] width 1496 height 736
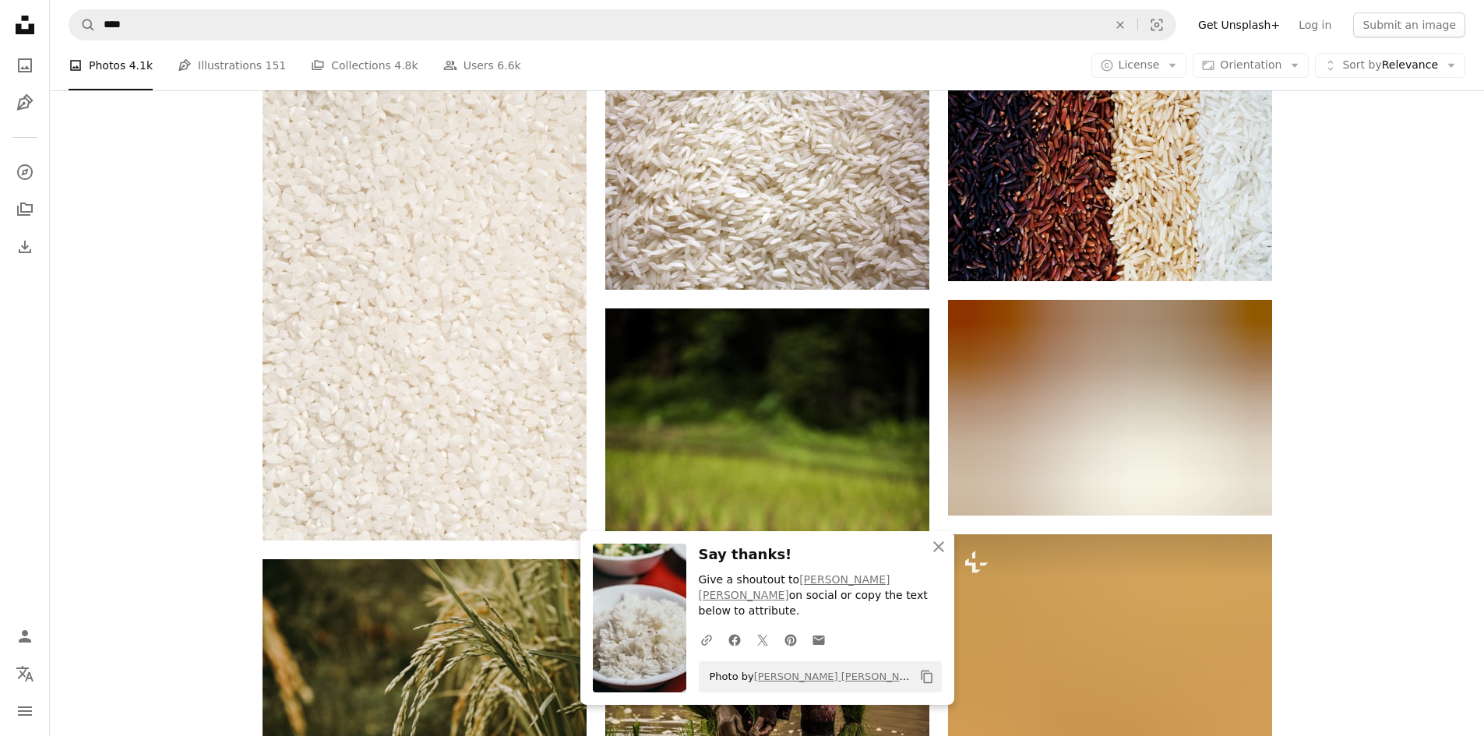
scroll to position [1324, 0]
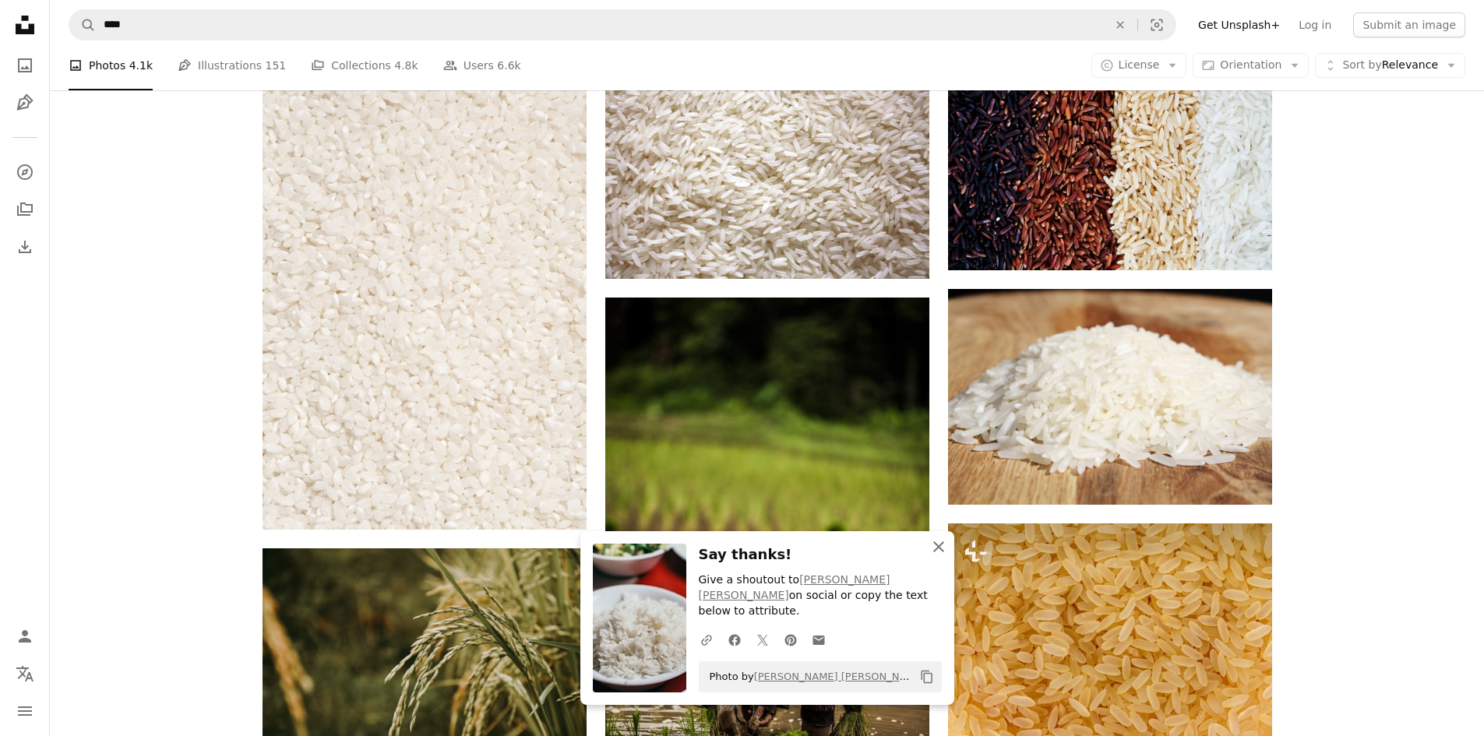
click at [941, 556] on icon "An X shape" at bounding box center [938, 547] width 19 height 19
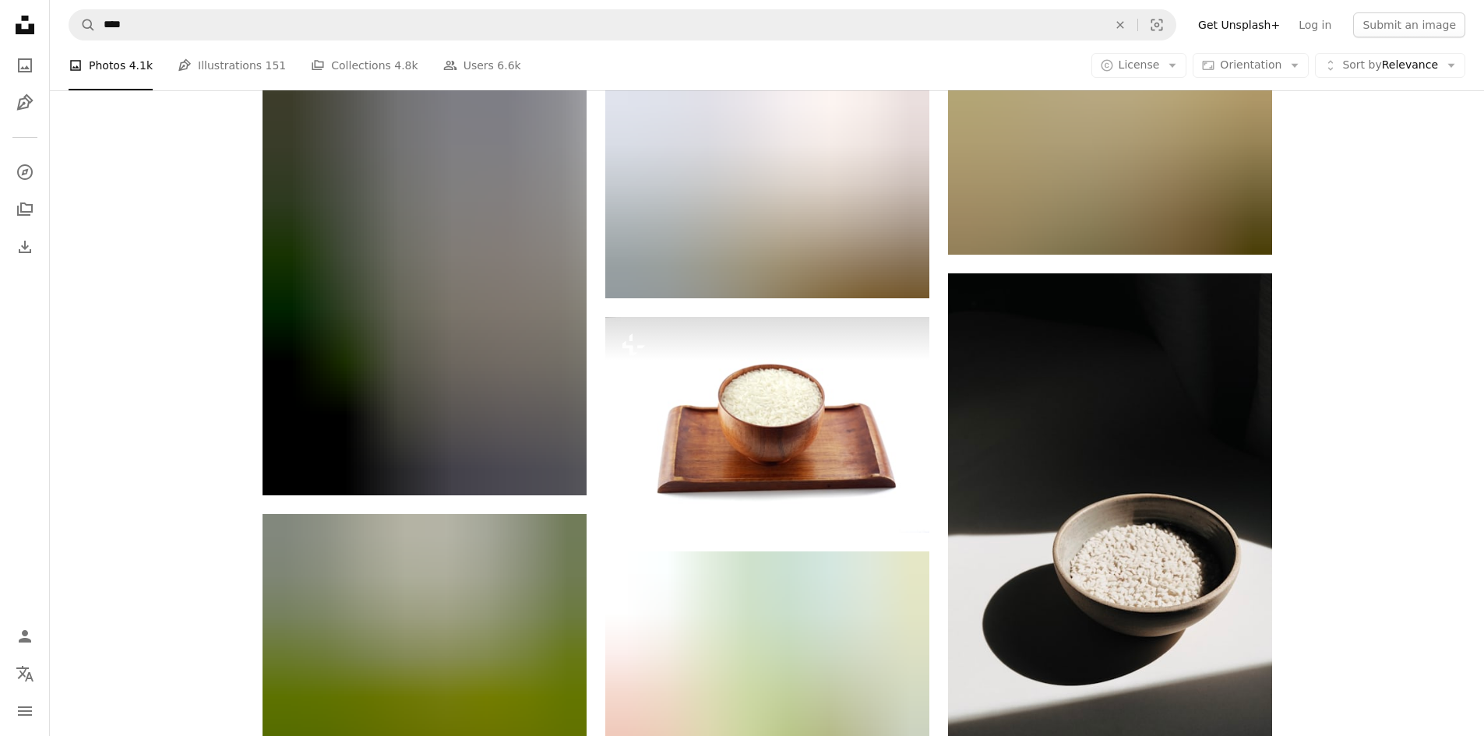
scroll to position [1792, 0]
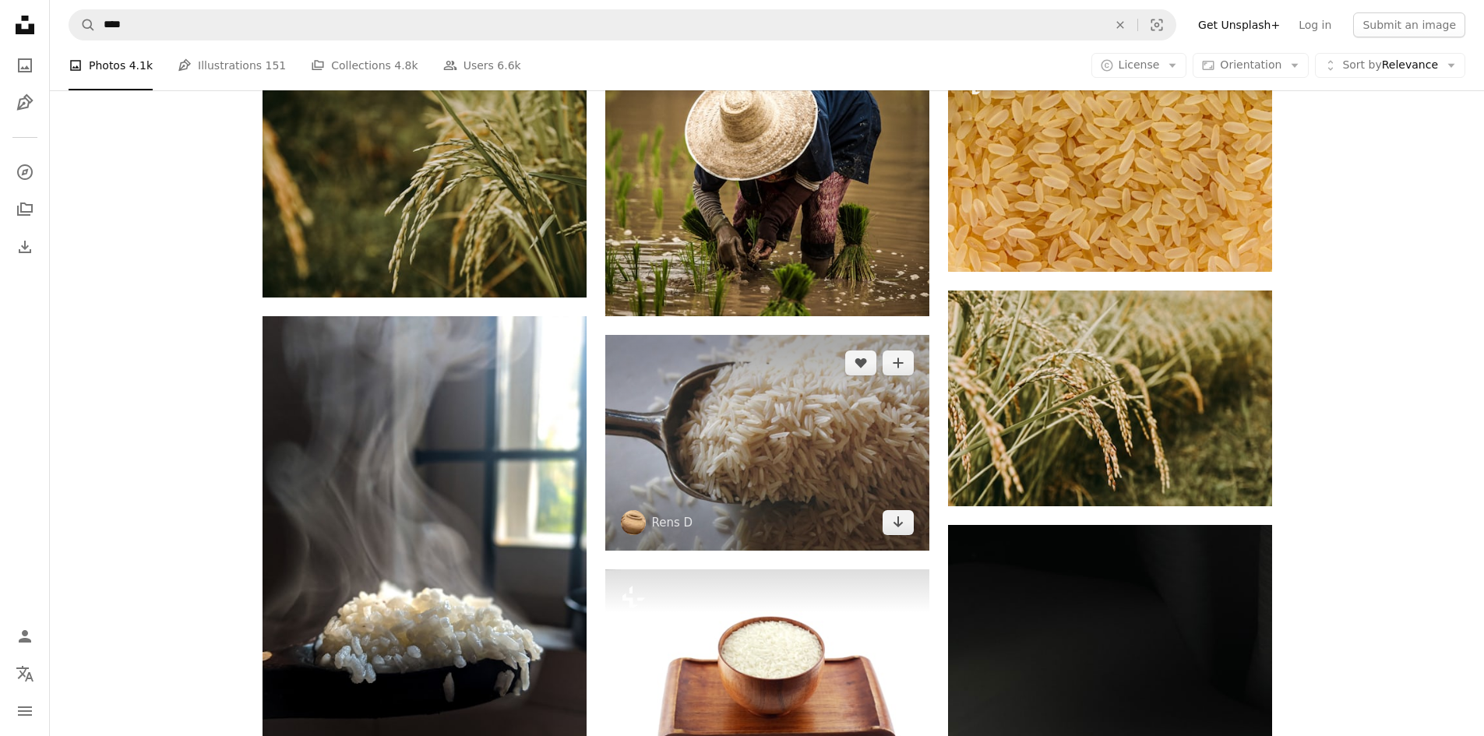
click at [780, 411] on img at bounding box center [767, 443] width 324 height 216
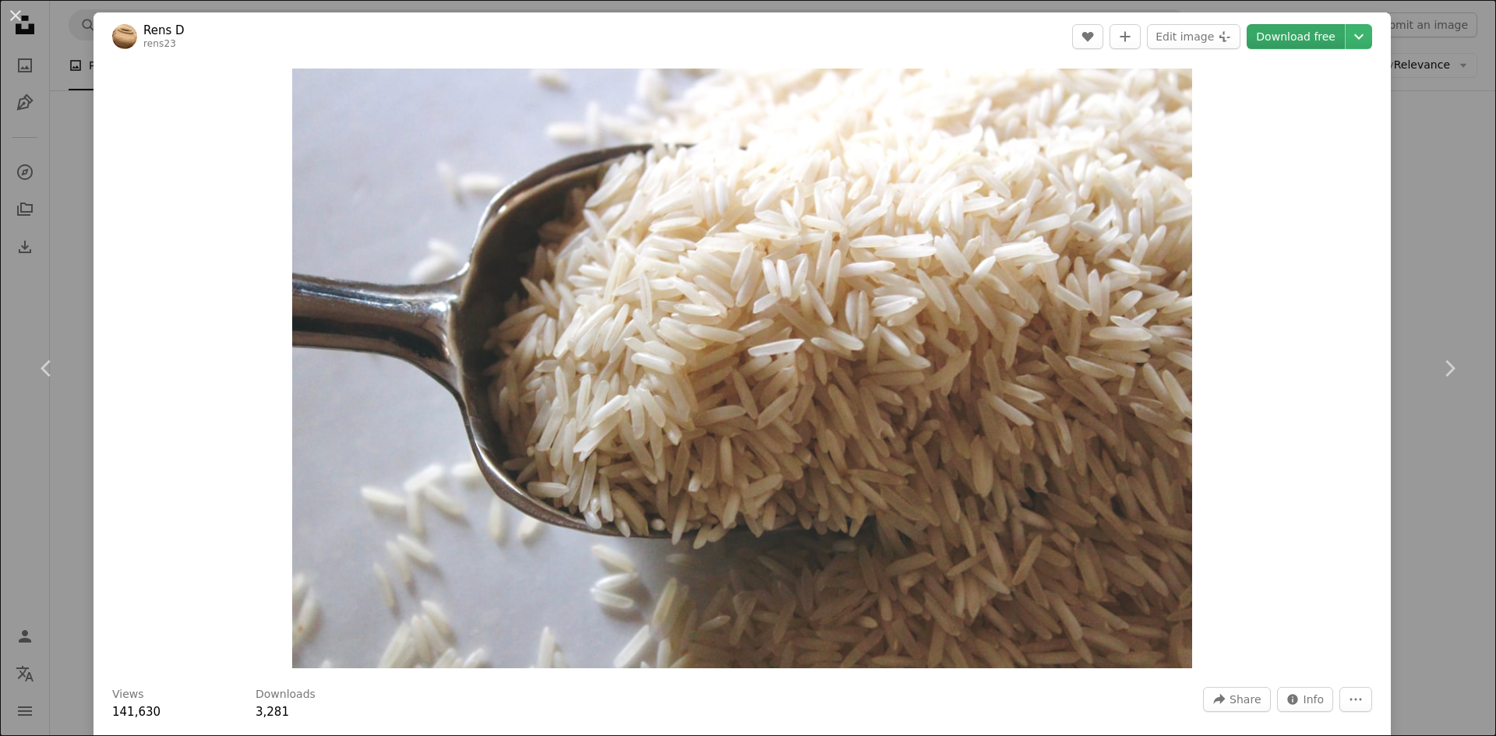
click at [1275, 35] on link "Download free" at bounding box center [1296, 36] width 98 height 25
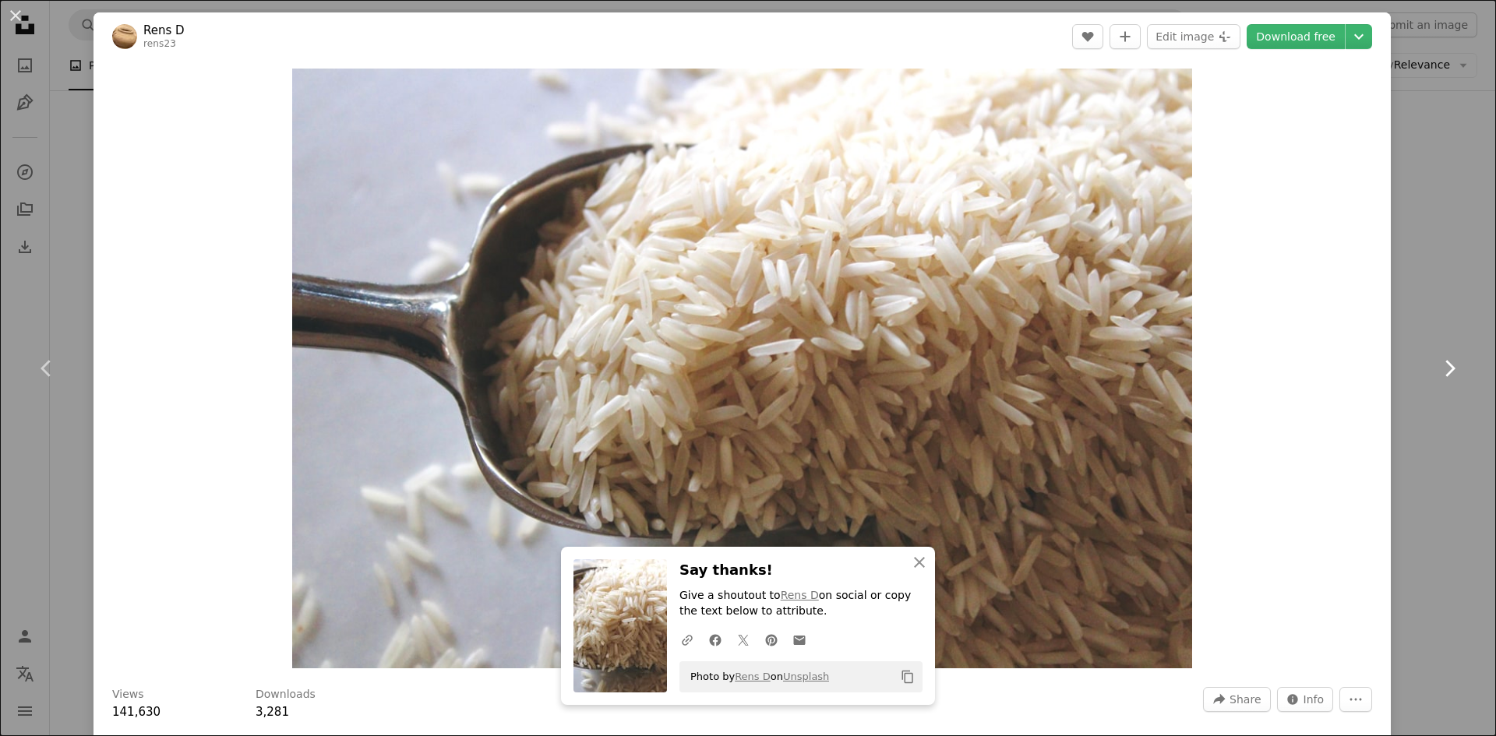
click at [1424, 329] on link "Chevron right" at bounding box center [1448, 369] width 93 height 150
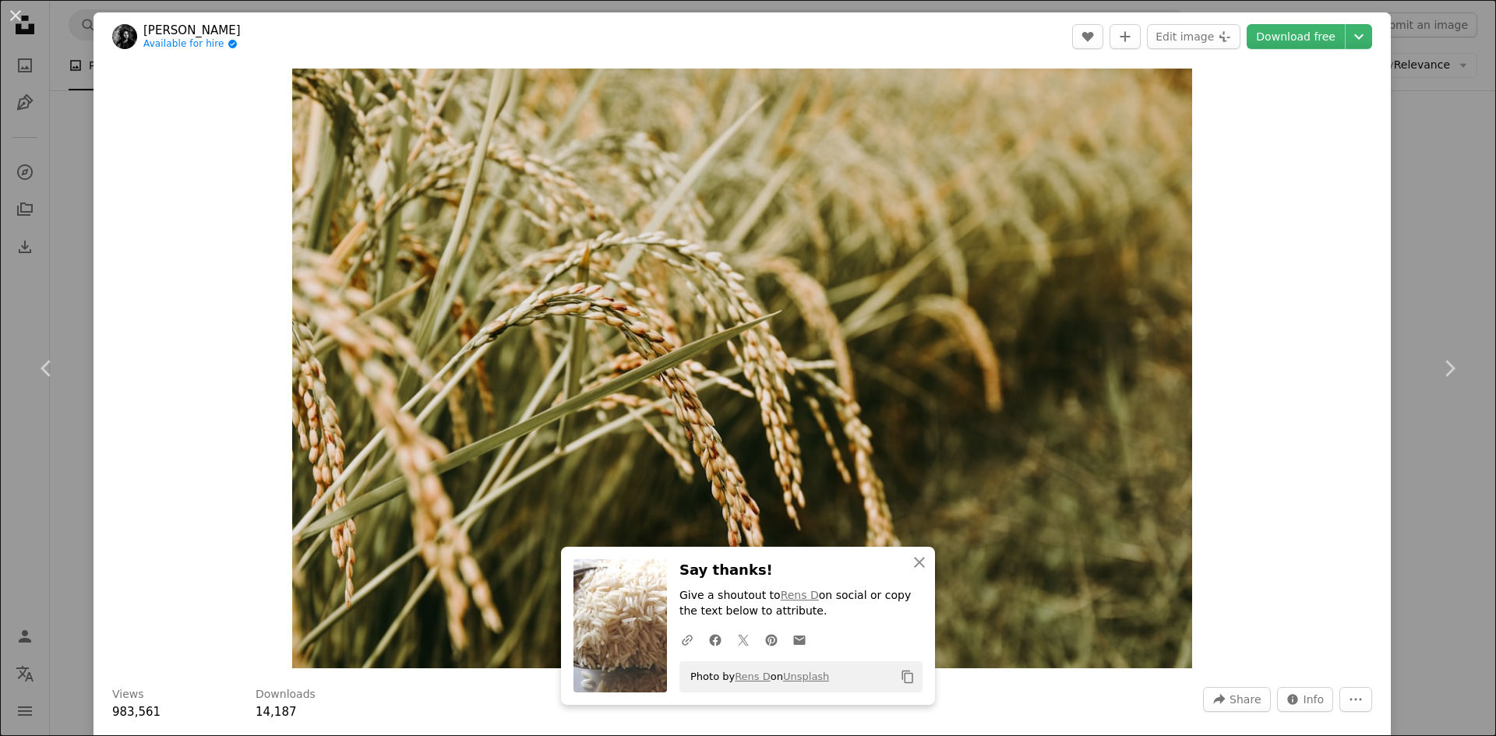
click at [1455, 524] on div "An X shape Chevron left Chevron right [PERSON_NAME] Ravaloniaina Available for …" at bounding box center [748, 368] width 1496 height 736
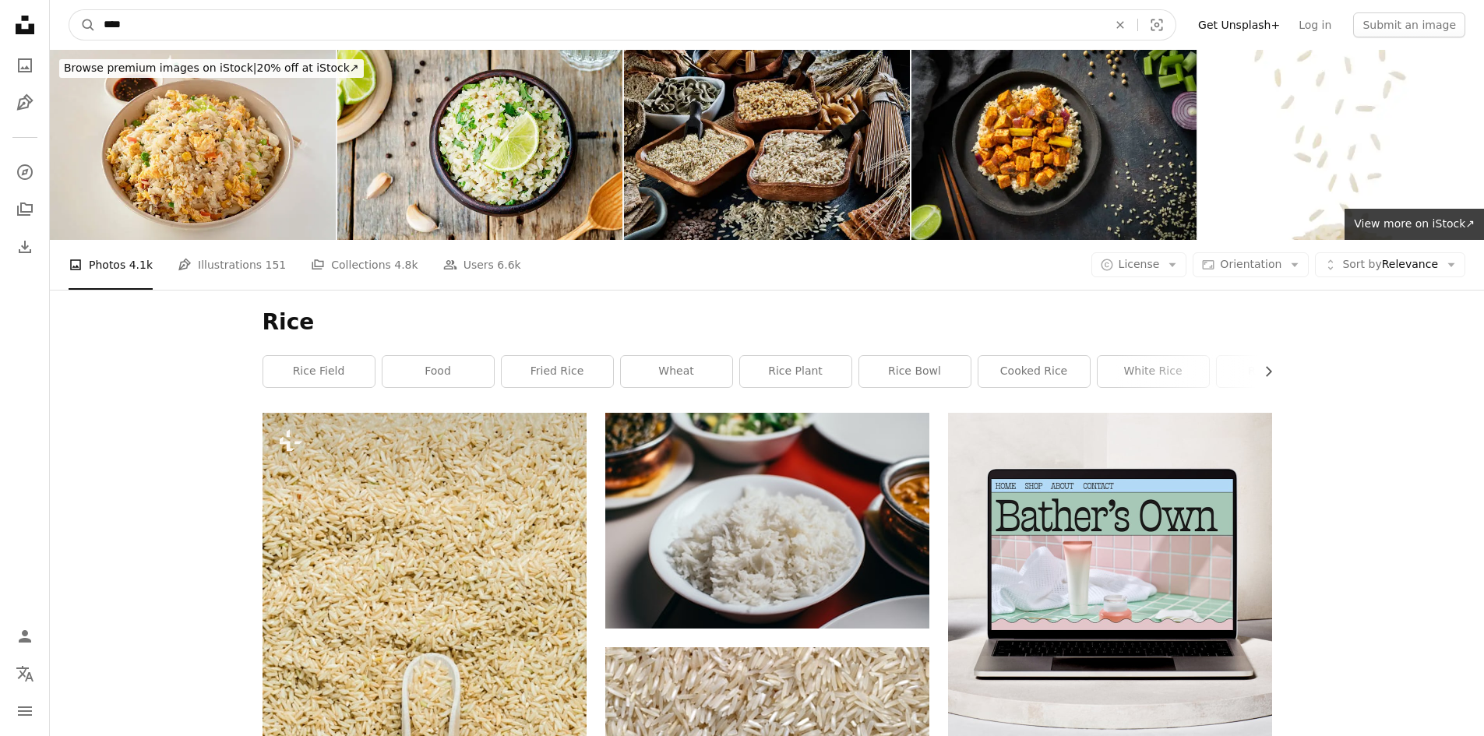
drag, startPoint x: 177, startPoint y: 30, endPoint x: 0, endPoint y: 12, distance: 177.8
type input "**********"
click button "A magnifying glass" at bounding box center [82, 25] width 26 height 30
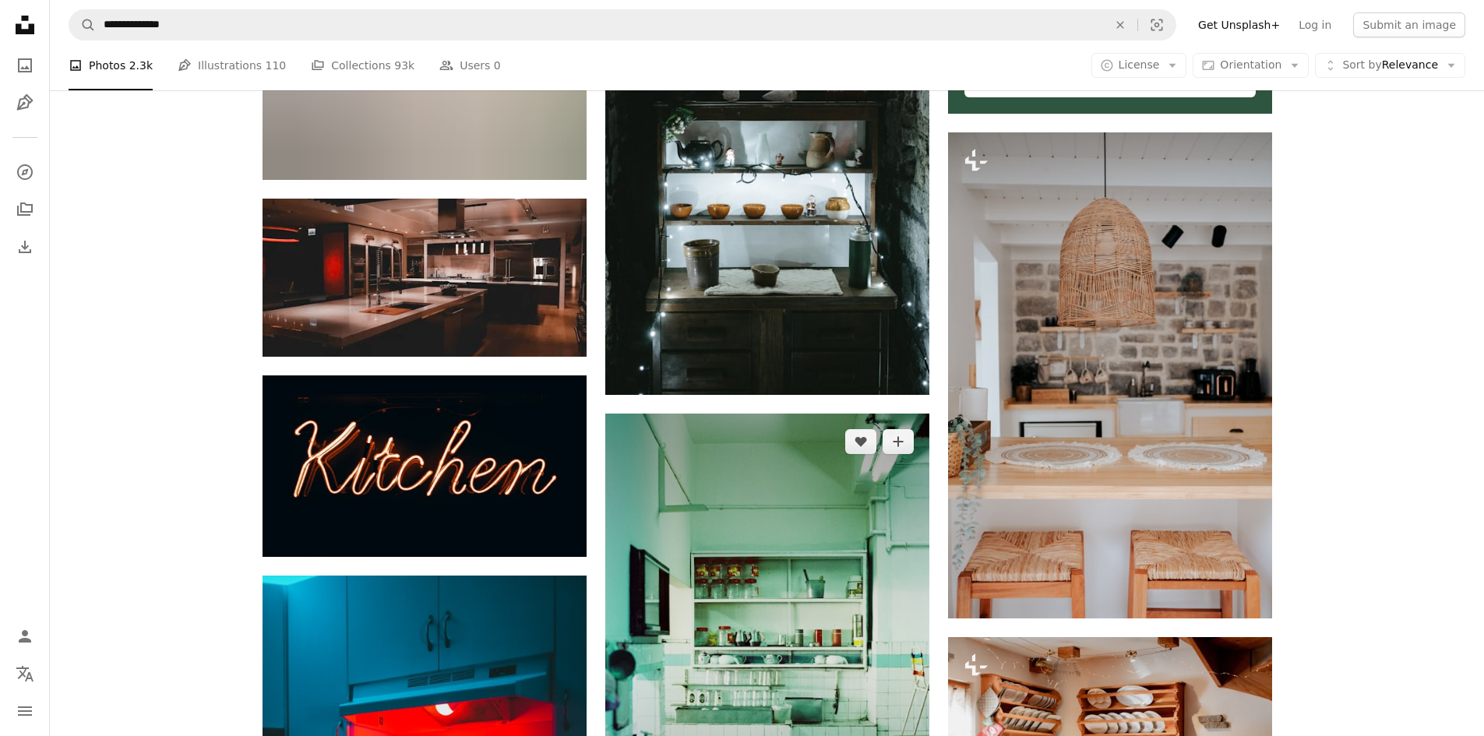
scroll to position [1091, 0]
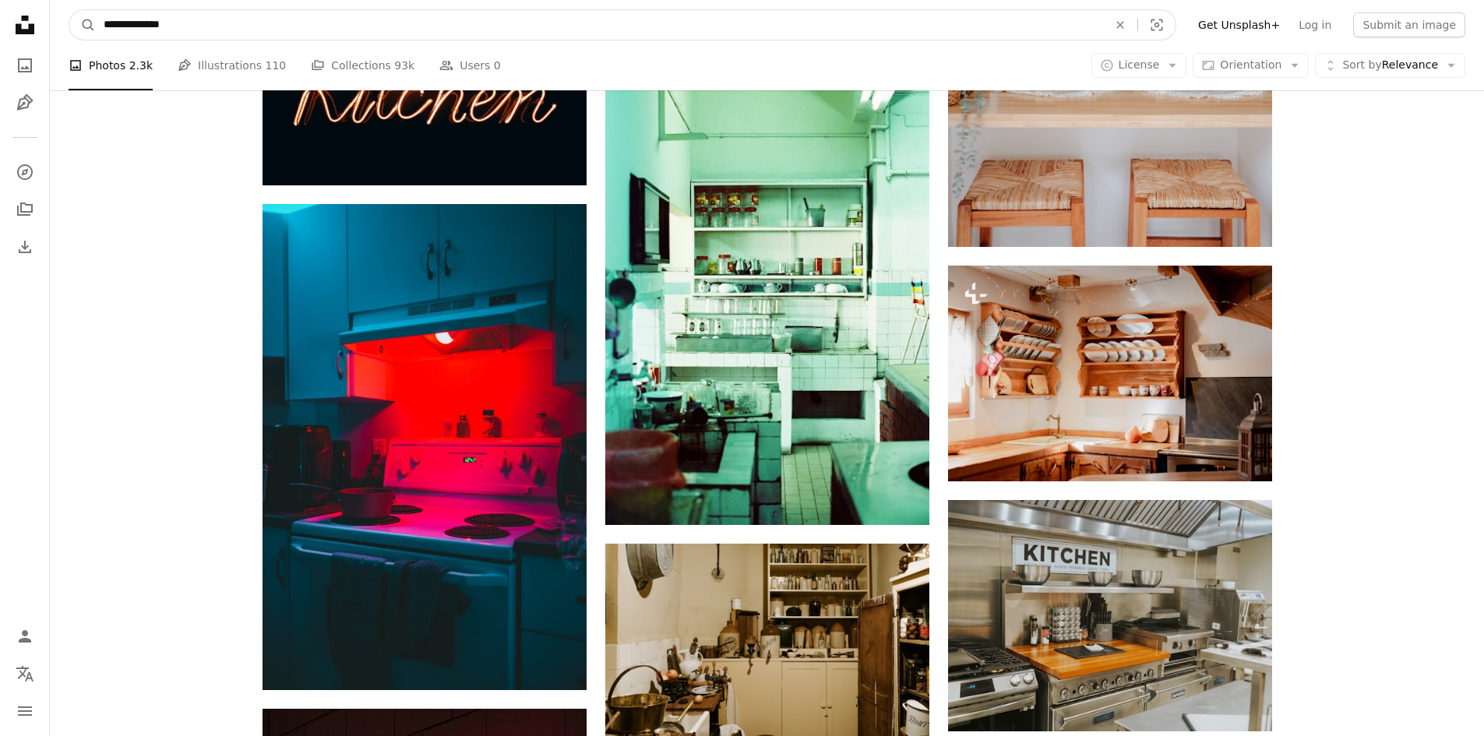
click at [168, 18] on input "**********" at bounding box center [599, 25] width 1007 height 30
type input "**********"
click button "A magnifying glass" at bounding box center [82, 25] width 26 height 30
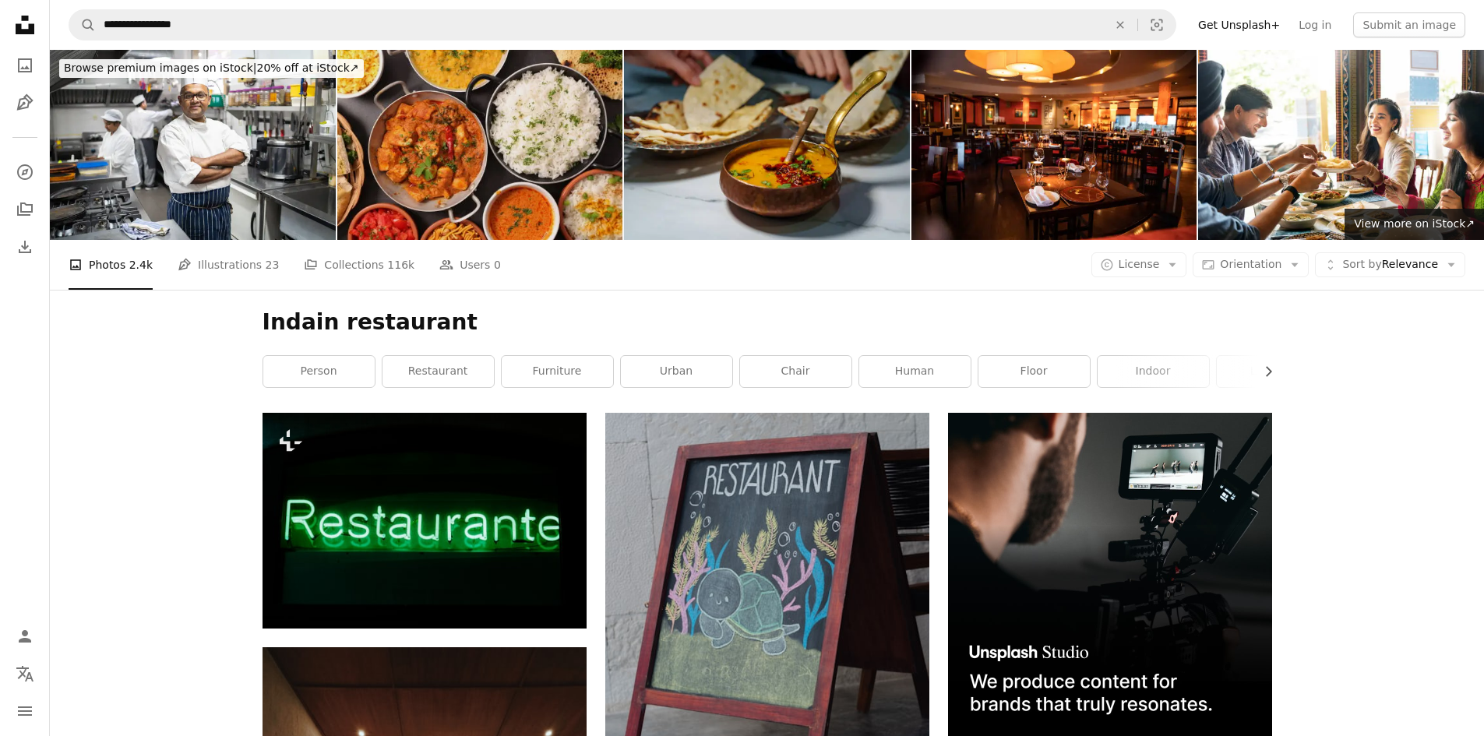
click at [552, 147] on img at bounding box center [480, 145] width 286 height 190
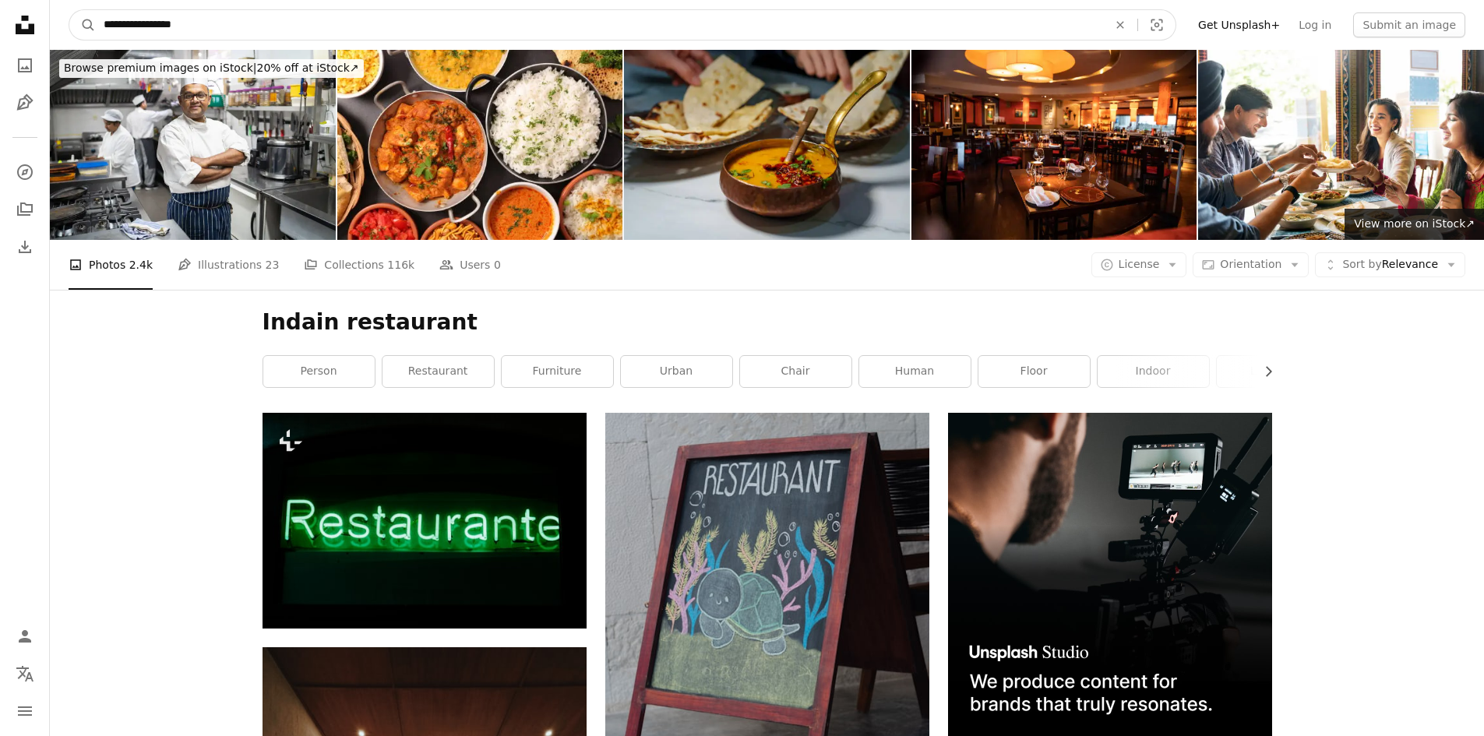
click at [218, 29] on input "**********" at bounding box center [599, 25] width 1007 height 30
click at [205, 24] on input "**********" at bounding box center [599, 25] width 1007 height 30
type input "**********"
click button "A magnifying glass" at bounding box center [82, 25] width 26 height 30
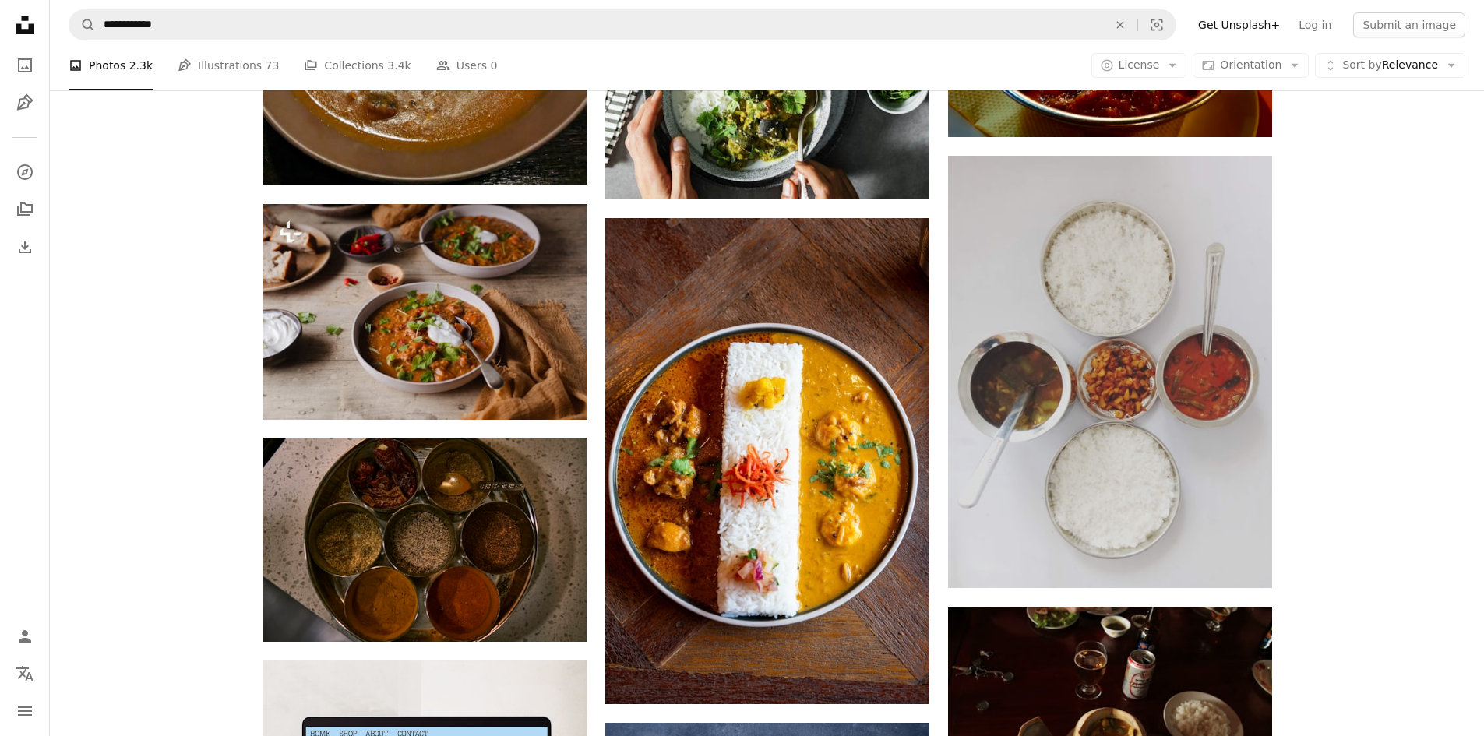
scroll to position [2415, 0]
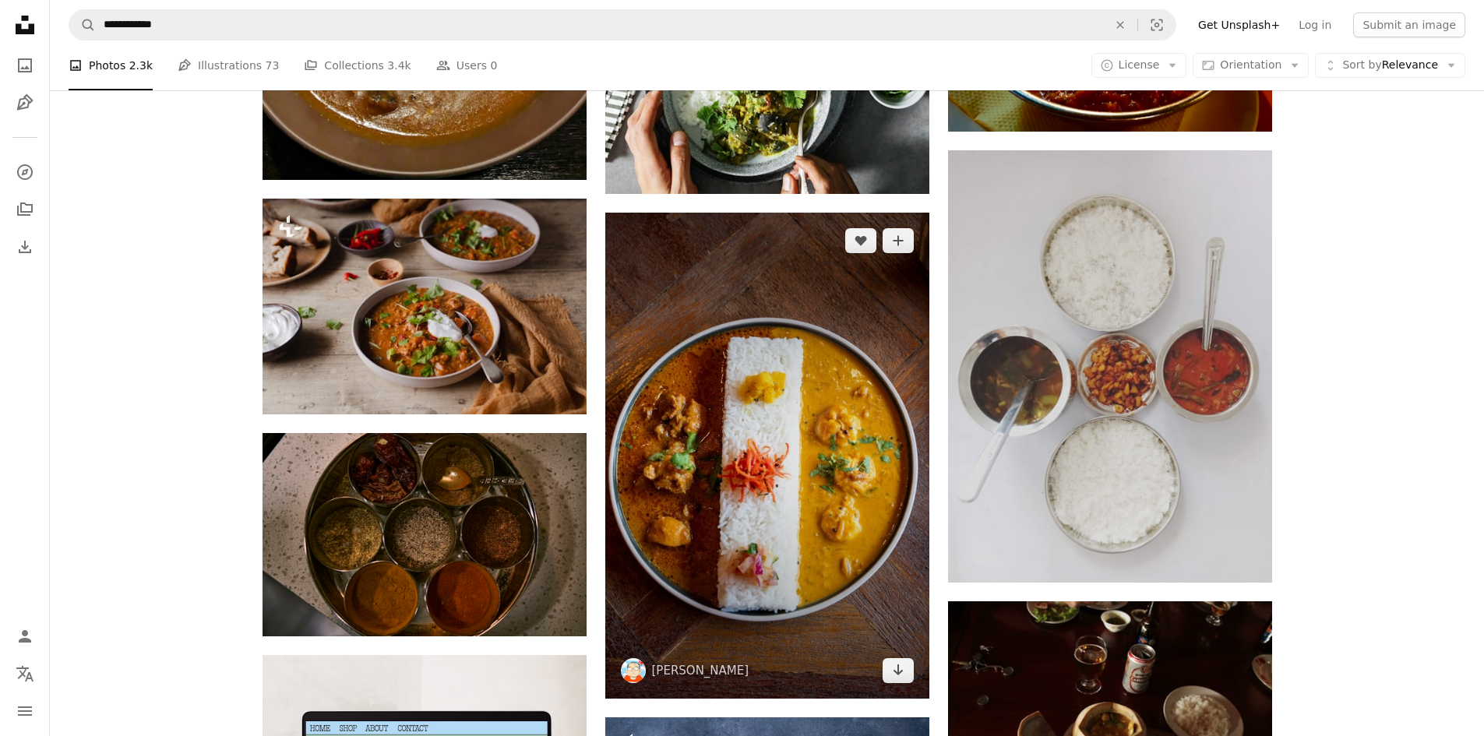
click at [813, 354] on img at bounding box center [767, 456] width 324 height 486
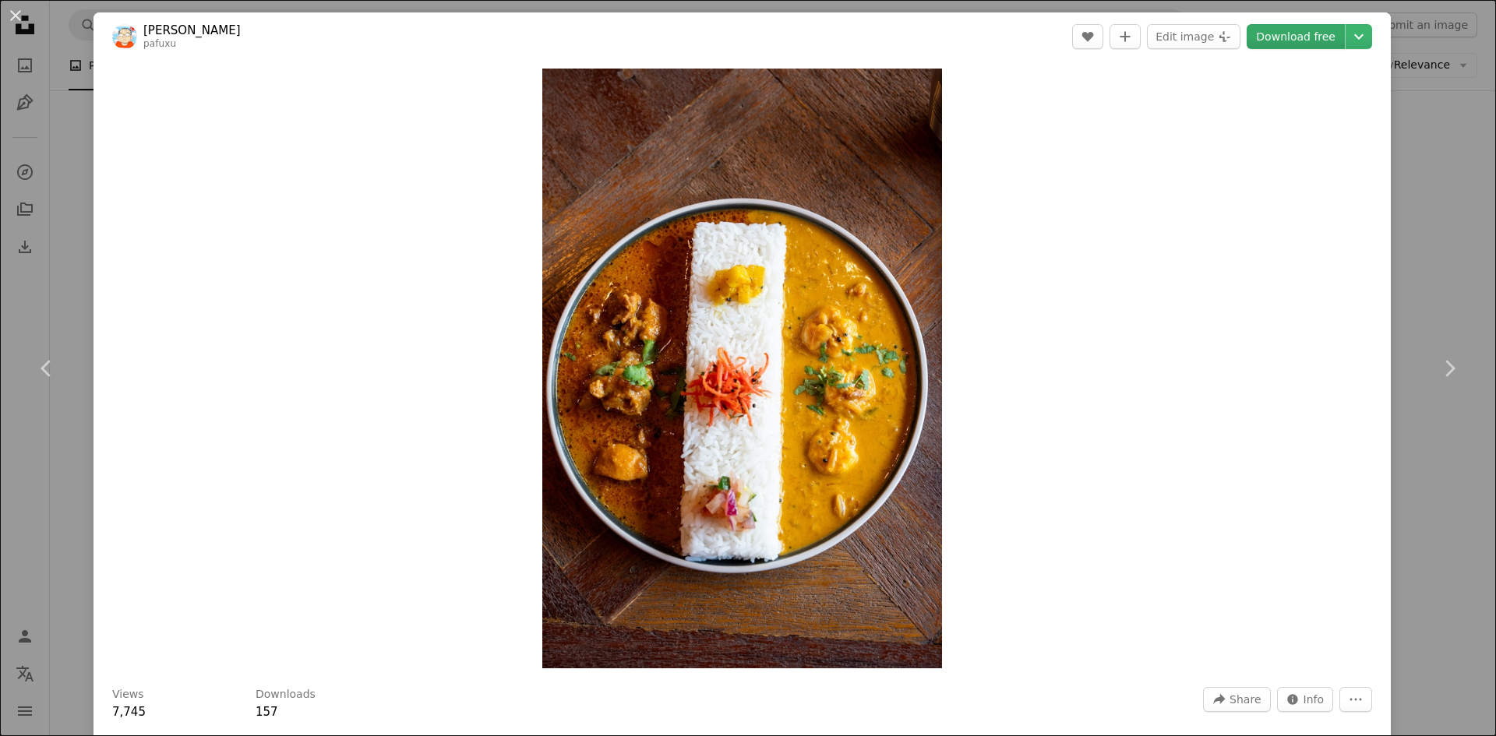
click at [1315, 33] on link "Download free" at bounding box center [1296, 36] width 98 height 25
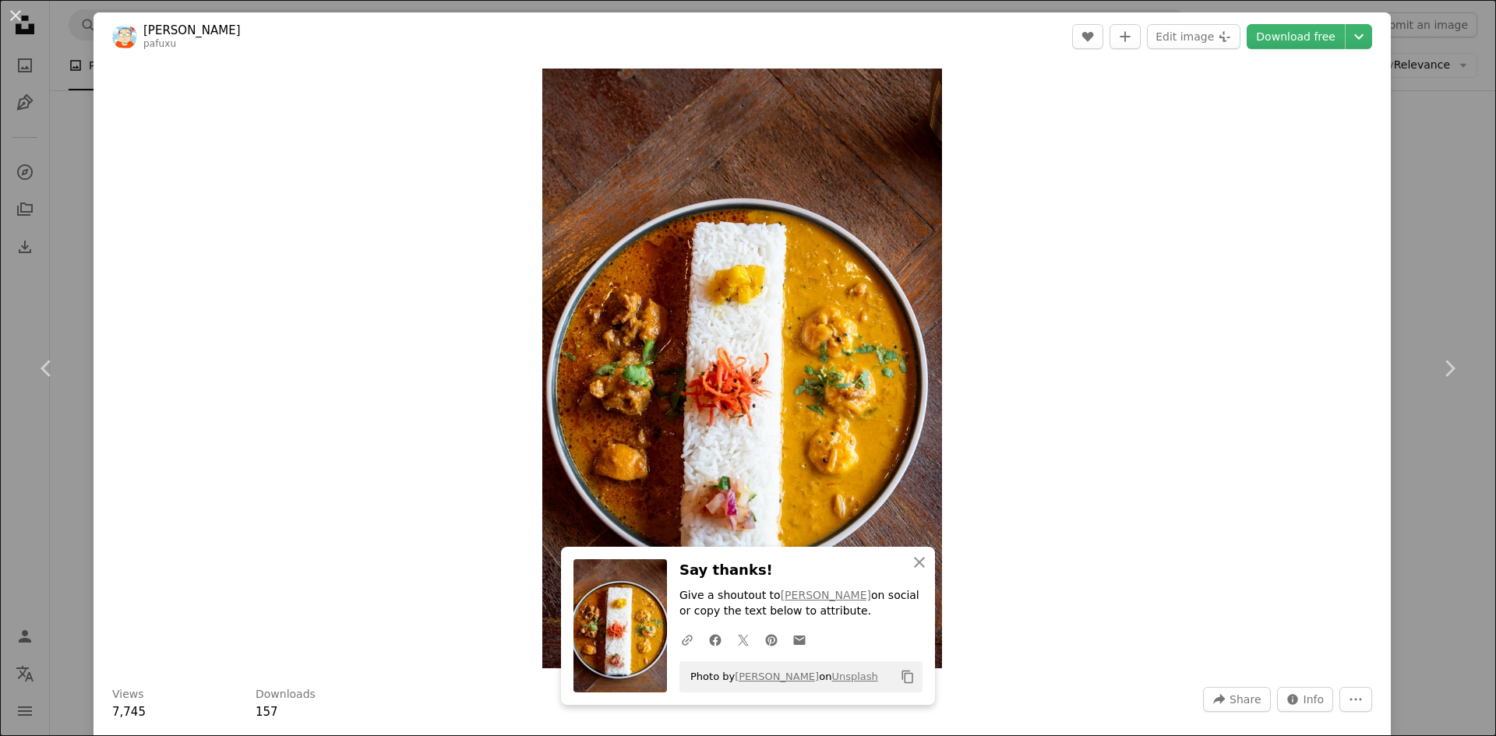
click at [1403, 265] on div "An X shape Chevron left Chevron right Kouji Tsuru pafuxu A heart A plus sign Ed…" at bounding box center [748, 368] width 1496 height 736
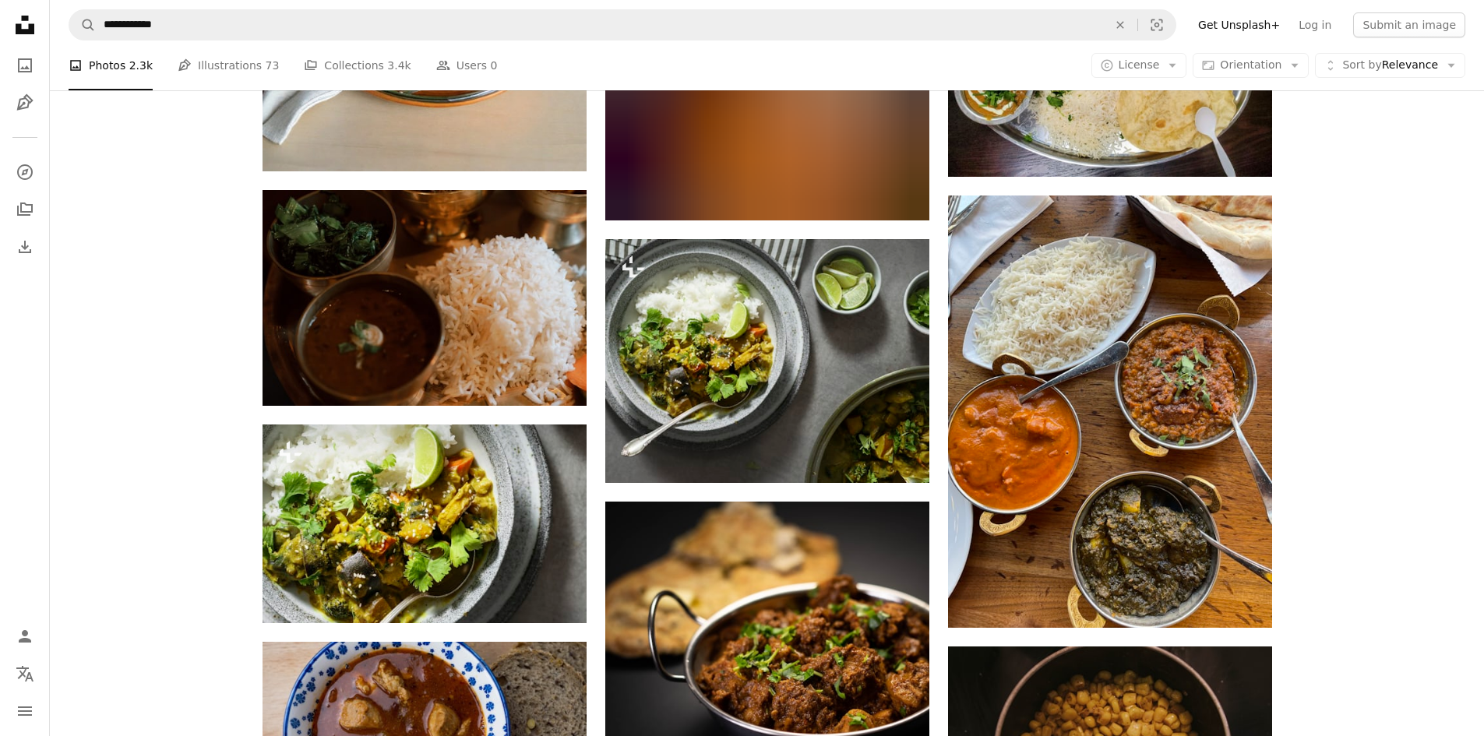
scroll to position [3895, 0]
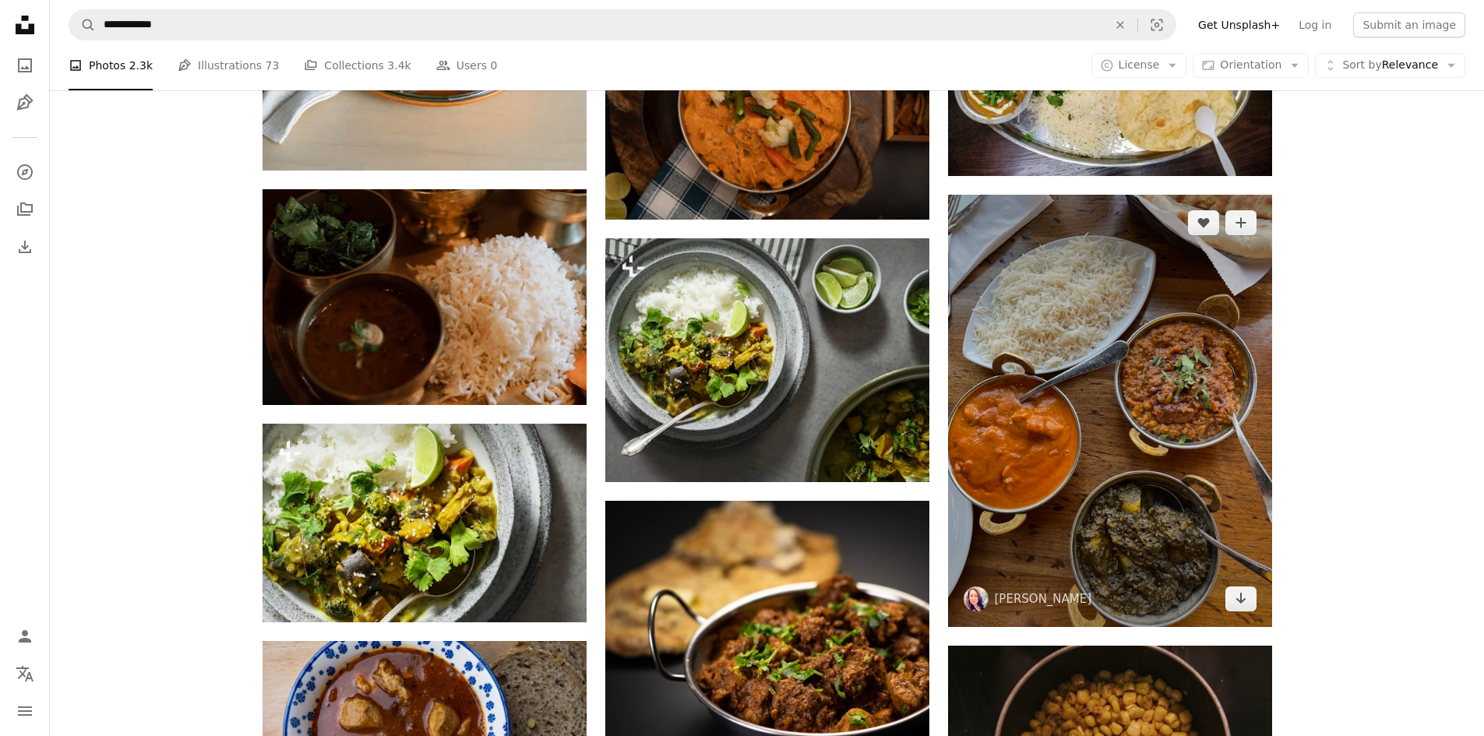
click at [1187, 361] on img at bounding box center [1110, 411] width 324 height 432
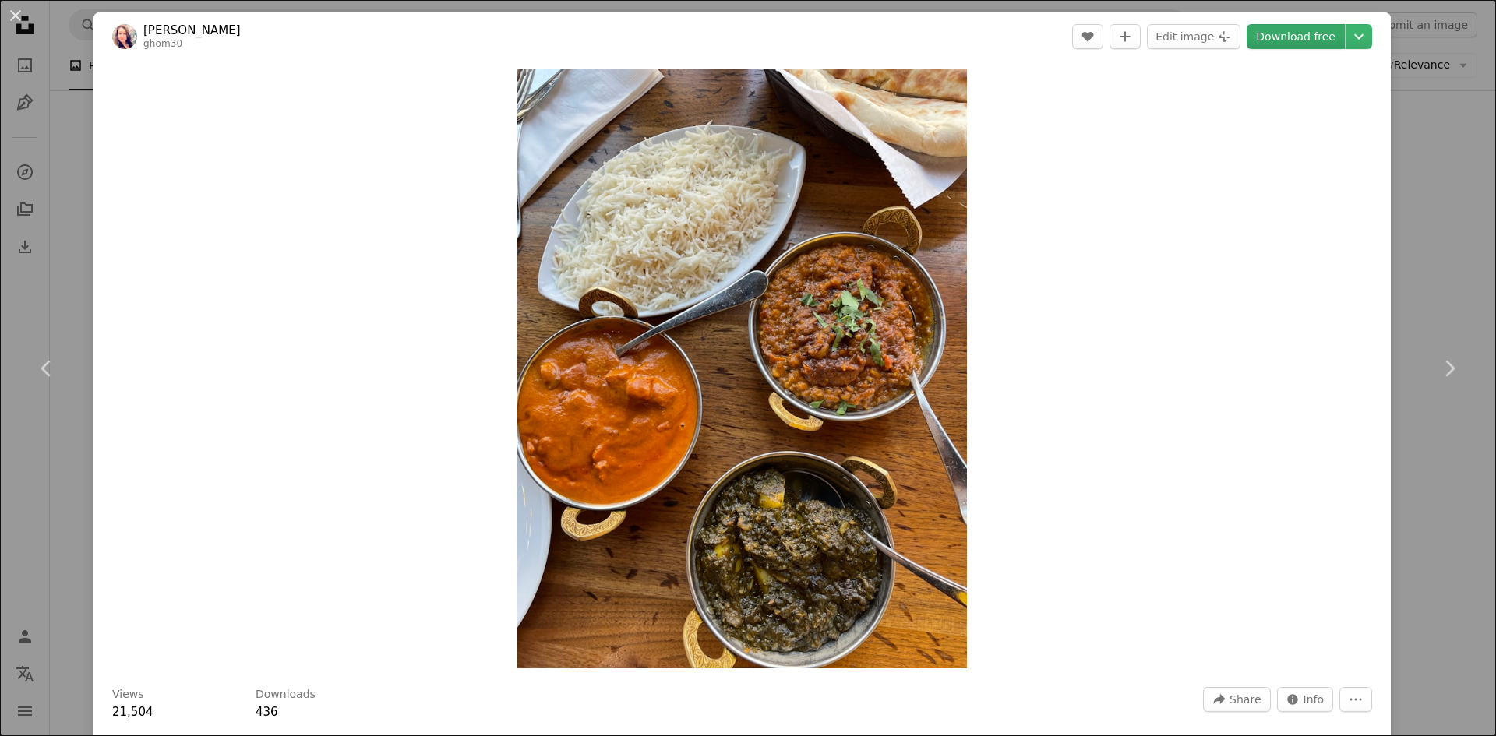
click at [1264, 32] on link "Download free" at bounding box center [1296, 36] width 98 height 25
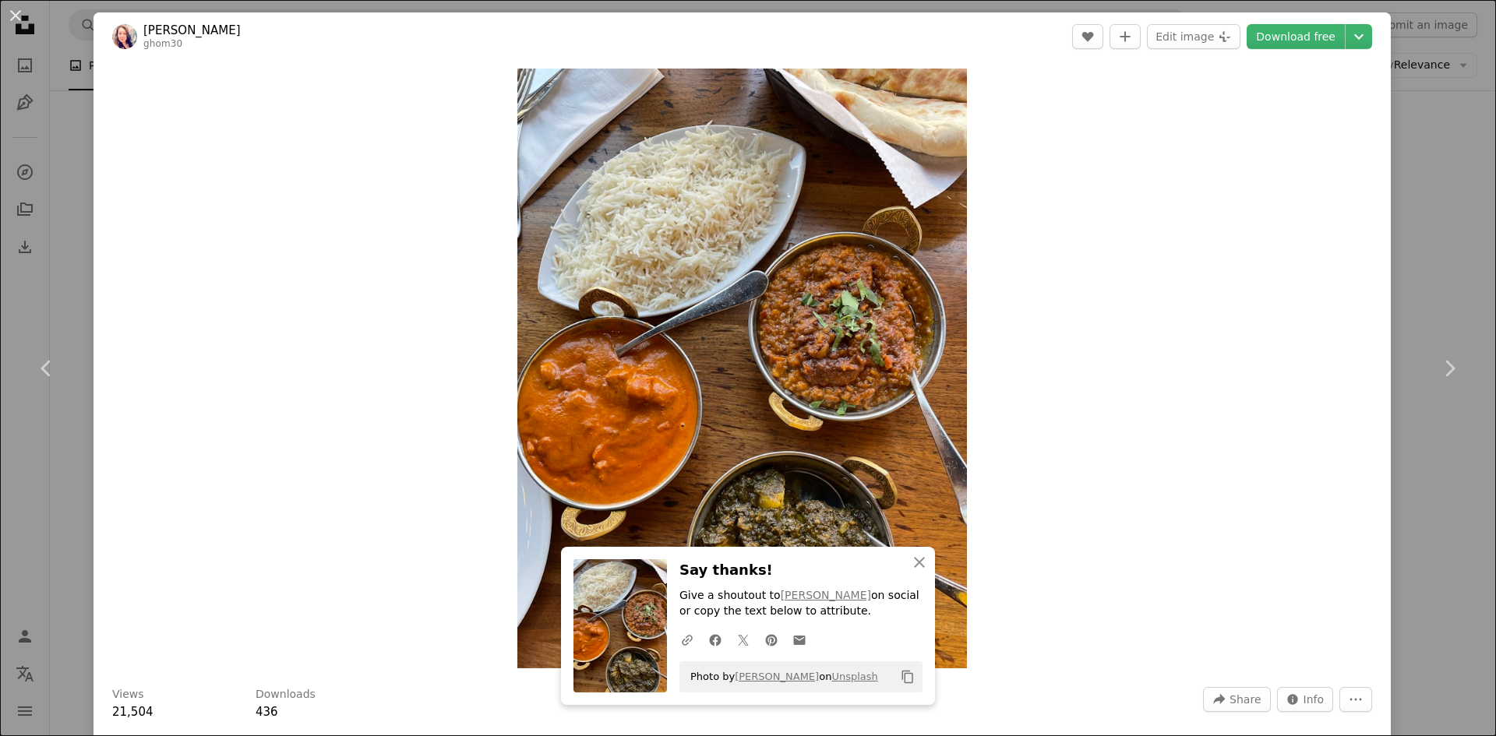
click at [1451, 450] on div "An X shape Chevron left Chevron right [PERSON_NAME] ghom30 A heart A plus sign …" at bounding box center [748, 368] width 1496 height 736
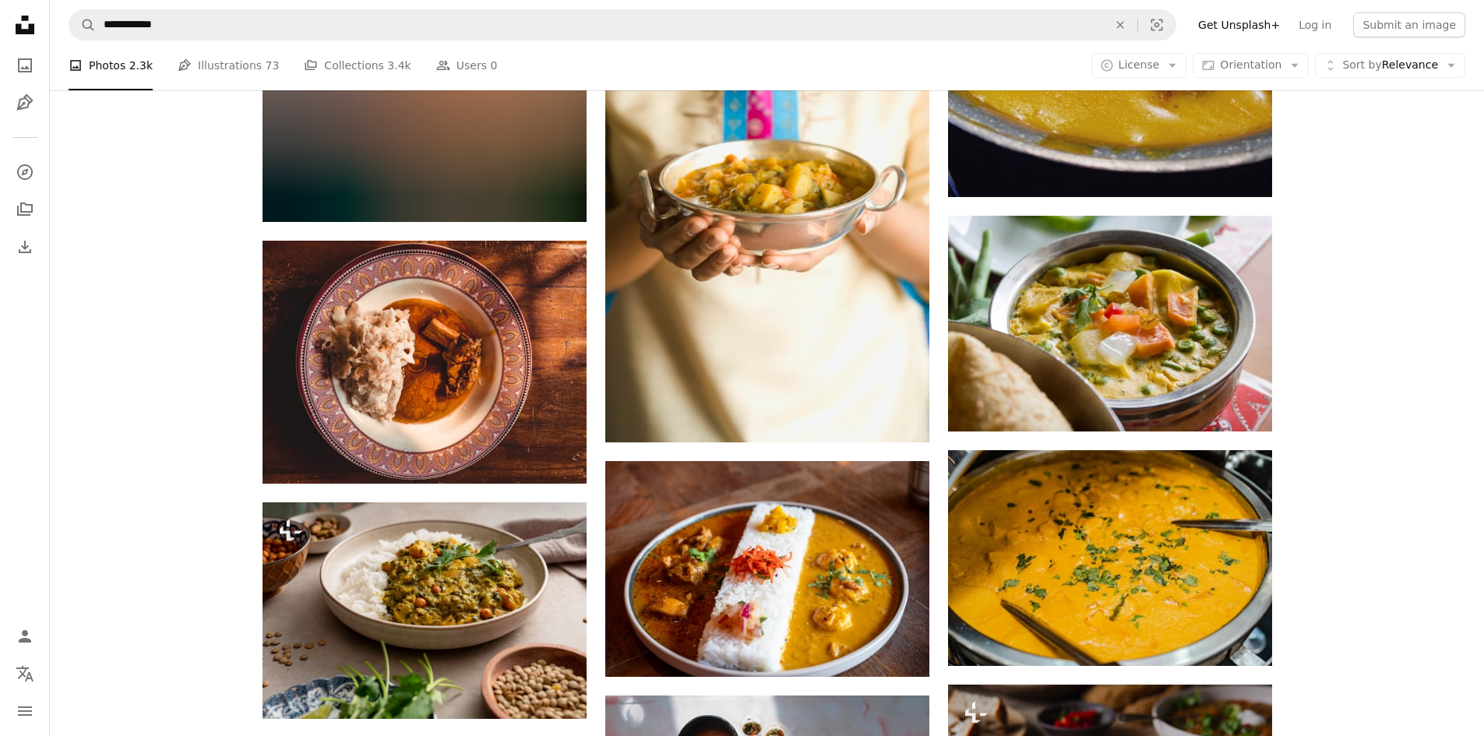
scroll to position [5999, 0]
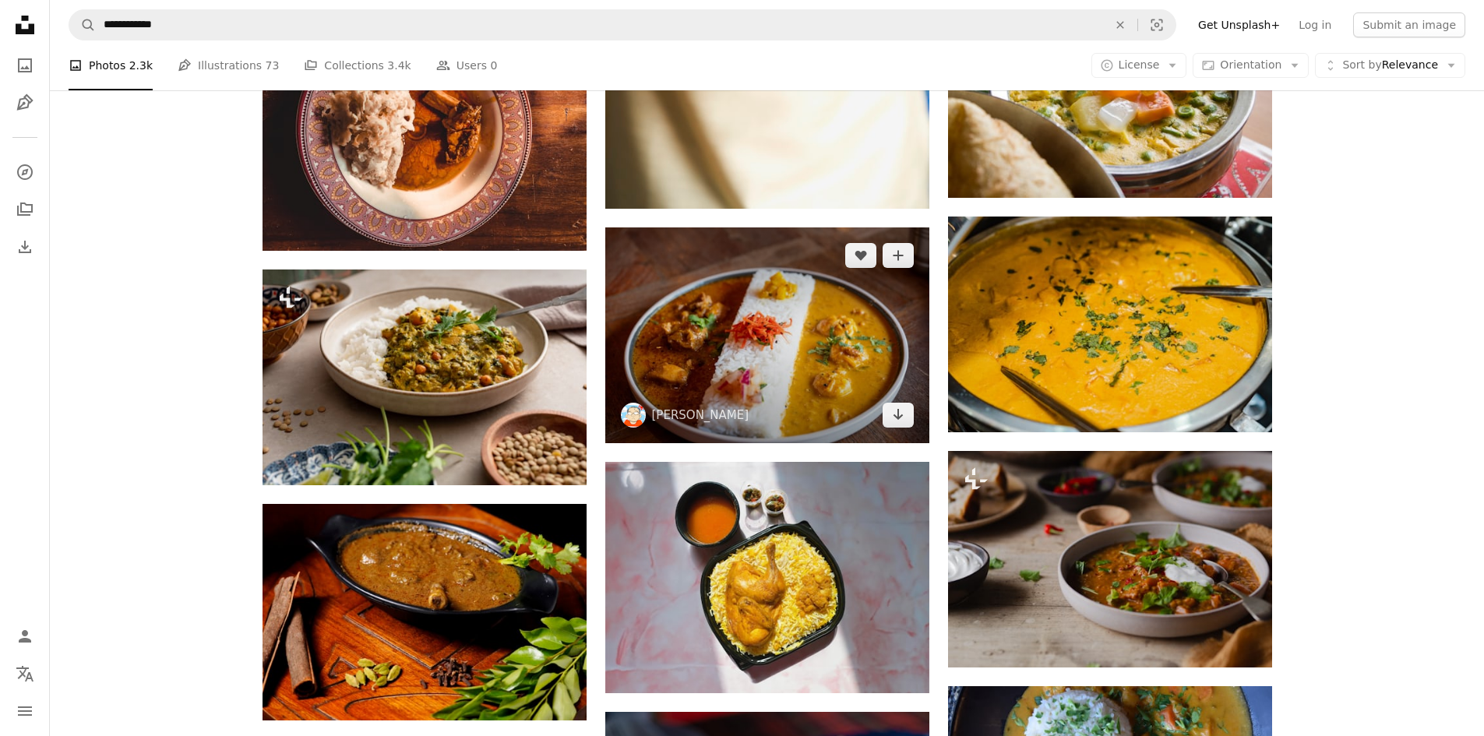
click at [802, 335] on img at bounding box center [767, 335] width 324 height 216
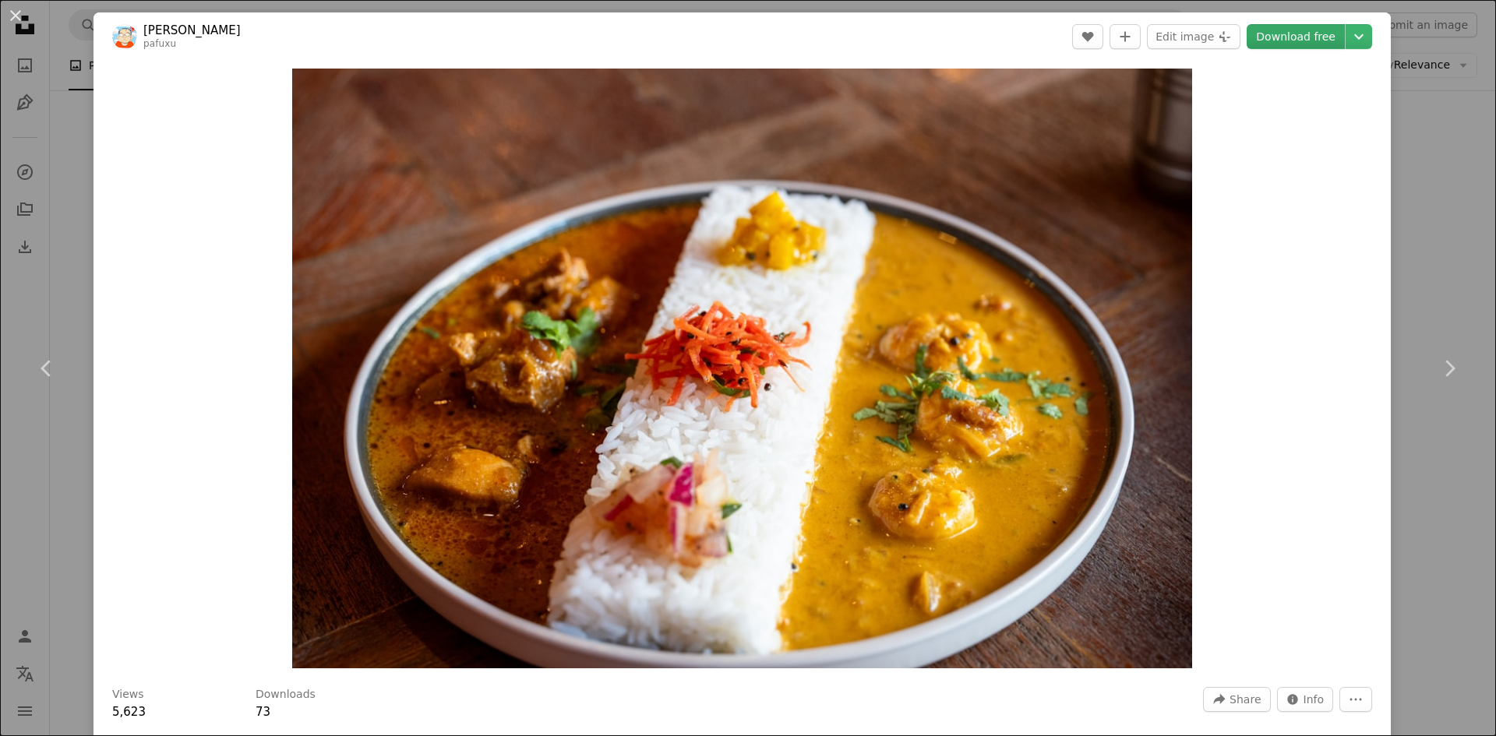
click at [1289, 40] on link "Download free" at bounding box center [1296, 36] width 98 height 25
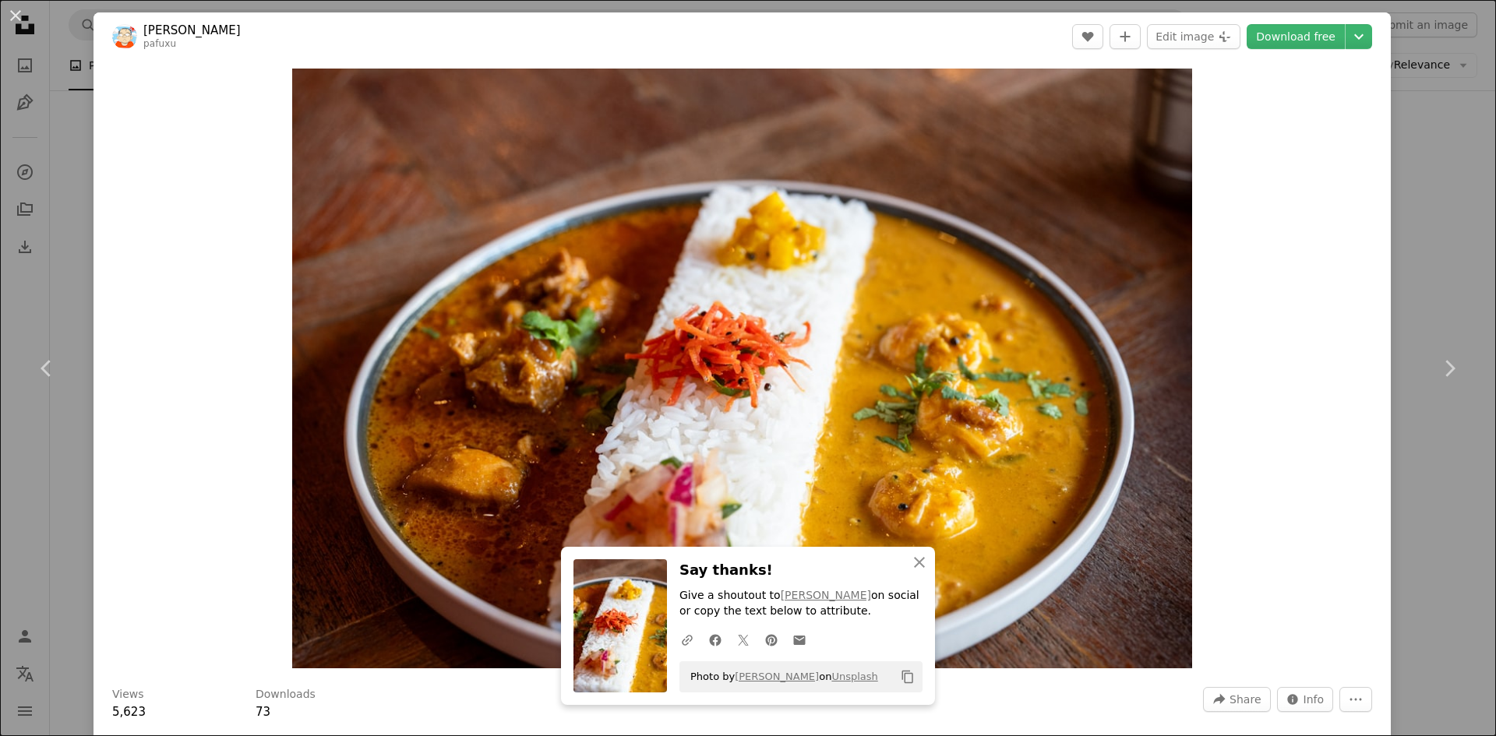
drag, startPoint x: 1426, startPoint y: 583, endPoint x: 1428, endPoint y: 596, distance: 13.3
click at [1426, 583] on div "An X shape Chevron left Chevron right Kouji Tsuru pafuxu A heart A plus sign Ed…" at bounding box center [748, 368] width 1496 height 736
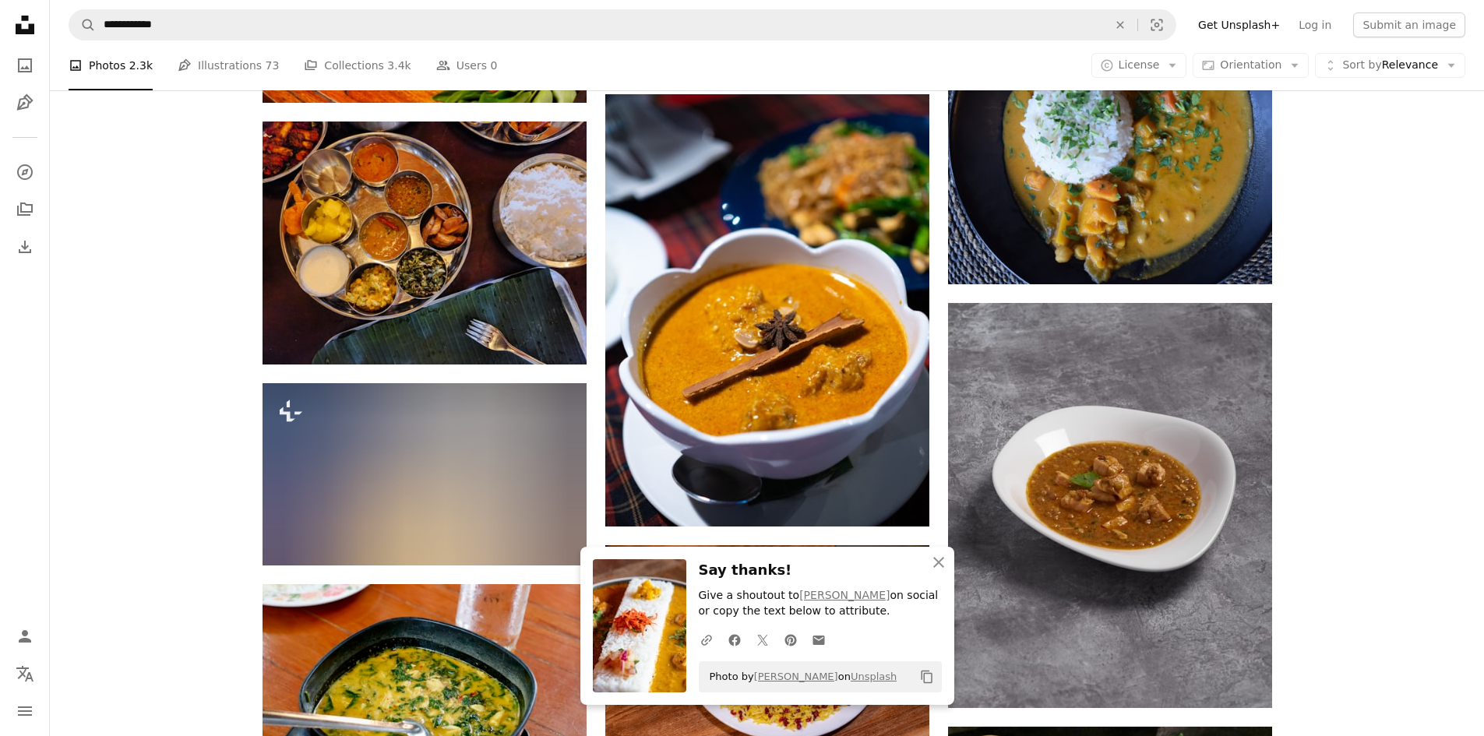
scroll to position [6622, 0]
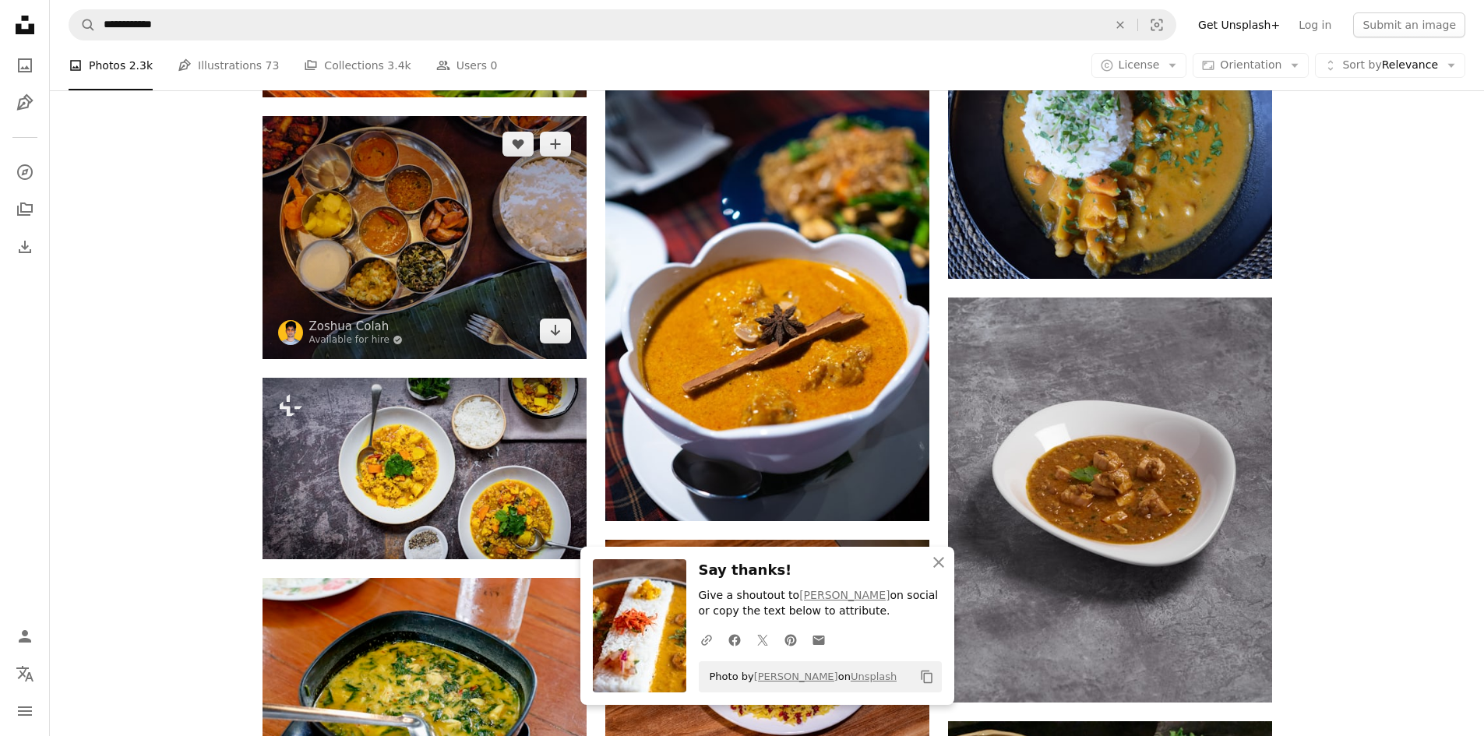
click at [421, 244] on img at bounding box center [425, 237] width 324 height 243
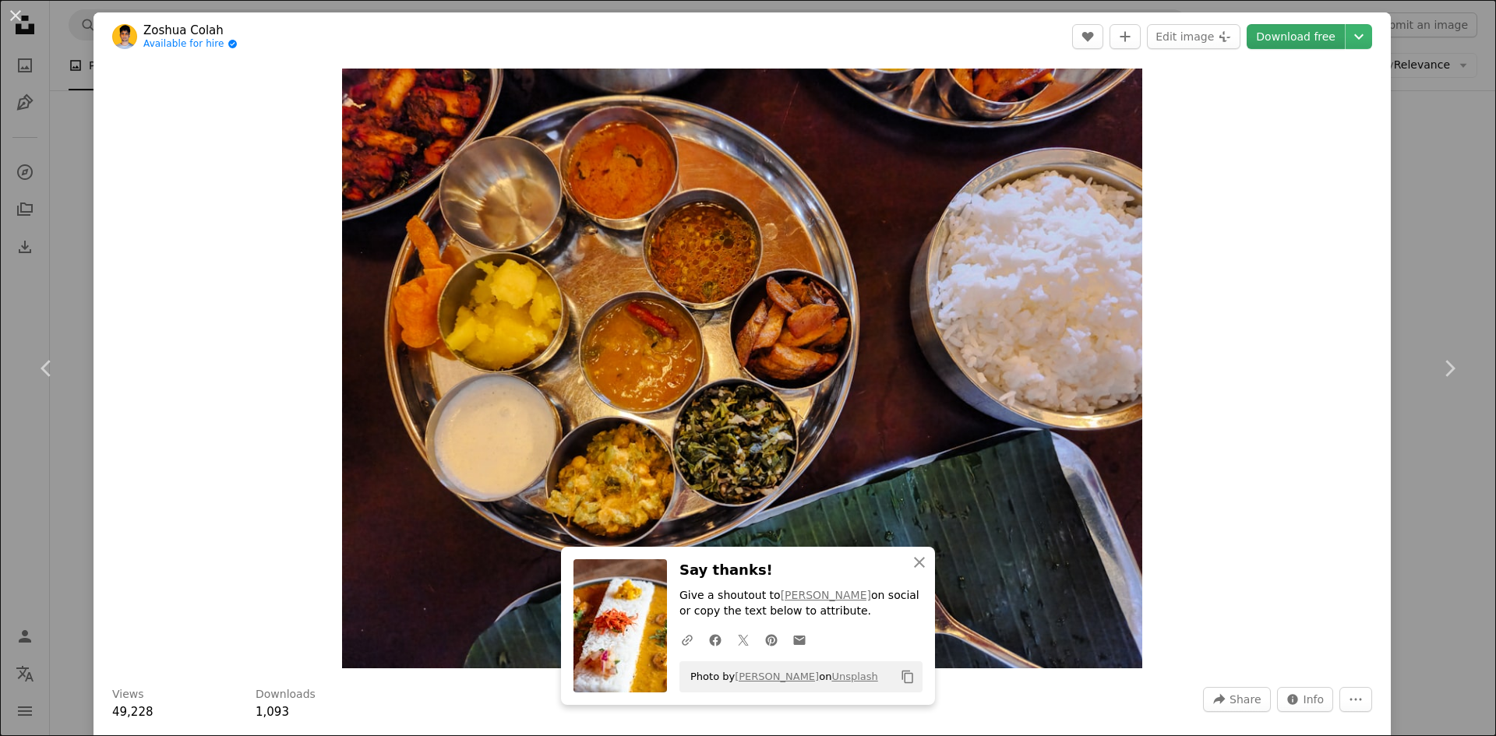
click at [1295, 40] on link "Download free" at bounding box center [1296, 36] width 98 height 25
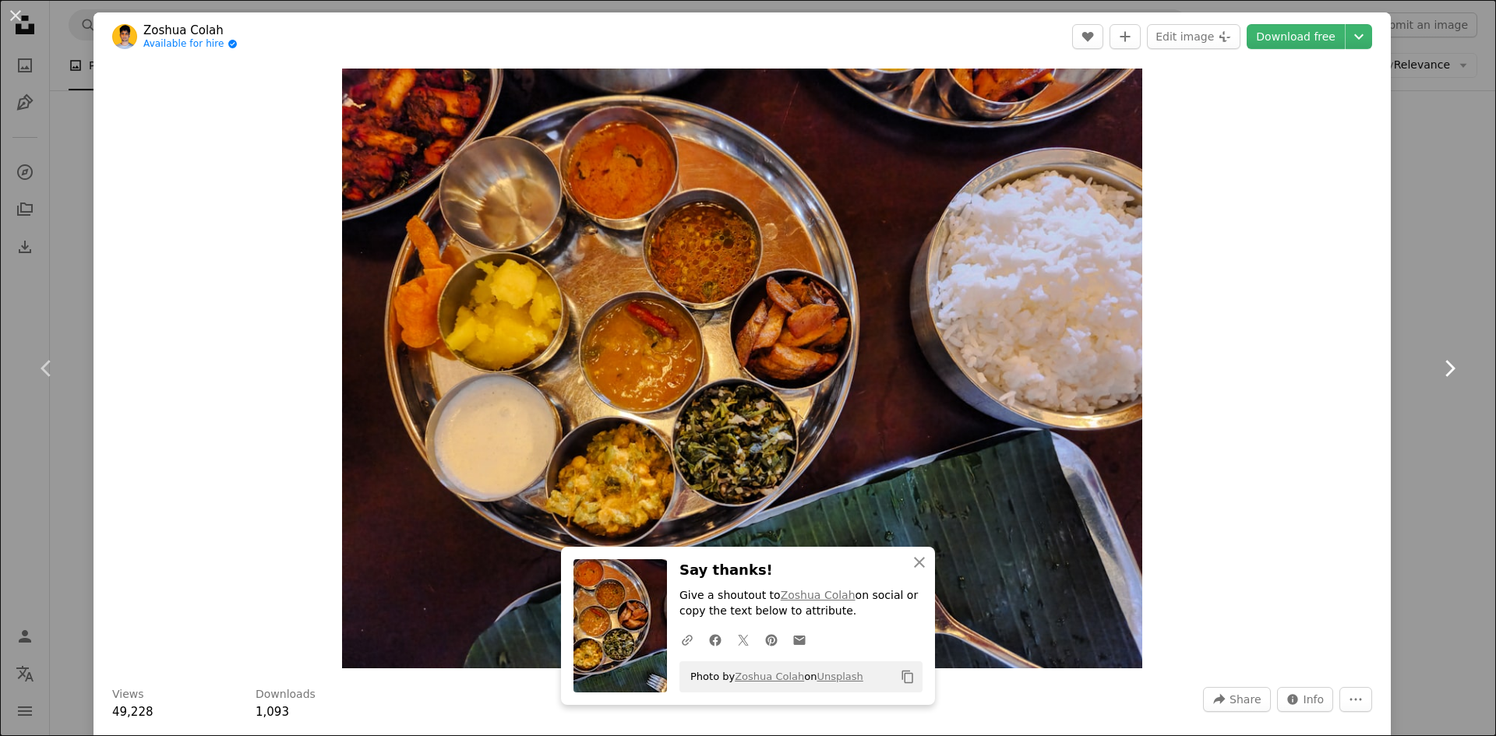
click at [1427, 319] on link "Chevron right" at bounding box center [1448, 369] width 93 height 150
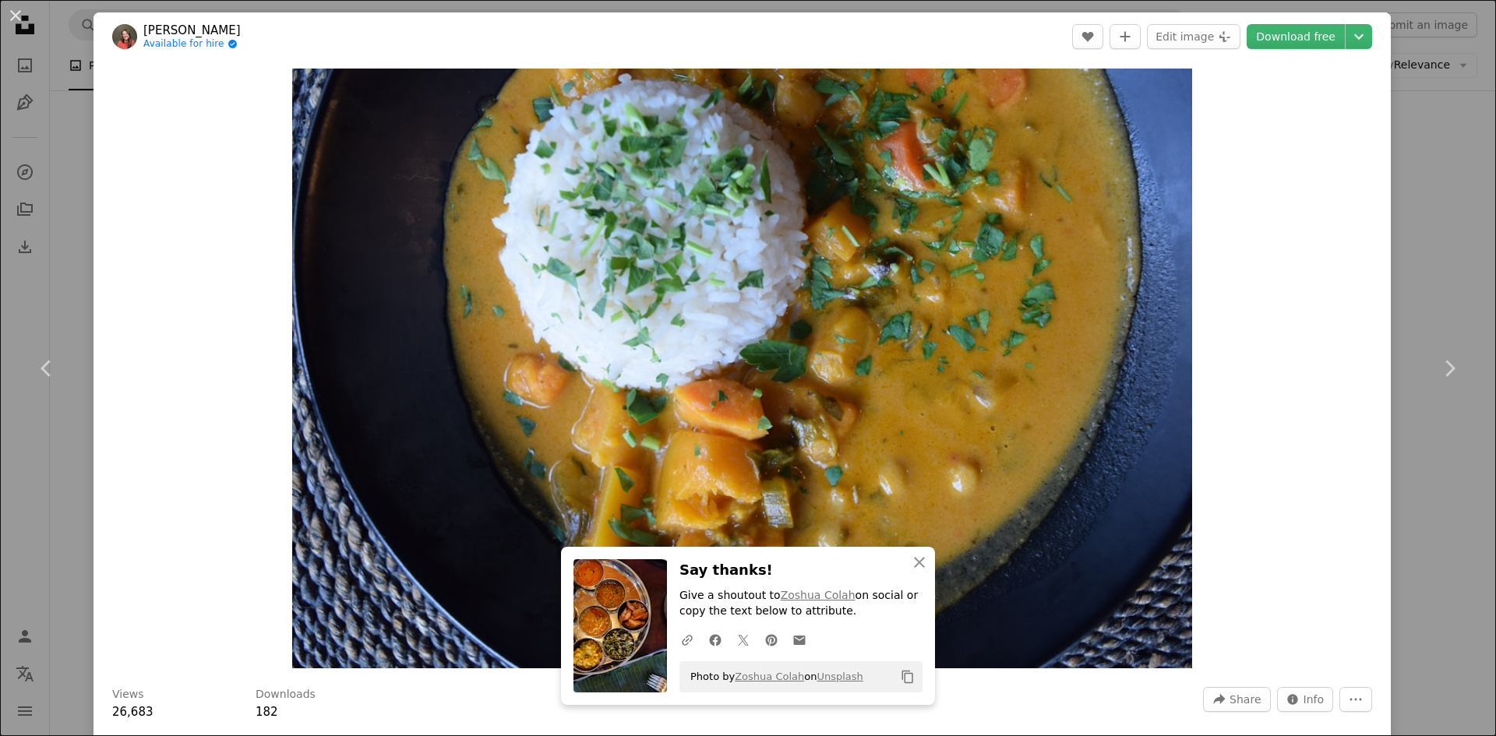
click at [1433, 620] on div "An X shape Chevron left Chevron right [PERSON_NAME] Available for hire A checkm…" at bounding box center [748, 368] width 1496 height 736
